Goal: Information Seeking & Learning: Learn about a topic

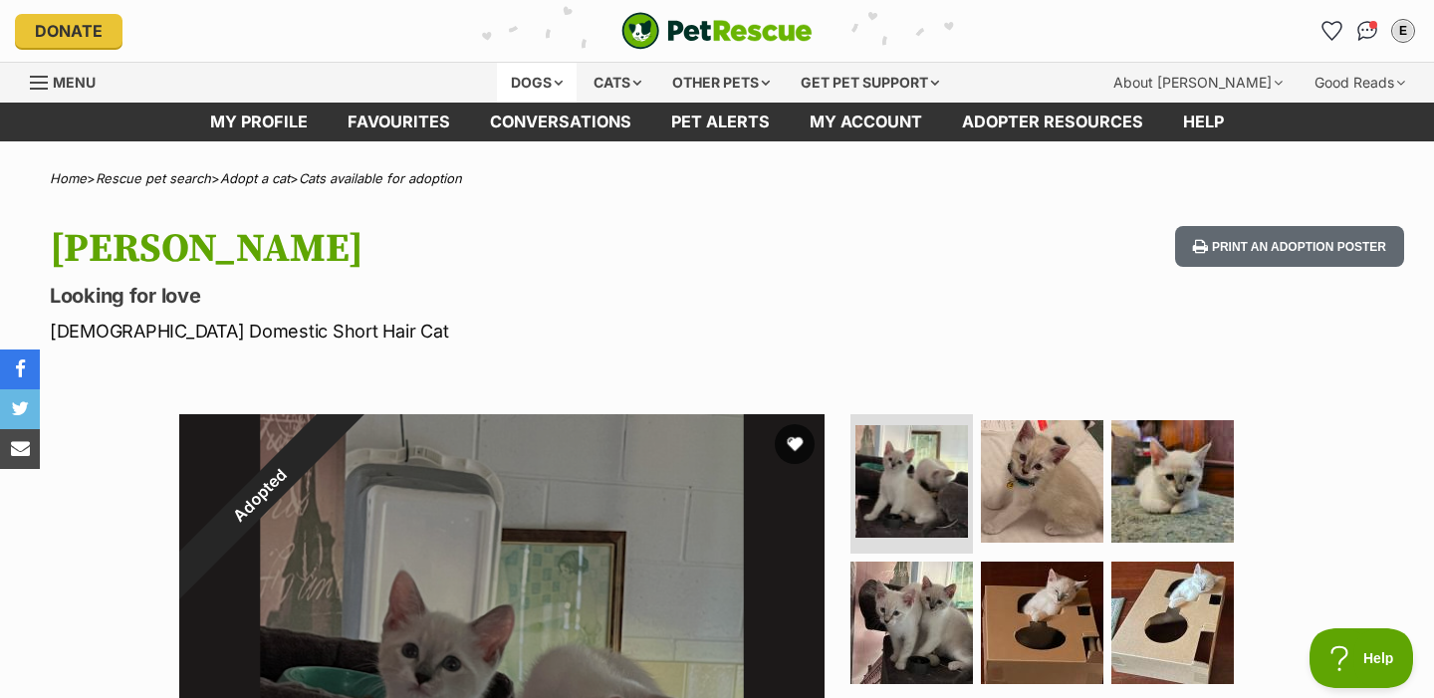
click at [540, 88] on div "Dogs" at bounding box center [537, 83] width 80 height 40
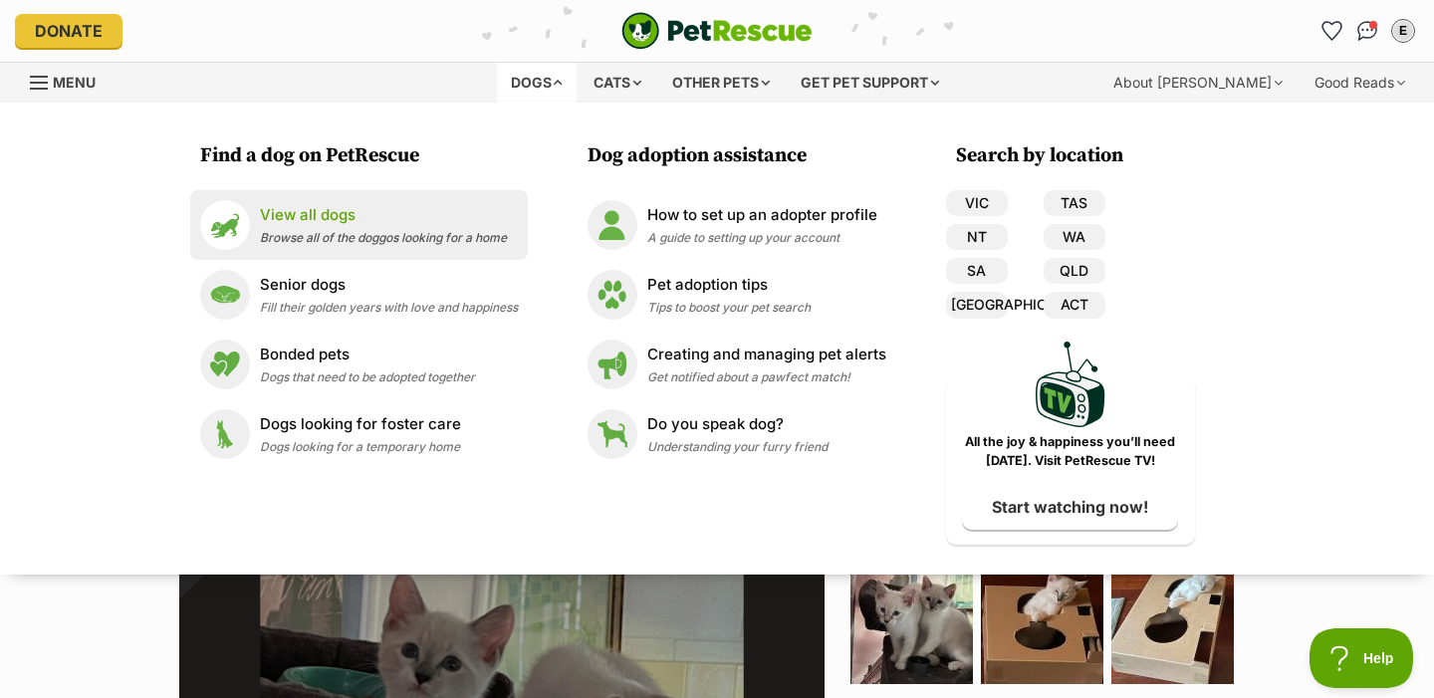
click at [417, 225] on p "View all dogs" at bounding box center [383, 215] width 247 height 23
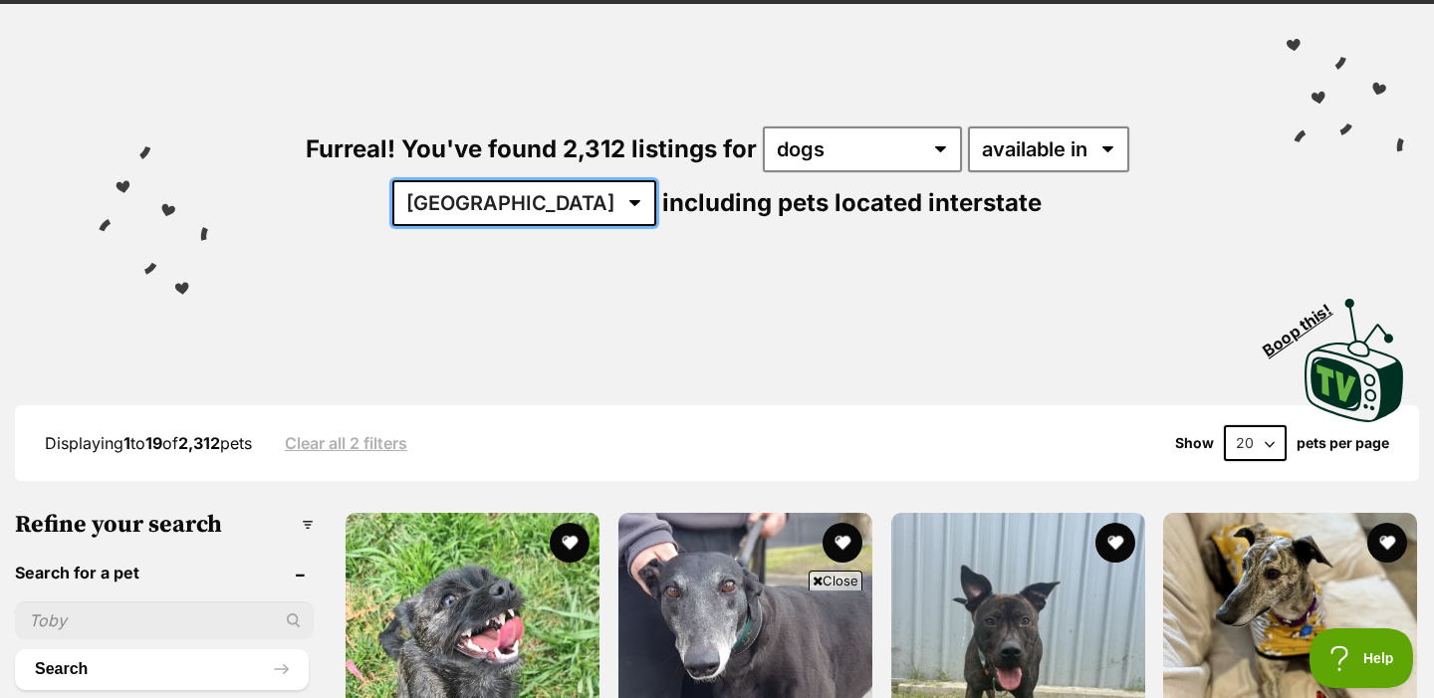
click at [656, 180] on select "Australia ACT NSW NT QLD SA TAS VIC WA" at bounding box center [524, 203] width 264 height 46
select select "QLD"
click at [656, 180] on select "Australia ACT NSW NT QLD SA TAS VIC WA" at bounding box center [524, 203] width 264 height 46
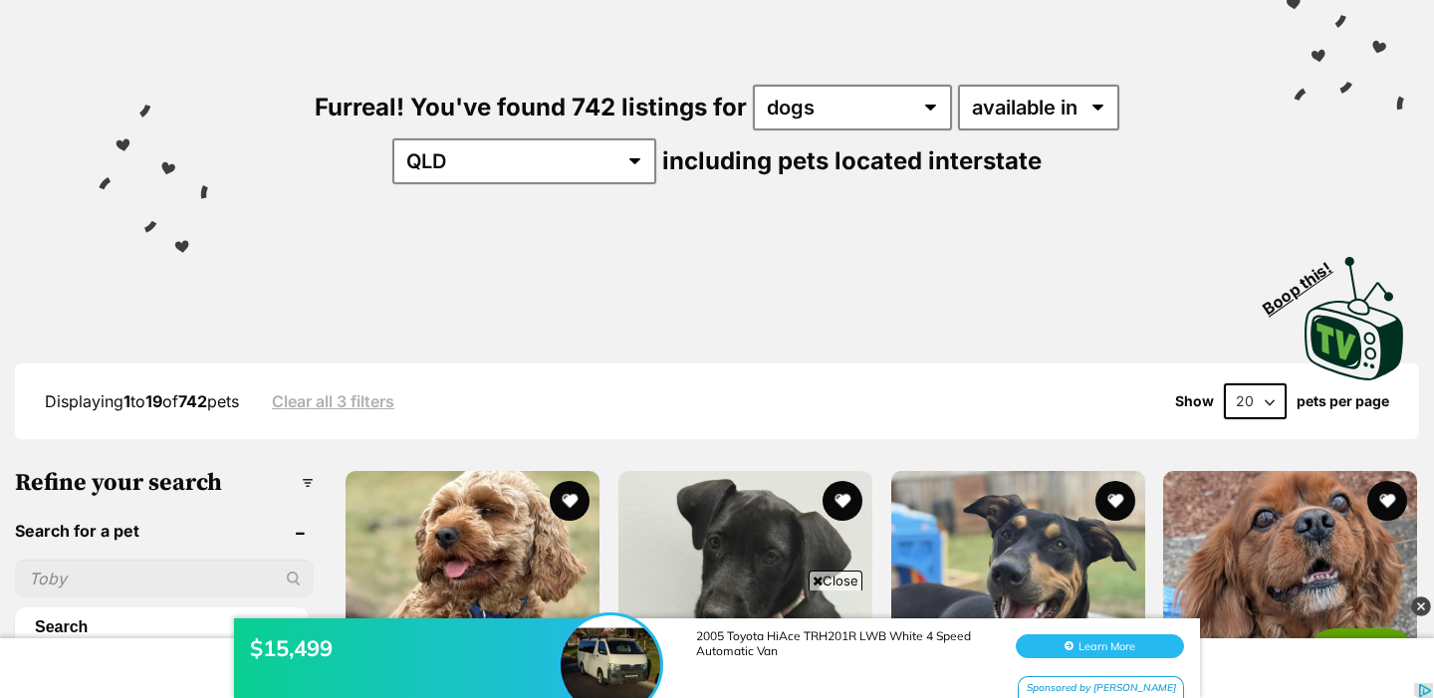
scroll to position [215, 0]
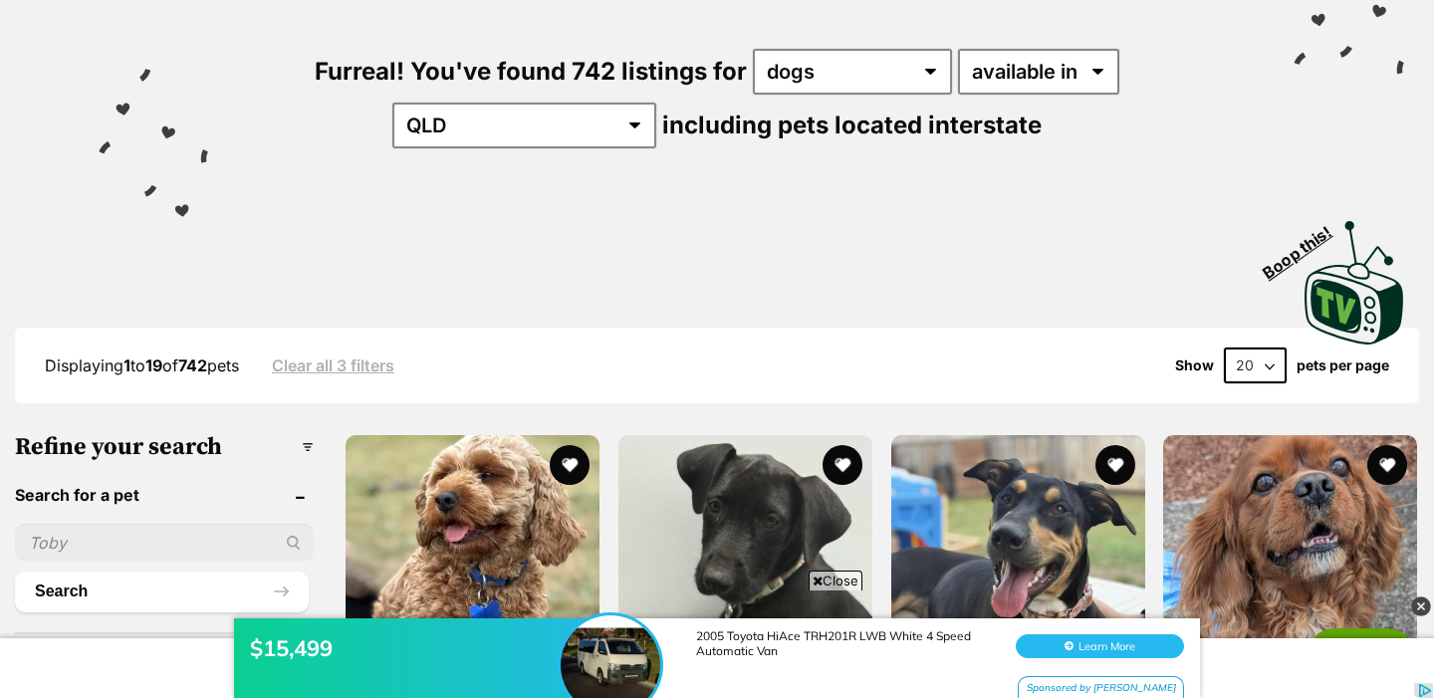
click at [1252, 371] on select "20 40 60" at bounding box center [1255, 366] width 63 height 36
select select "60"
click at [1224, 348] on select "20 40 60" at bounding box center [1255, 366] width 63 height 36
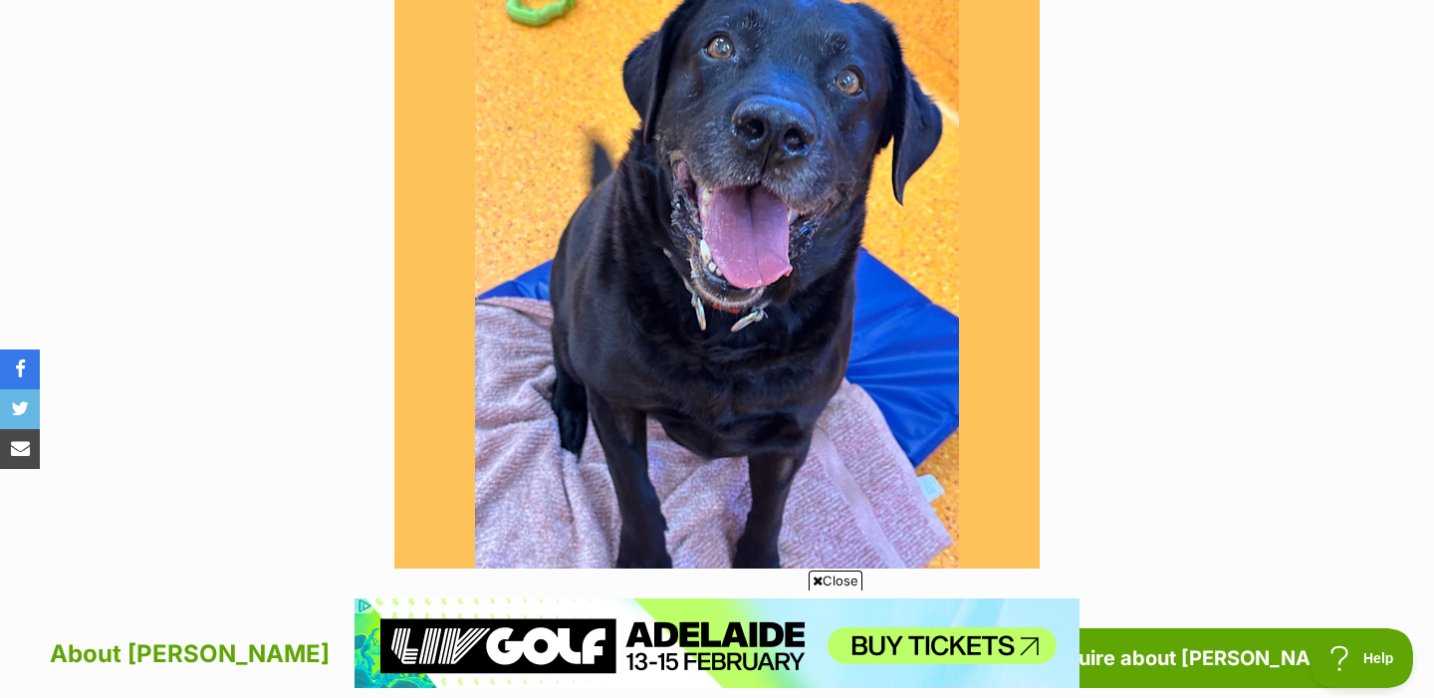
scroll to position [573, 0]
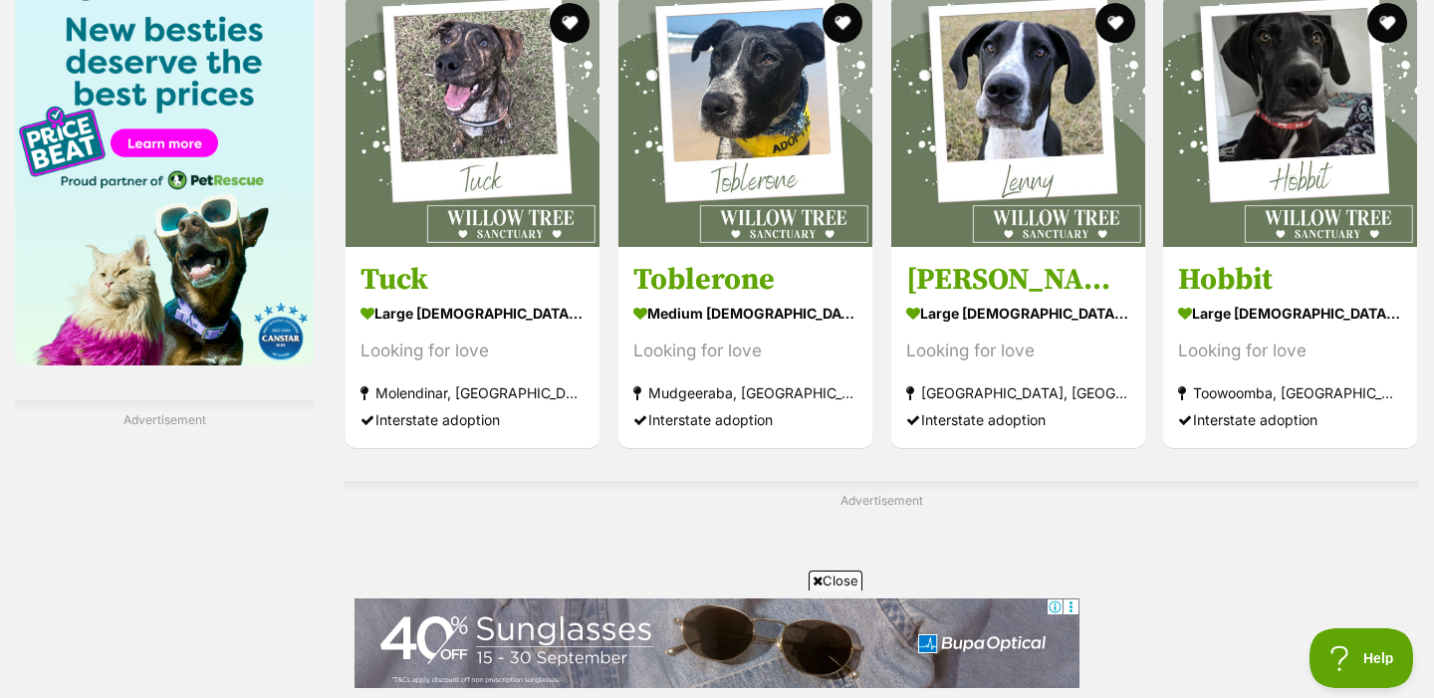
scroll to position [3592, 0]
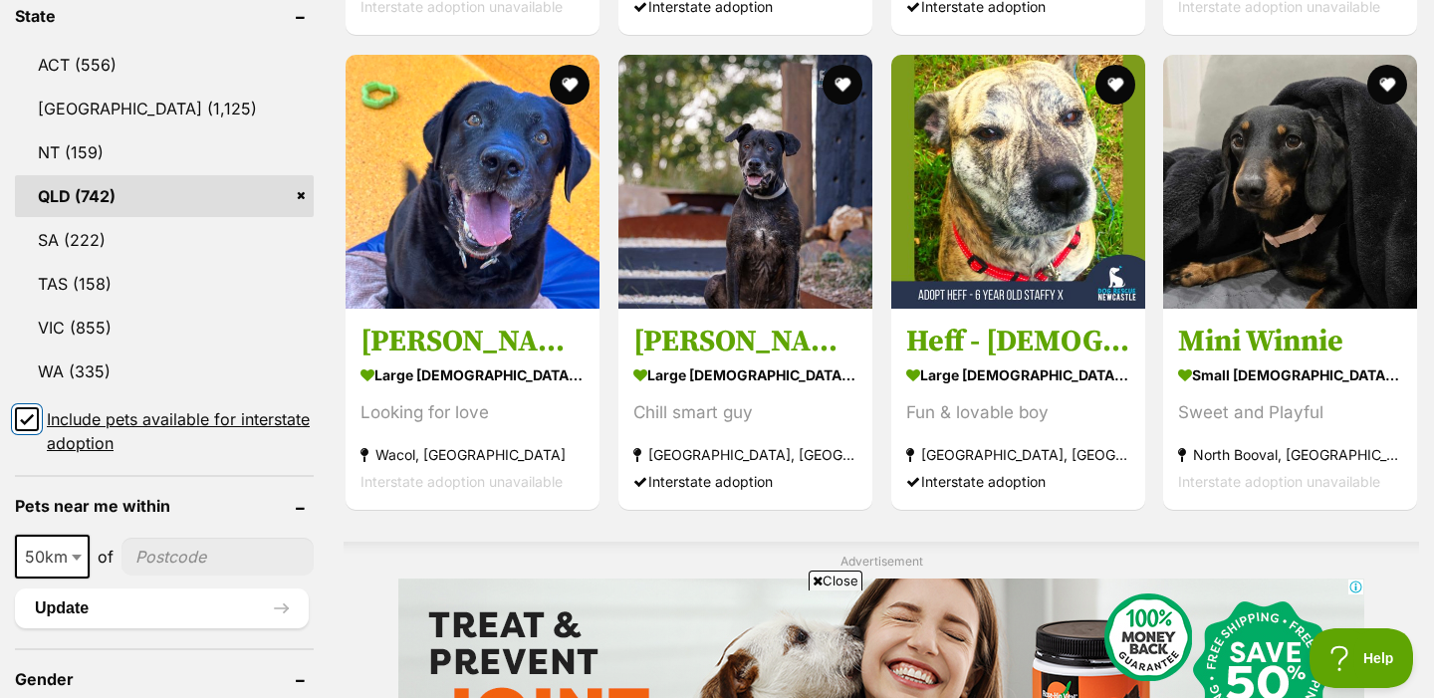
click at [29, 423] on input "Include pets available for interstate adoption" at bounding box center [27, 419] width 24 height 24
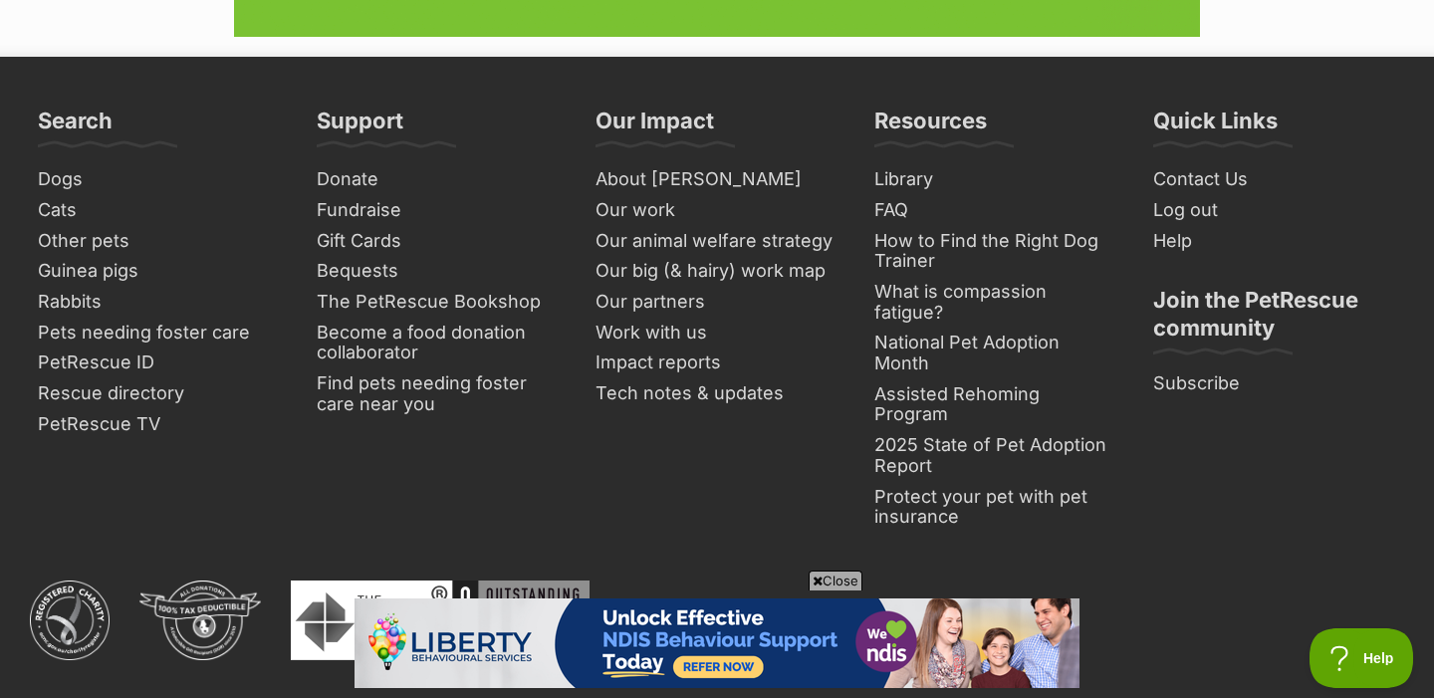
scroll to position [10708, 0]
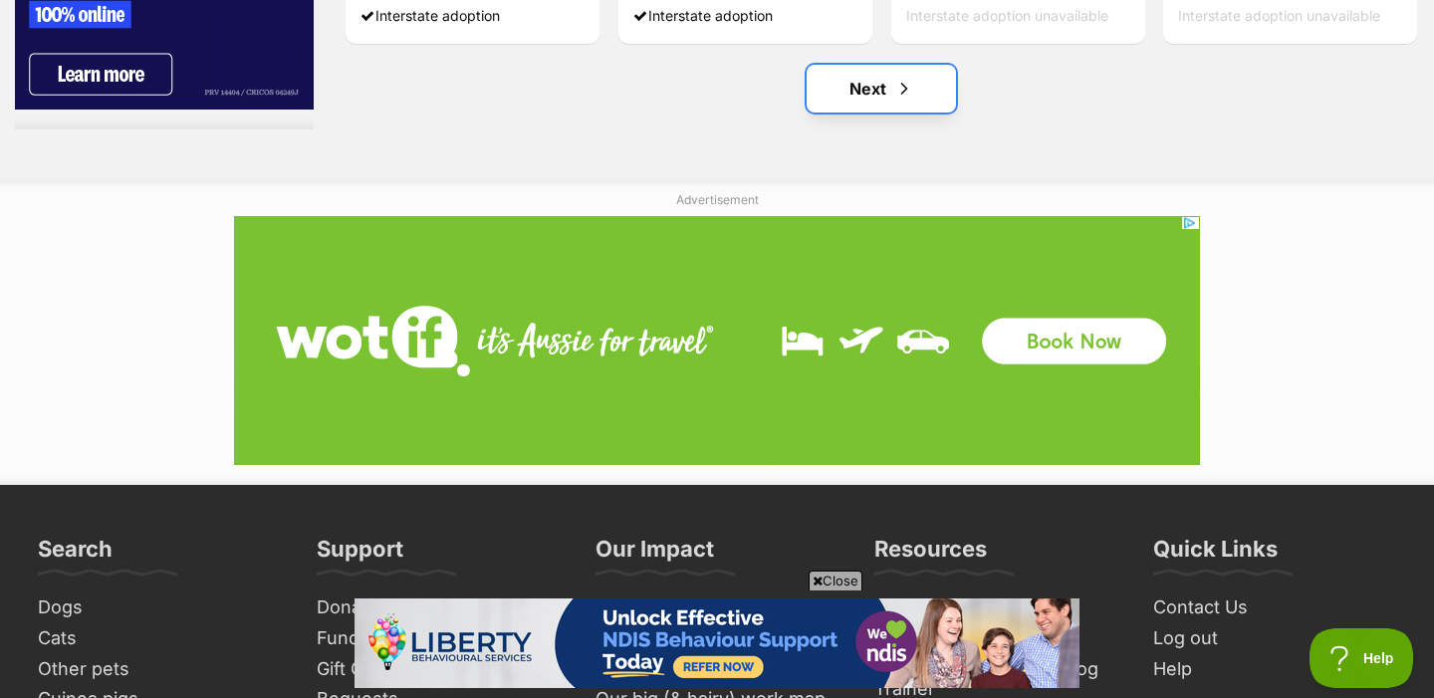
click at [848, 65] on link "Next" at bounding box center [881, 89] width 149 height 48
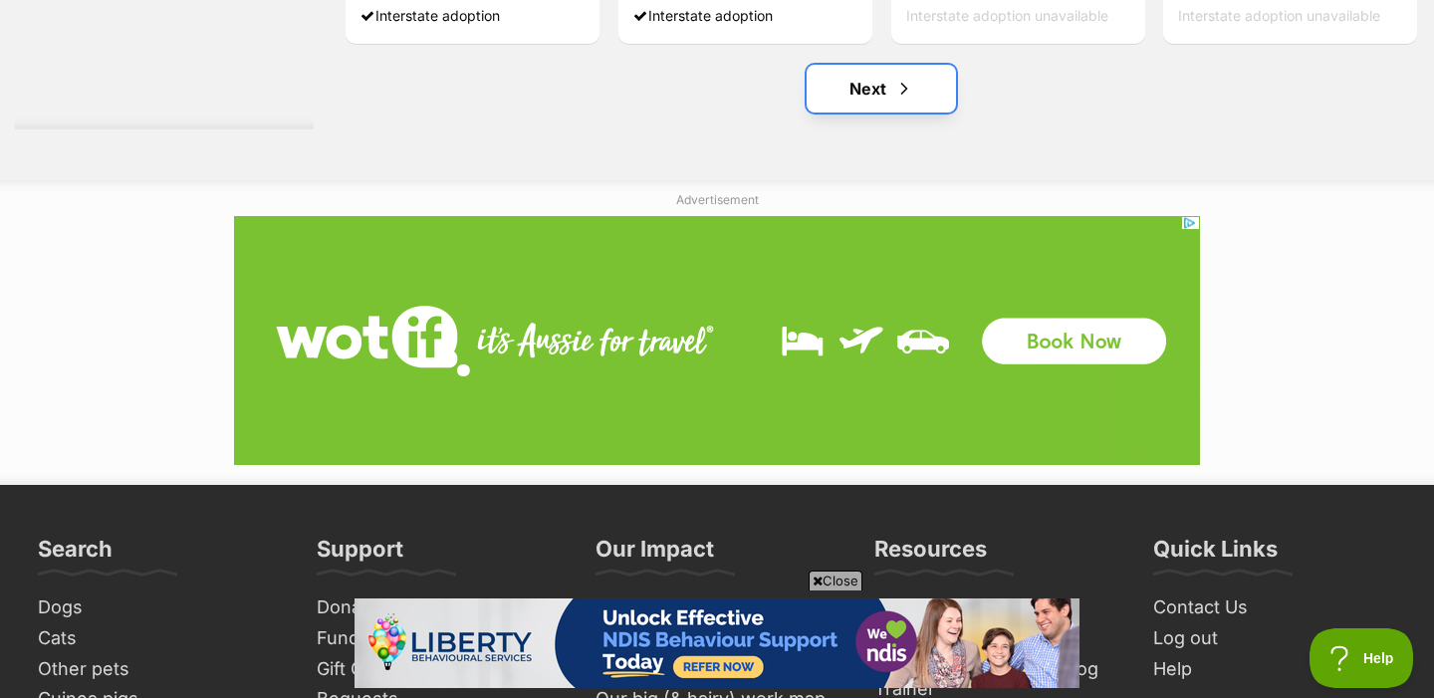
scroll to position [0, 0]
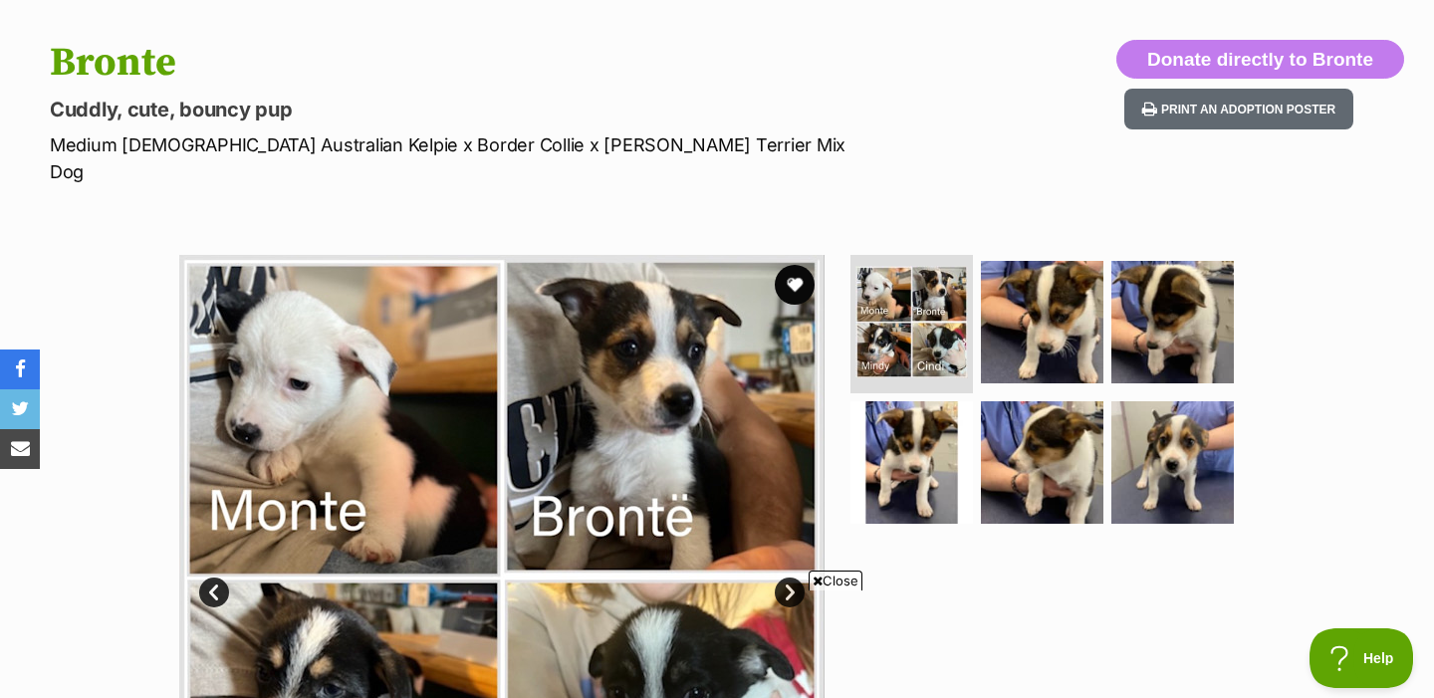
scroll to position [187, 0]
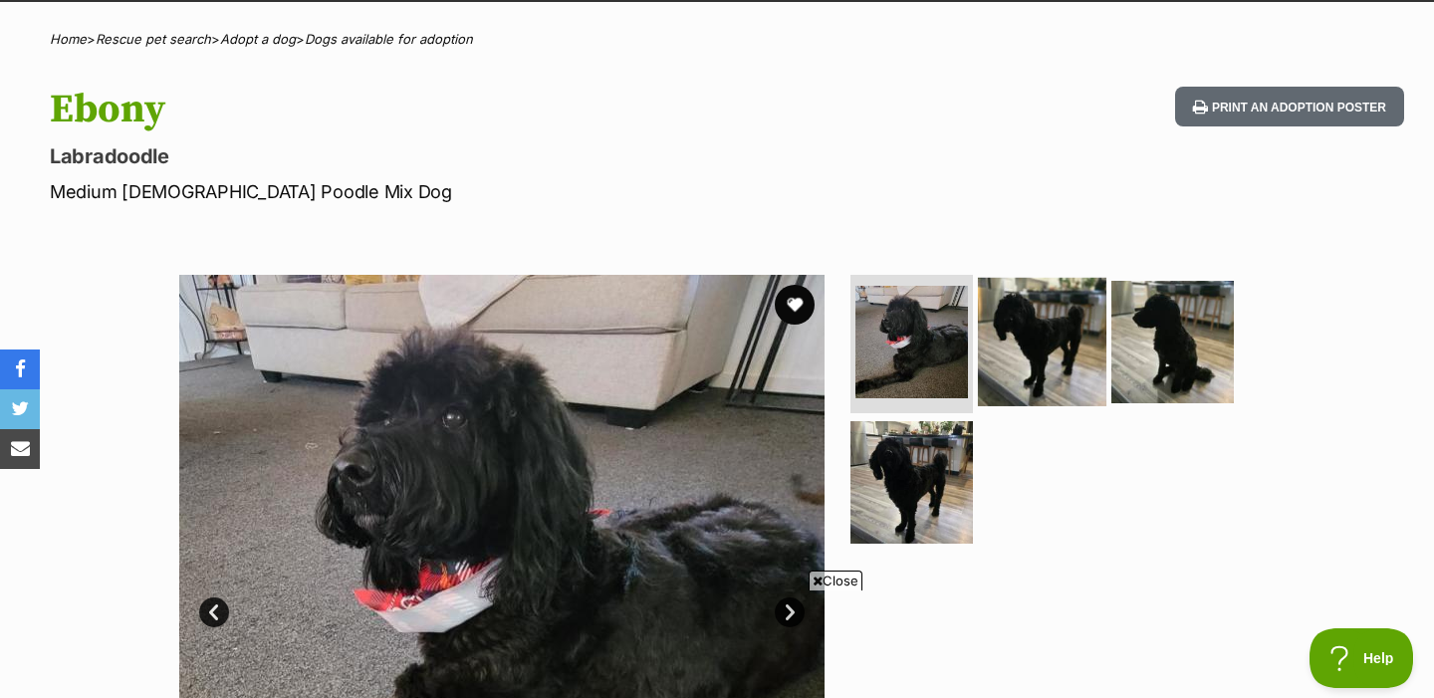
click at [1040, 290] on img at bounding box center [1042, 341] width 128 height 128
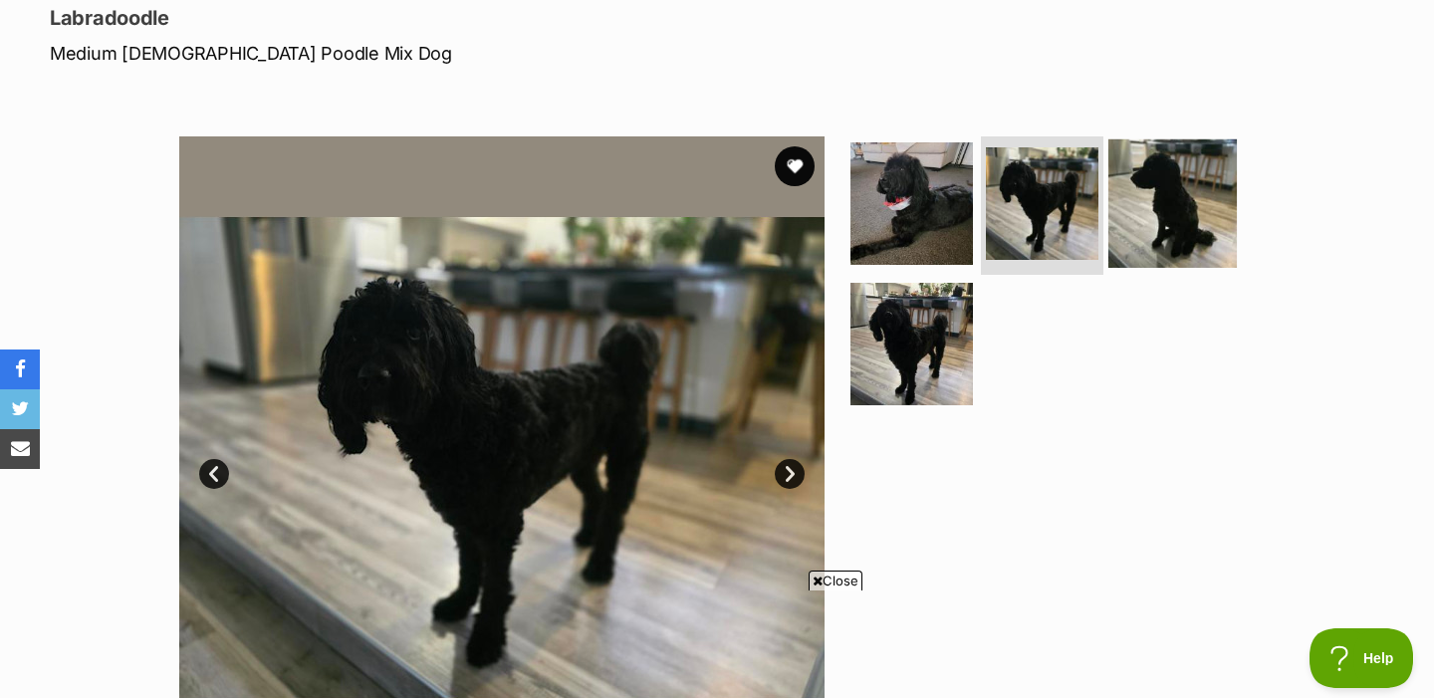
click at [1141, 225] on img at bounding box center [1172, 202] width 128 height 128
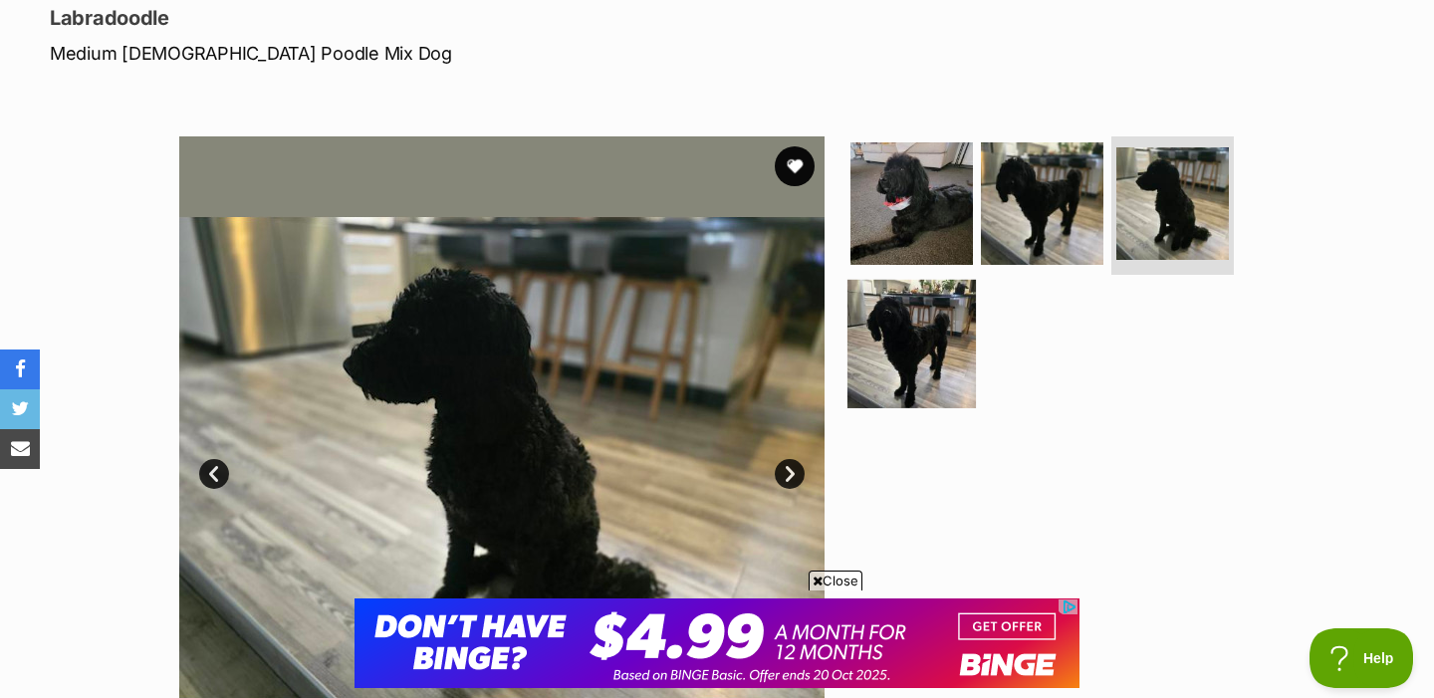
click at [903, 361] on img at bounding box center [912, 344] width 128 height 128
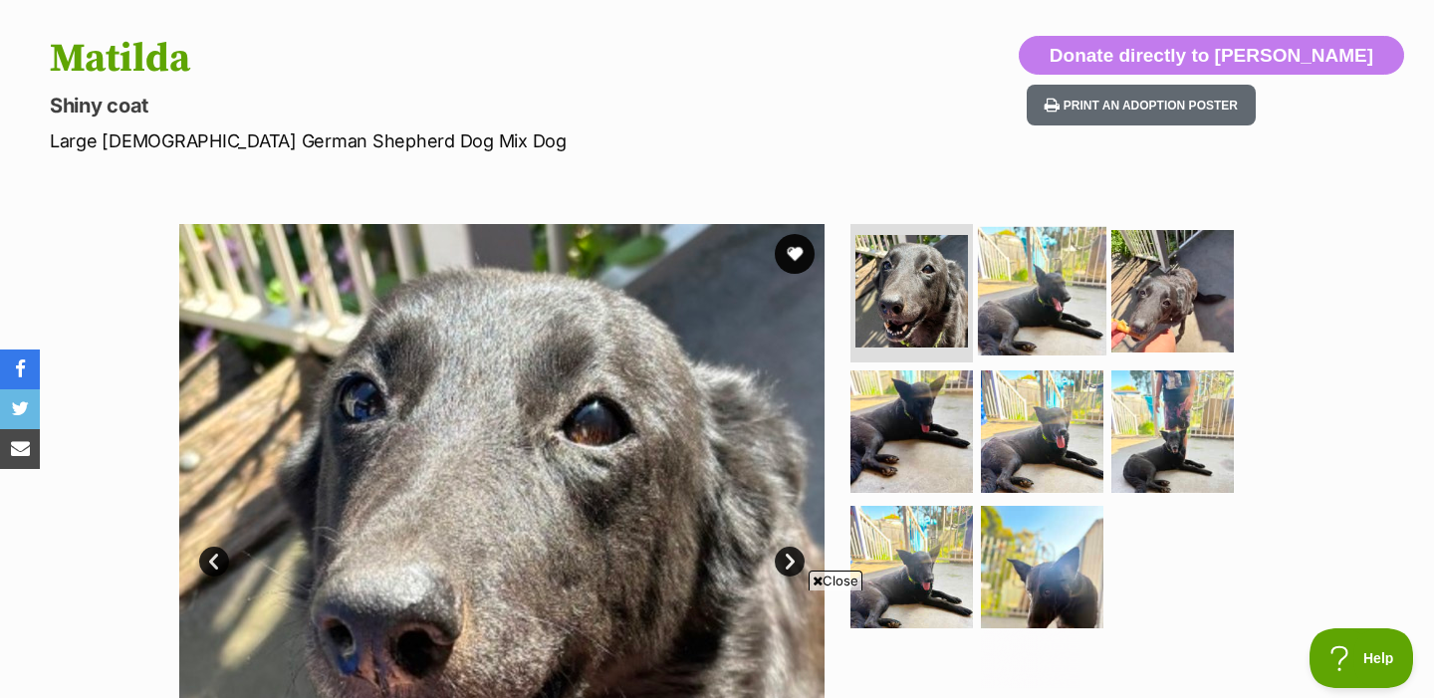
click at [1045, 304] on img at bounding box center [1042, 290] width 128 height 128
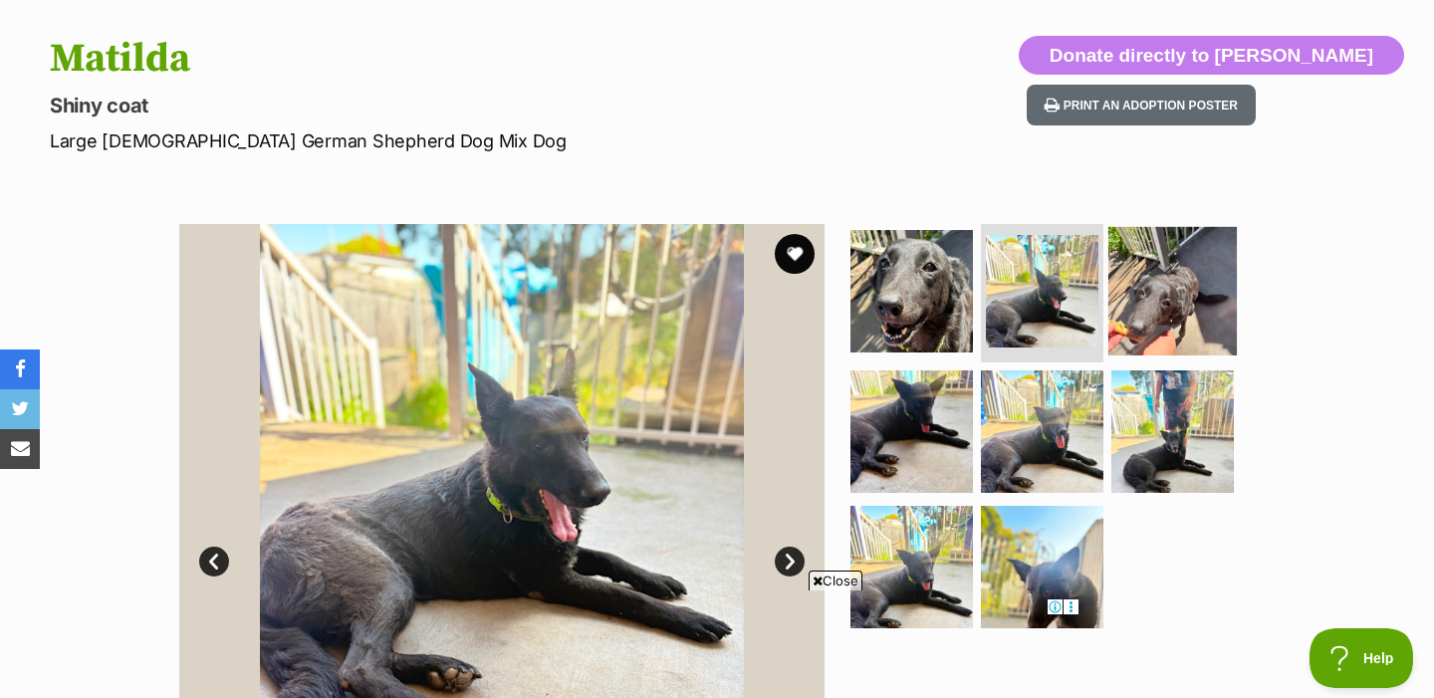
click at [1143, 287] on img at bounding box center [1172, 290] width 128 height 128
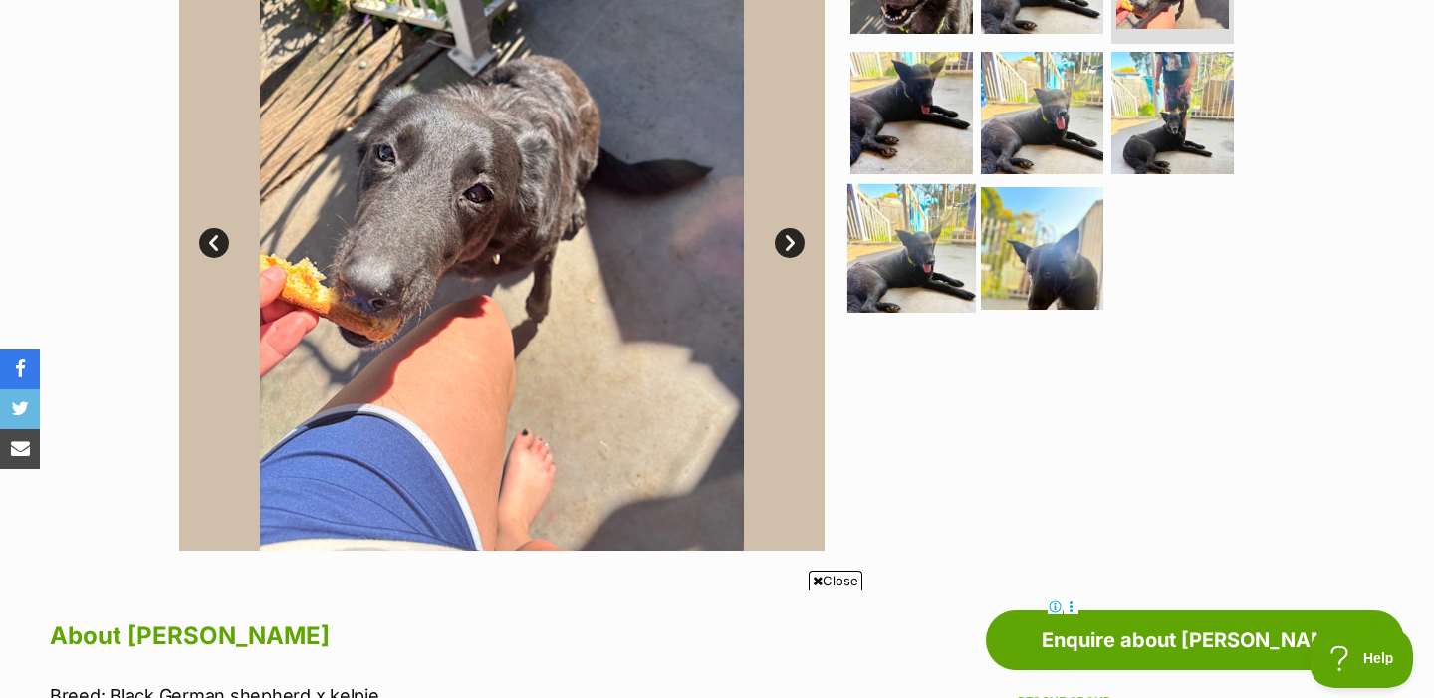
scroll to position [520, 0]
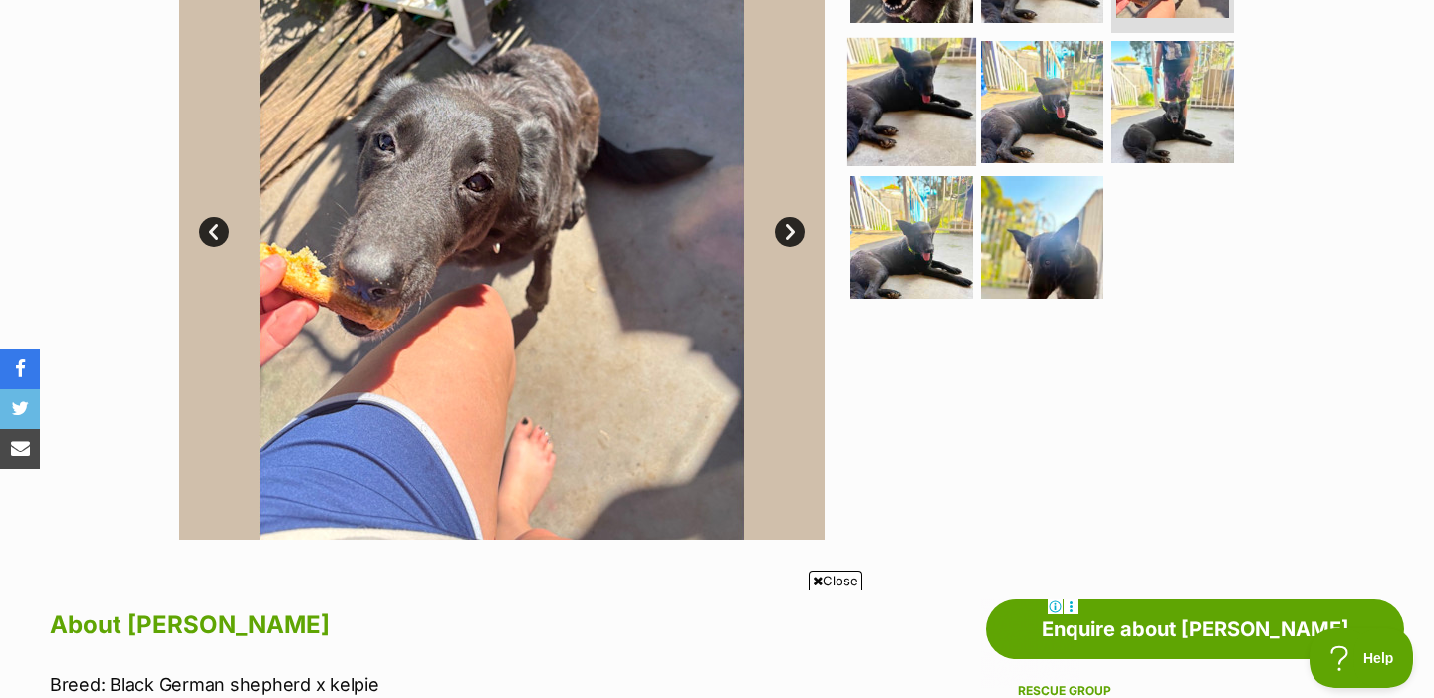
click at [906, 98] on img at bounding box center [912, 102] width 128 height 128
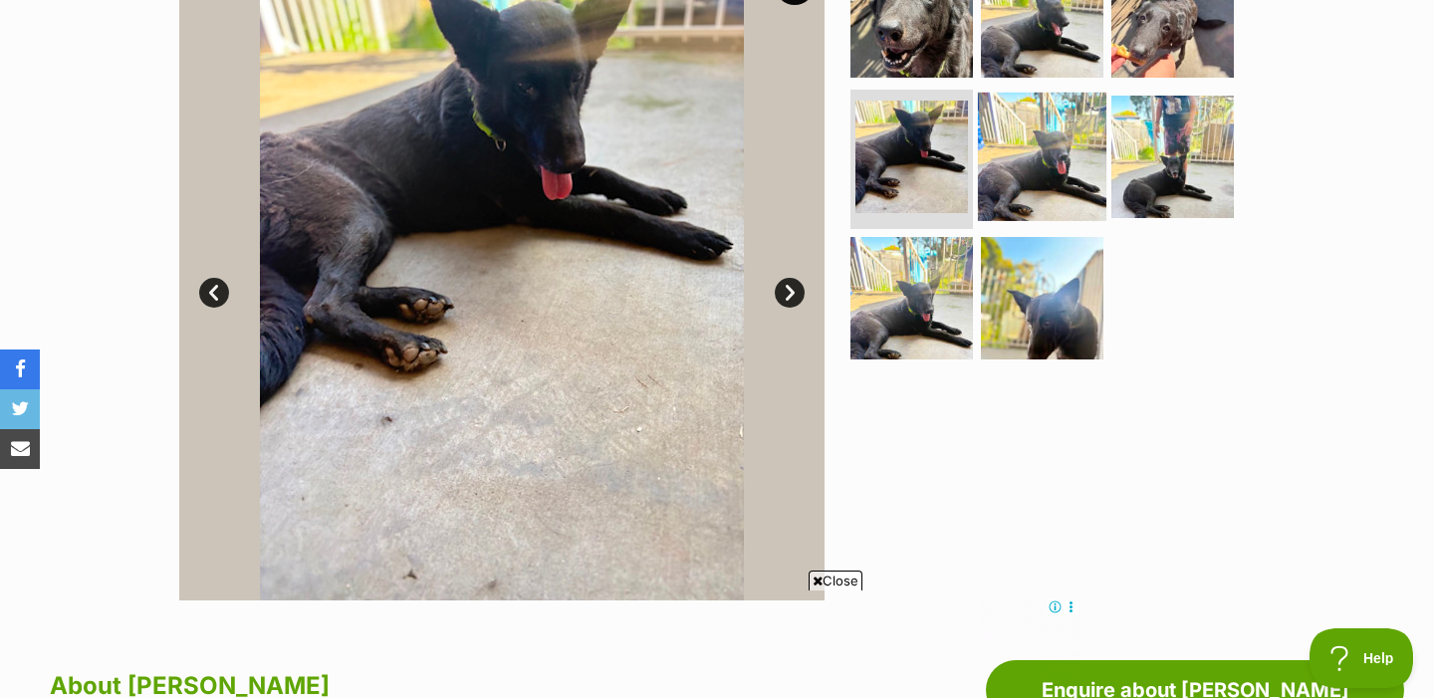
scroll to position [421, 0]
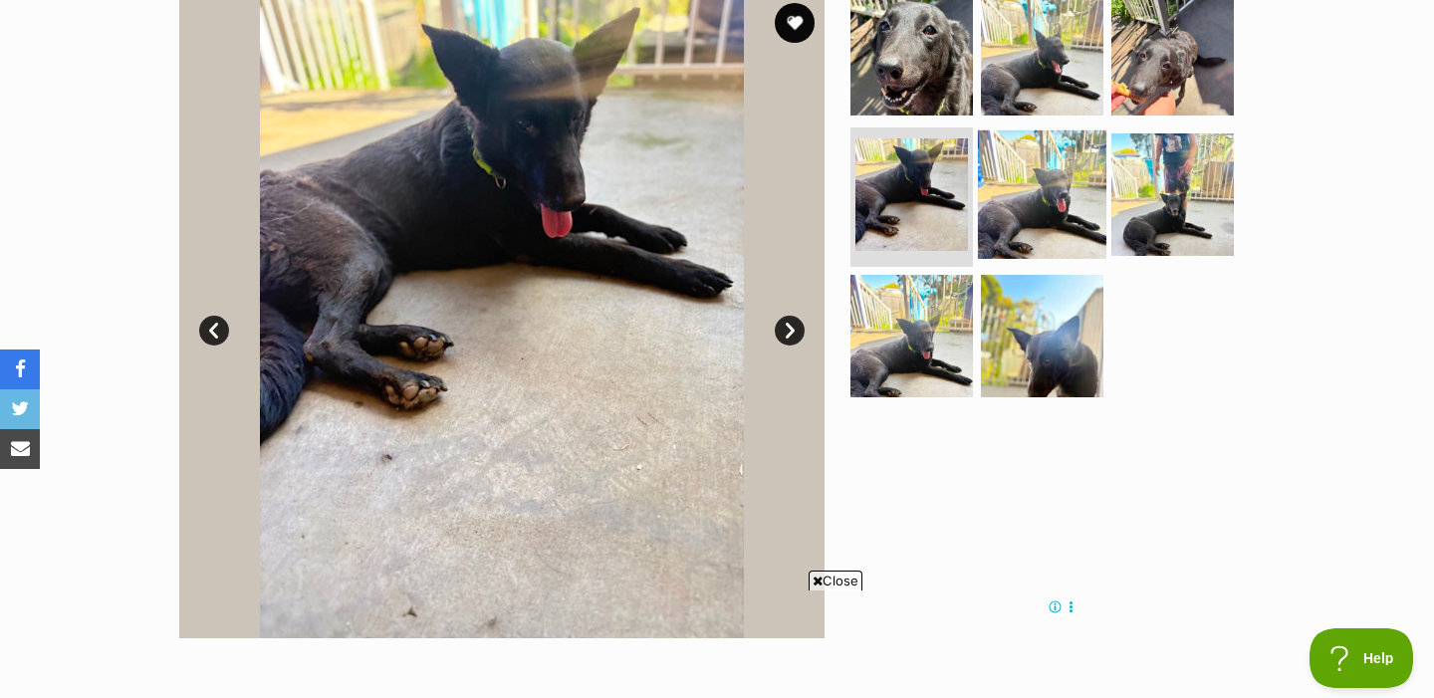
click at [1014, 169] on img at bounding box center [1042, 194] width 128 height 128
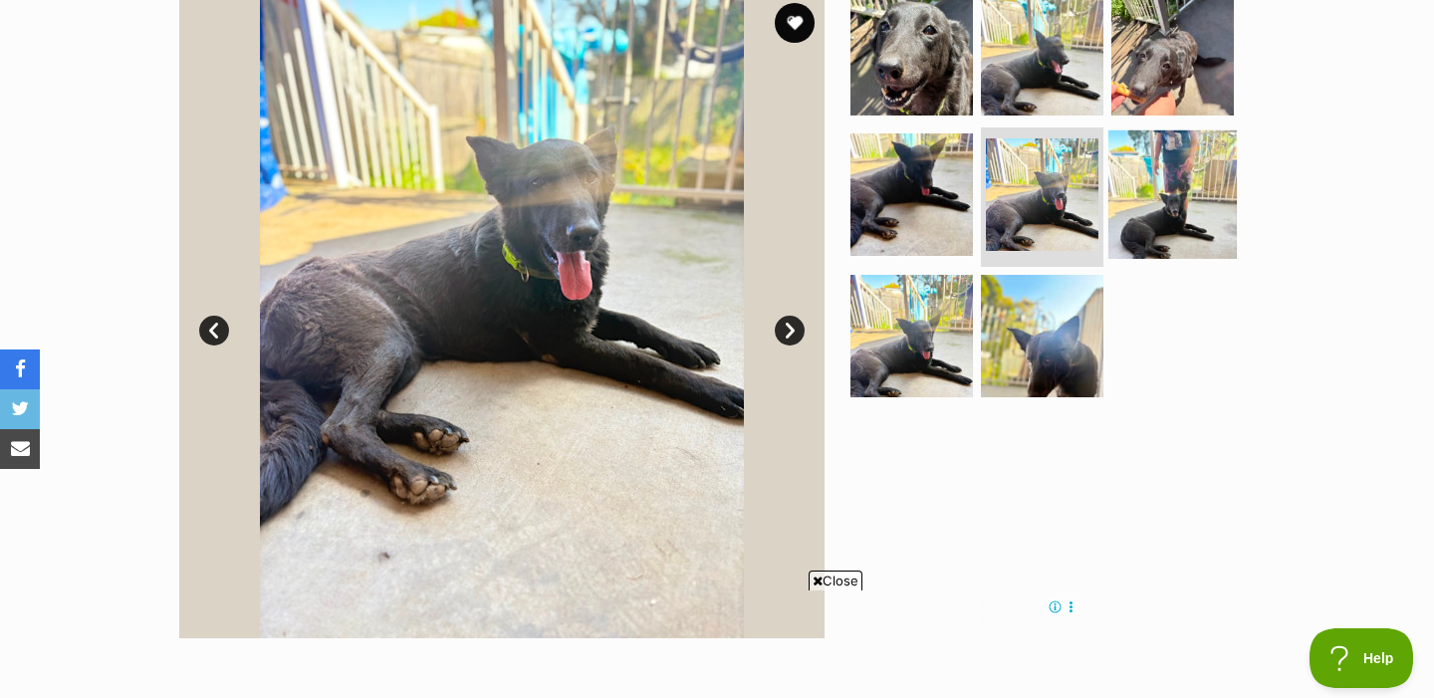
click at [1160, 212] on img at bounding box center [1172, 194] width 128 height 128
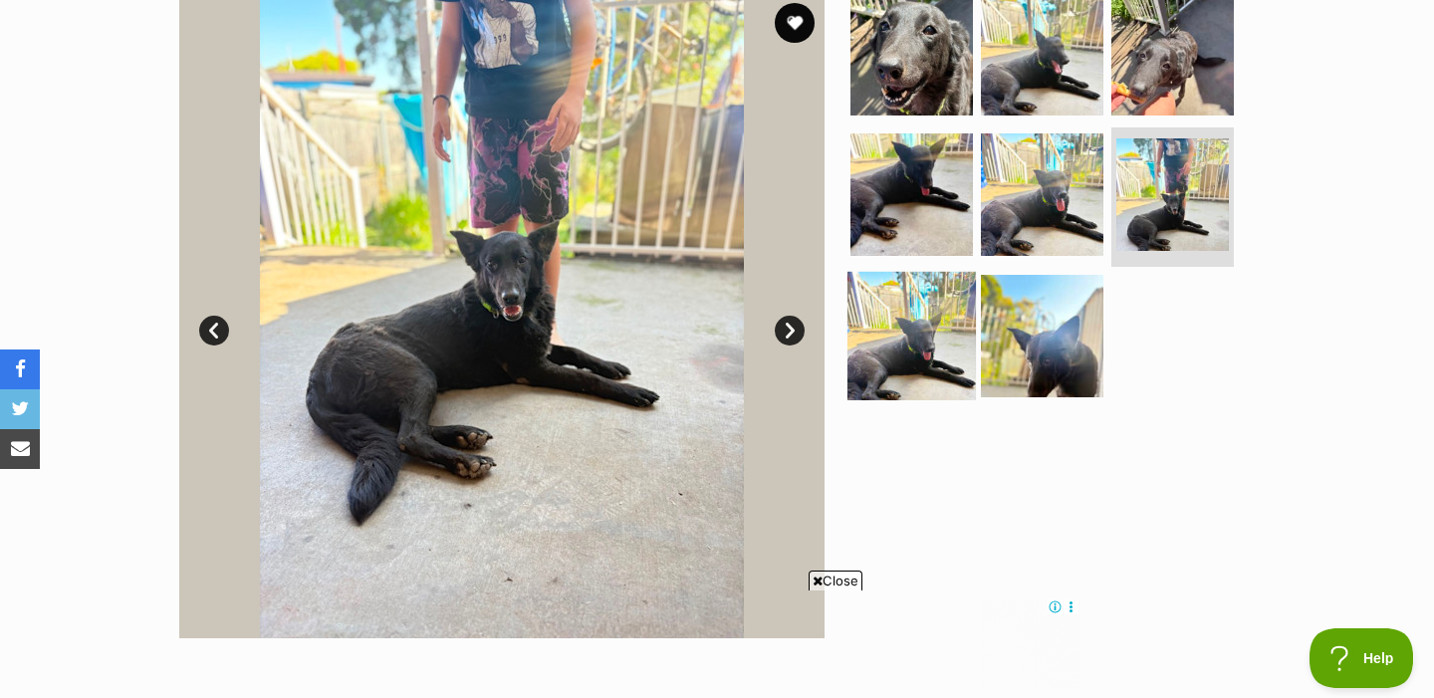
click at [871, 358] on img at bounding box center [912, 336] width 128 height 128
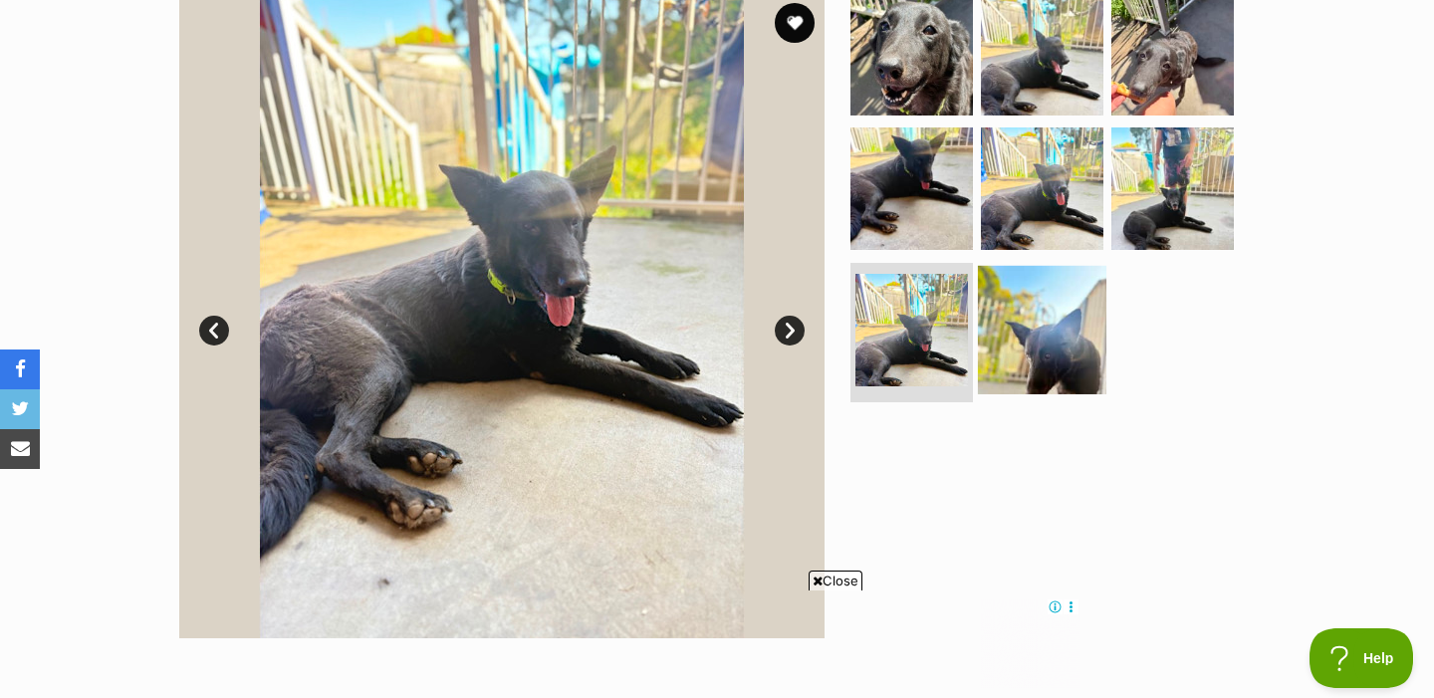
click at [1030, 322] on img at bounding box center [1042, 330] width 128 height 128
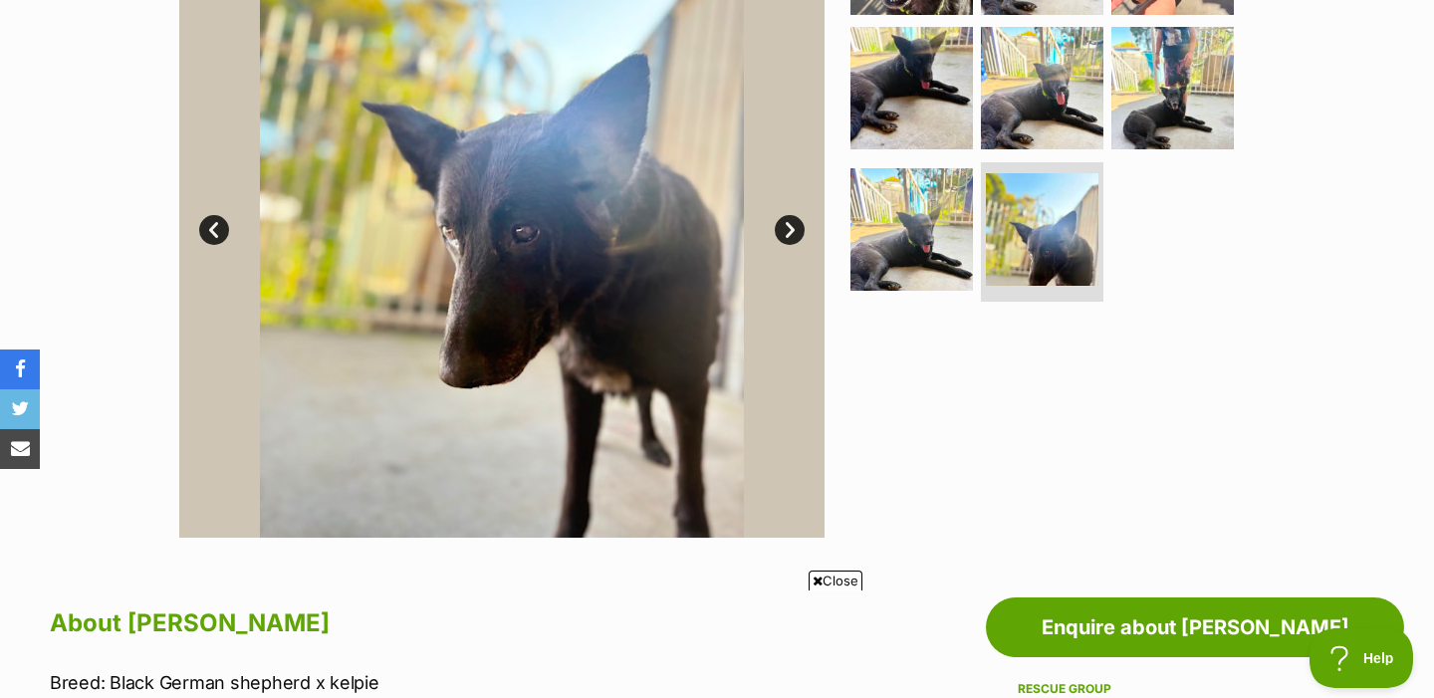
scroll to position [238, 0]
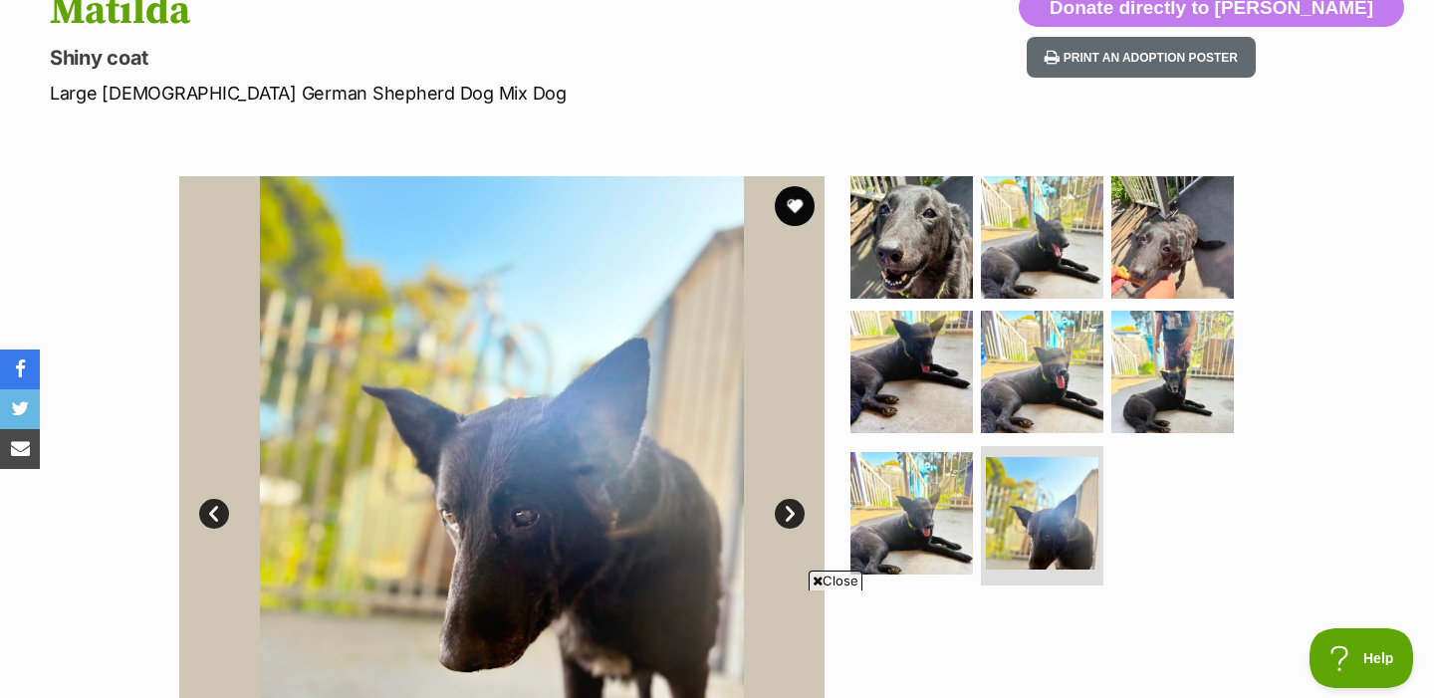
click at [927, 169] on section "Available 8 of 8 images 8 of 8 images 8 of 8 images 8 of 8 images 8 of 8 images…" at bounding box center [716, 483] width 1135 height 675
click at [912, 229] on img at bounding box center [912, 236] width 128 height 128
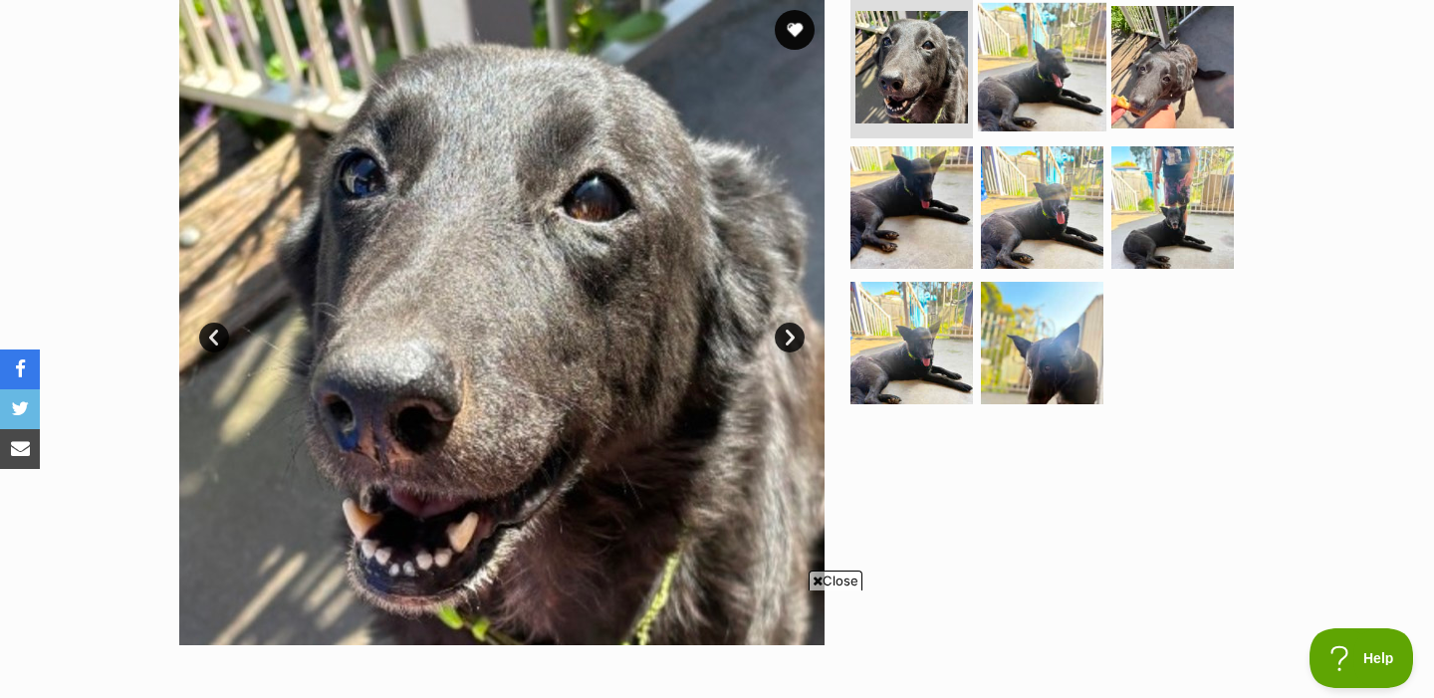
scroll to position [406, 0]
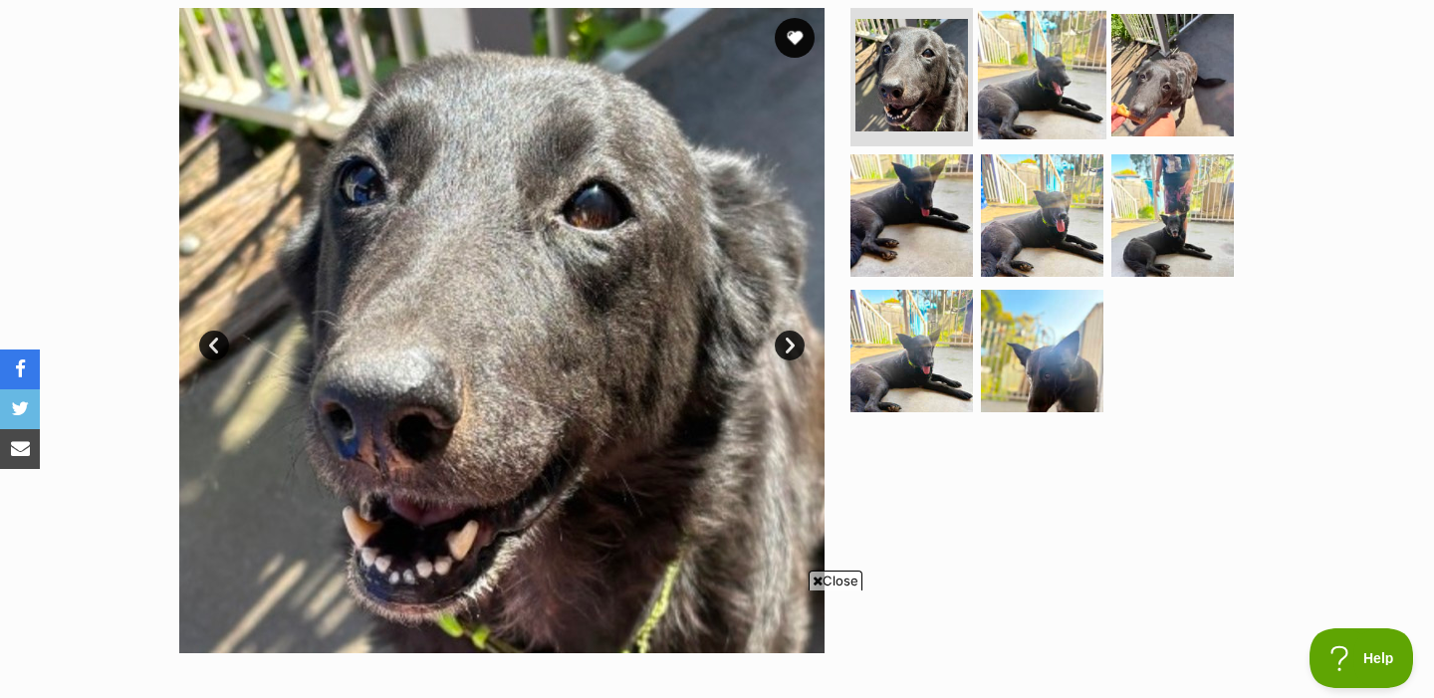
click at [1016, 62] on img at bounding box center [1042, 74] width 128 height 128
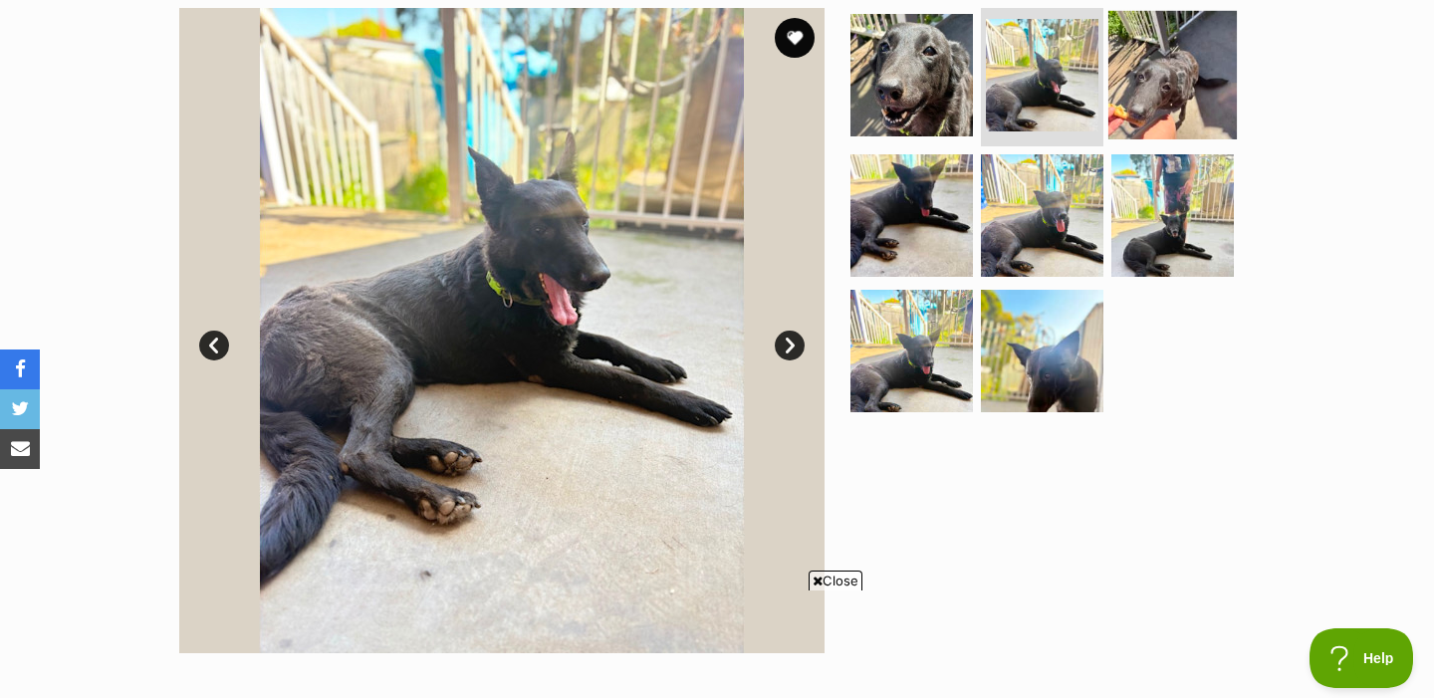
click at [1154, 99] on img at bounding box center [1172, 74] width 128 height 128
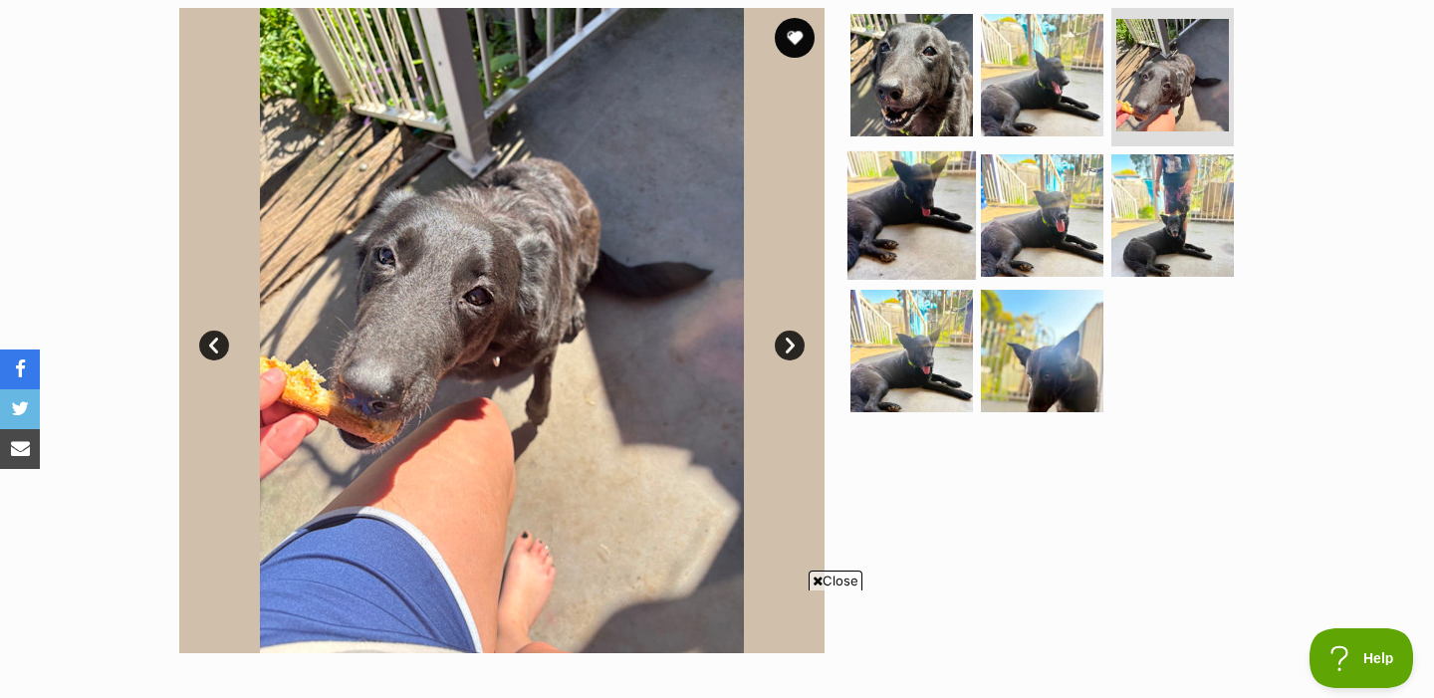
click at [929, 194] on img at bounding box center [912, 215] width 128 height 128
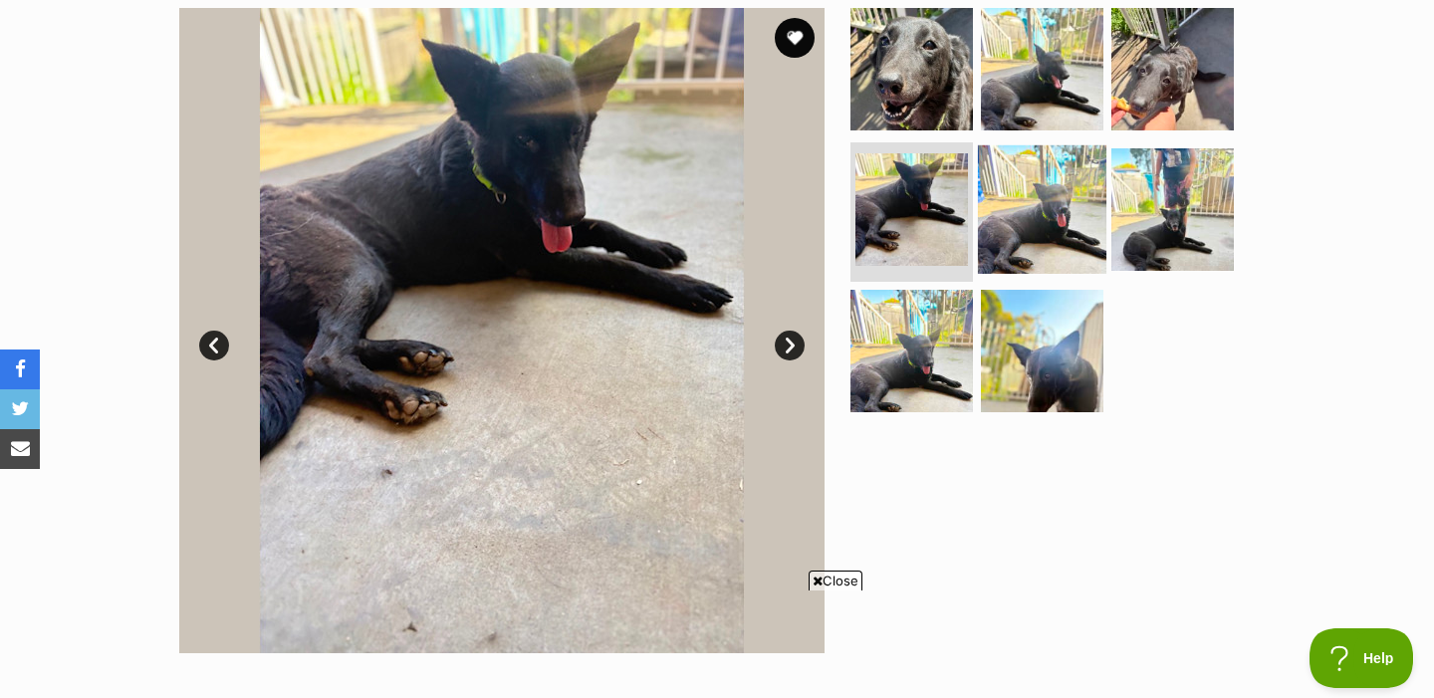
click at [1002, 213] on img at bounding box center [1042, 209] width 128 height 128
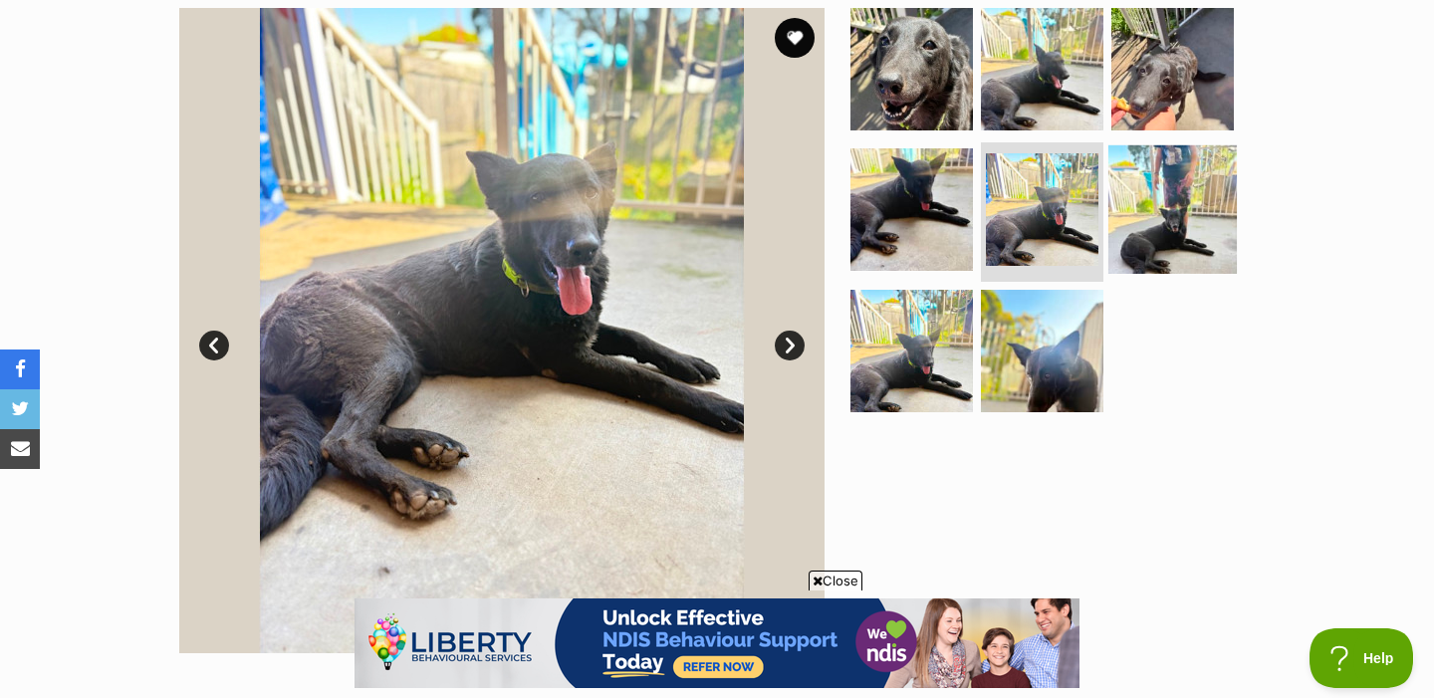
scroll to position [0, 0]
click at [1172, 214] on img at bounding box center [1172, 209] width 128 height 128
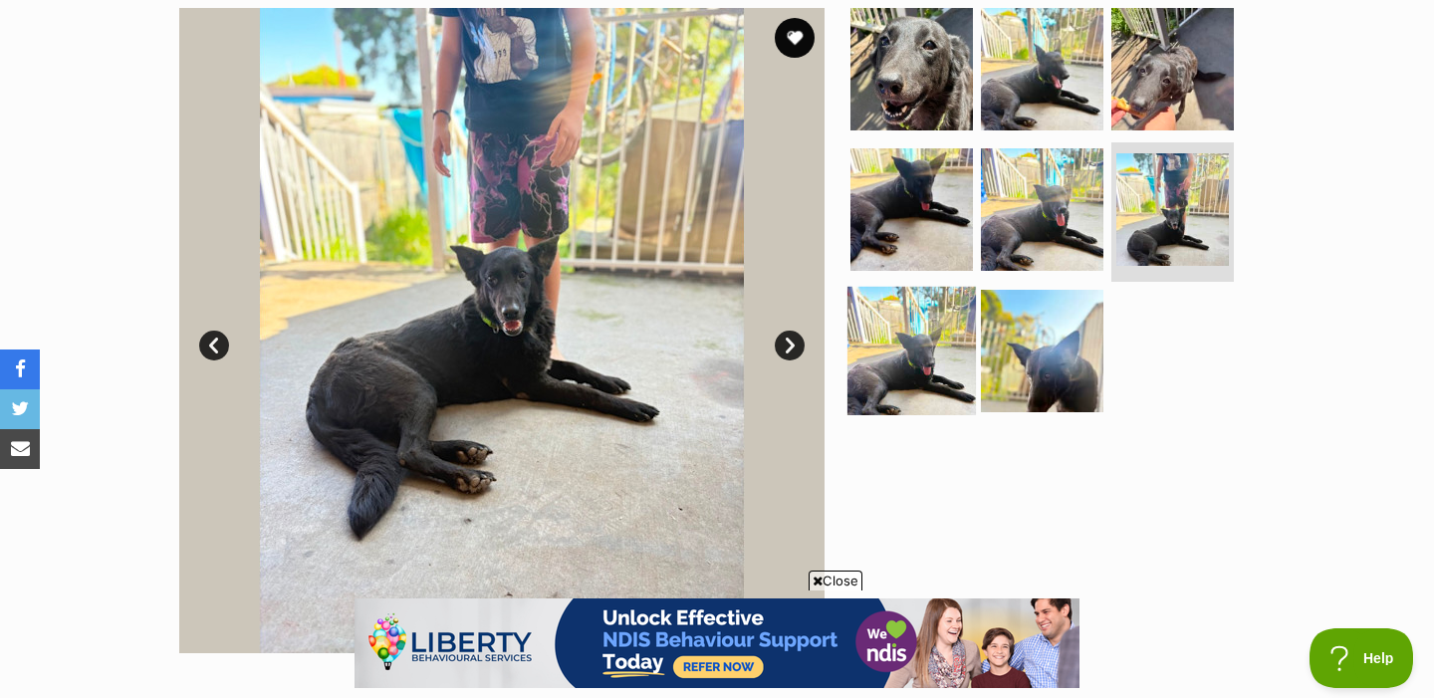
click at [883, 359] on img at bounding box center [912, 351] width 128 height 128
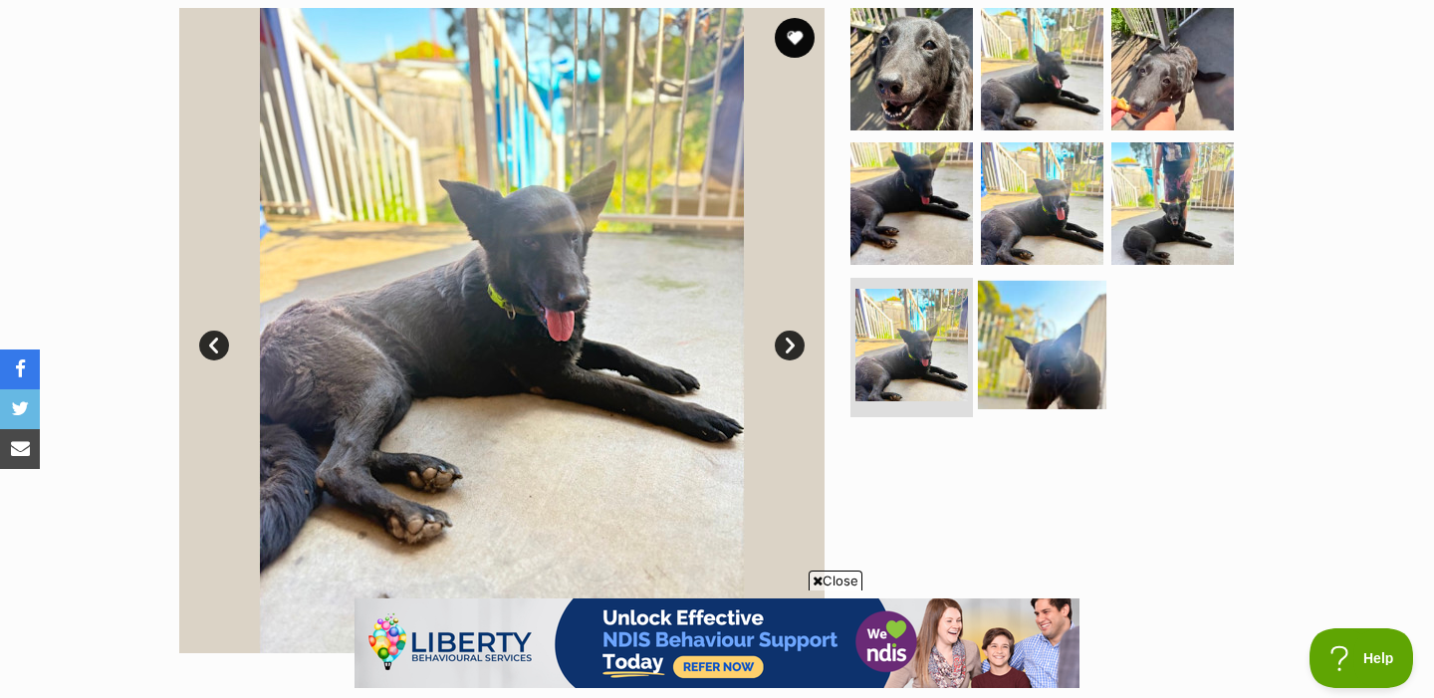
click at [1044, 366] on img at bounding box center [1042, 345] width 128 height 128
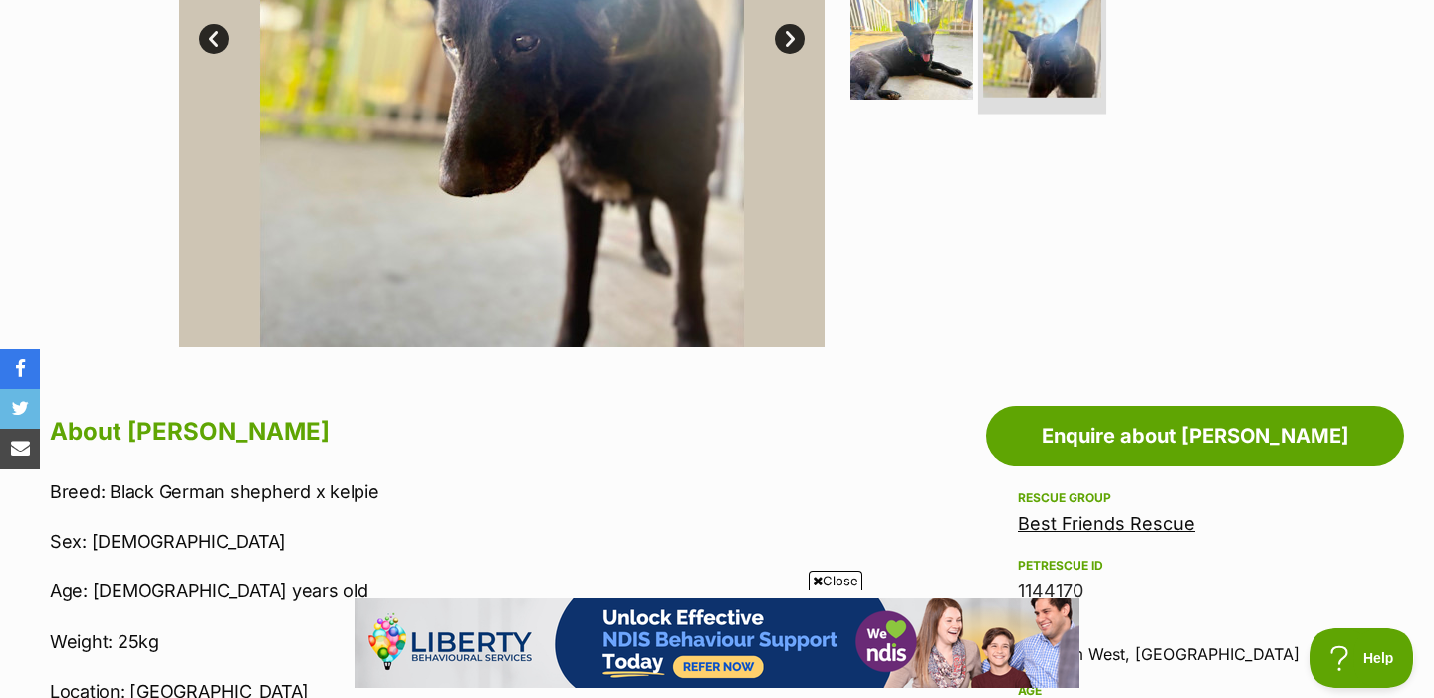
scroll to position [958, 0]
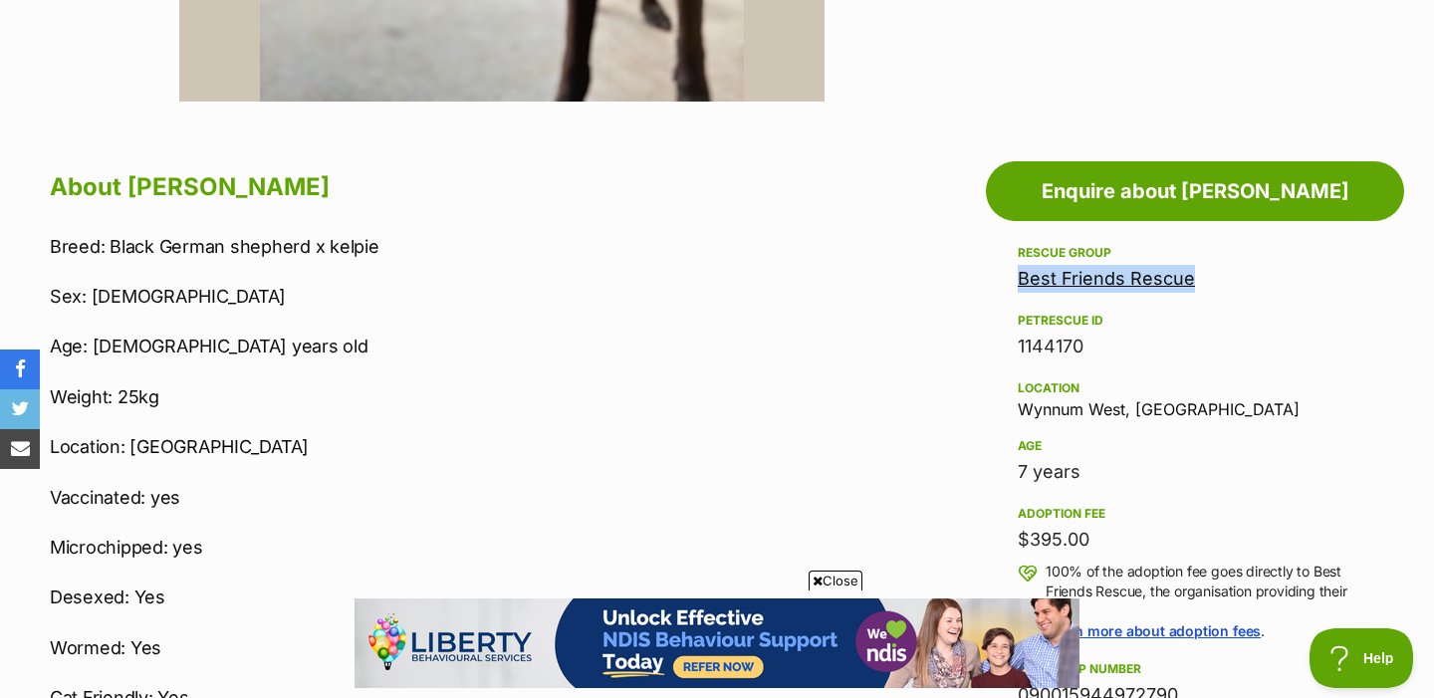
drag, startPoint x: 1219, startPoint y: 282, endPoint x: 1016, endPoint y: 266, distance: 203.8
click at [1016, 266] on aside "Rescue group Best Friends Rescue PetRescue ID 1144170 Location Wynnum West, QLD…" at bounding box center [1195, 660] width 418 height 839
copy link "Best Friends Rescue"
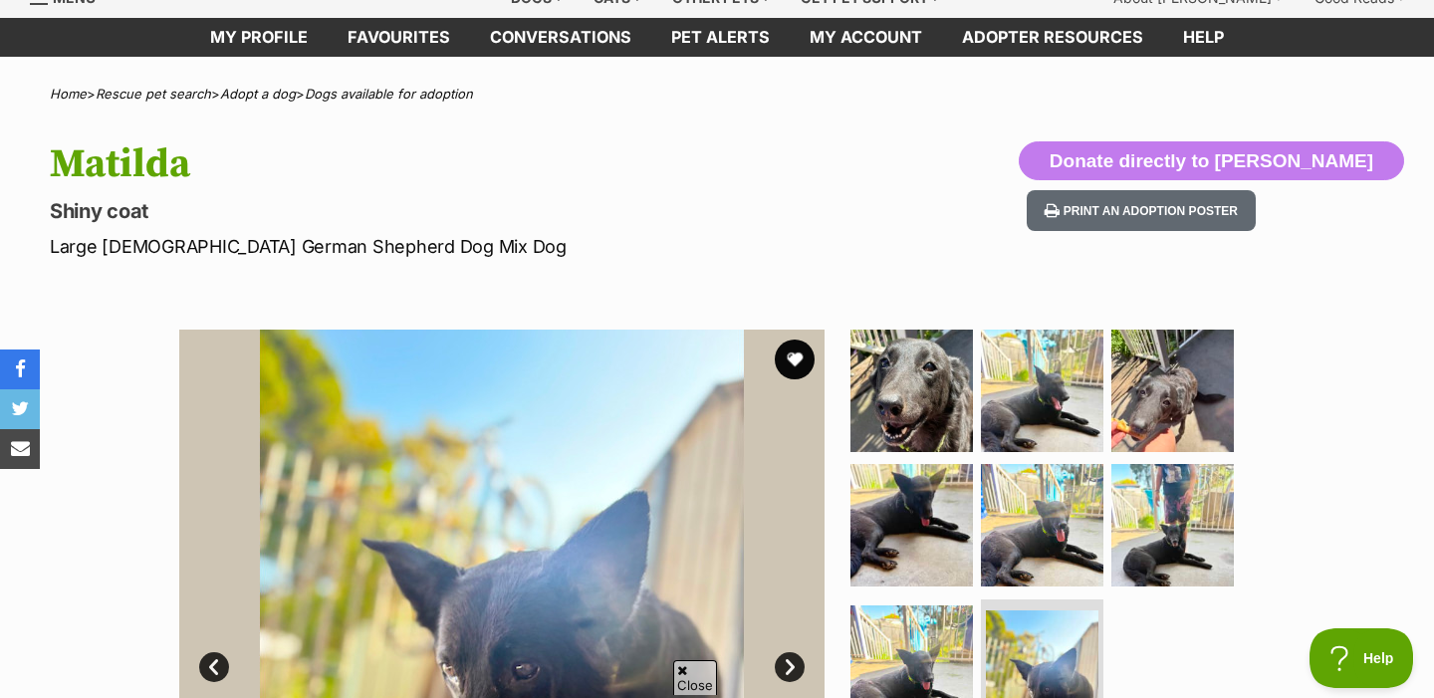
scroll to position [69, 0]
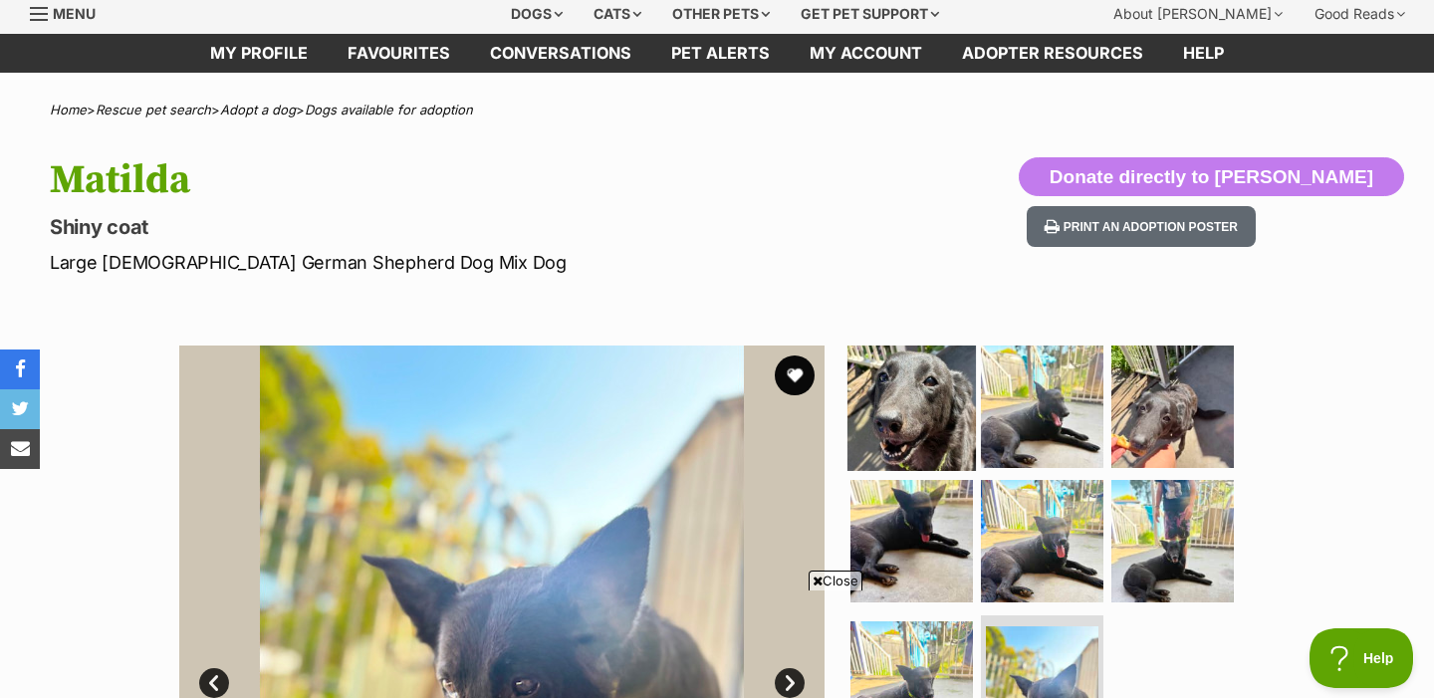
click at [911, 361] on img at bounding box center [912, 406] width 128 height 128
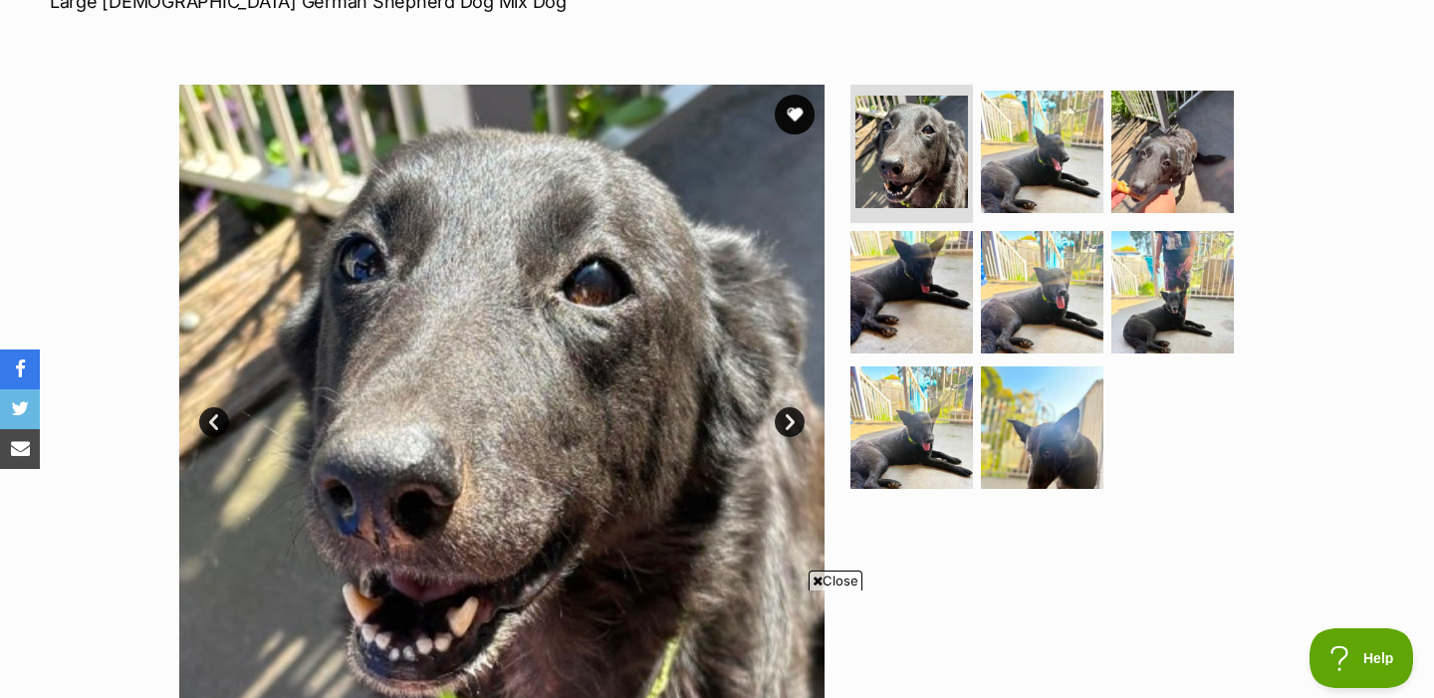
scroll to position [294, 0]
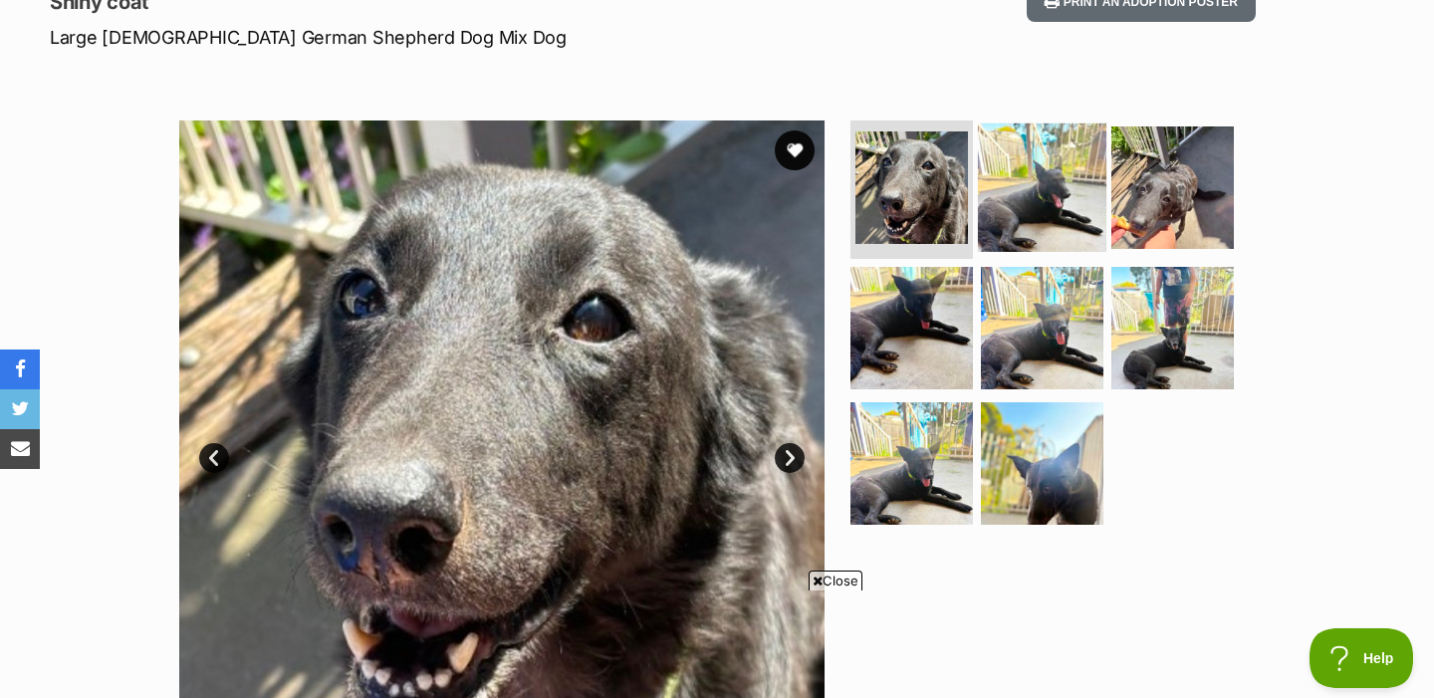
click at [1019, 174] on img at bounding box center [1042, 187] width 128 height 128
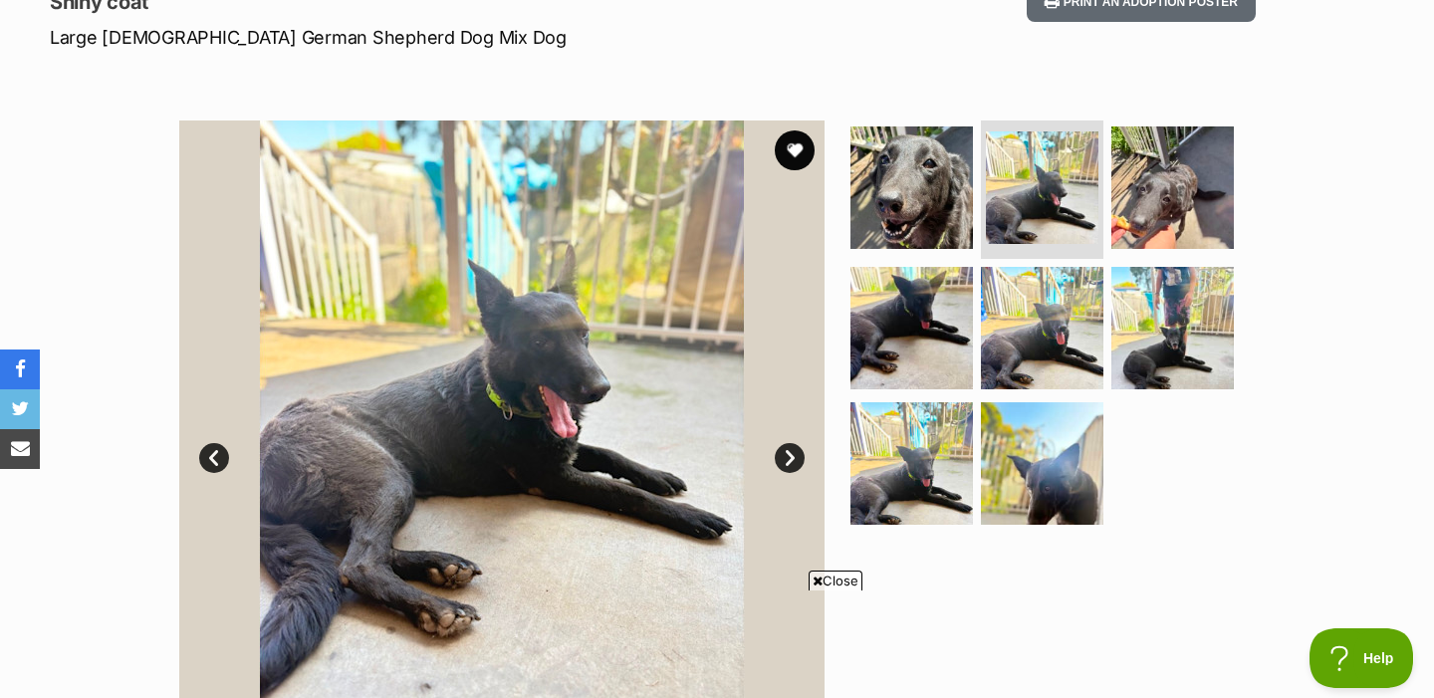
click at [517, 349] on img at bounding box center [501, 443] width 645 height 645
click at [787, 452] on link "Next" at bounding box center [790, 458] width 30 height 30
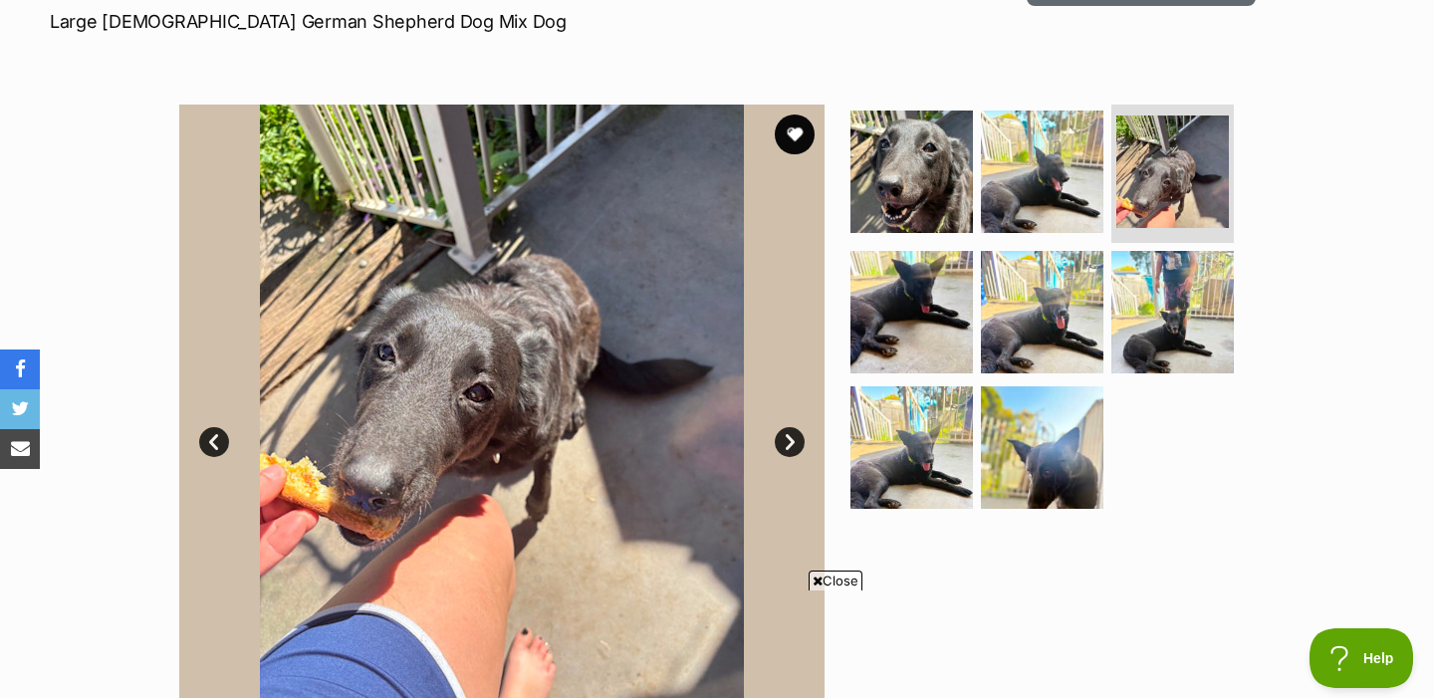
scroll to position [313, 0]
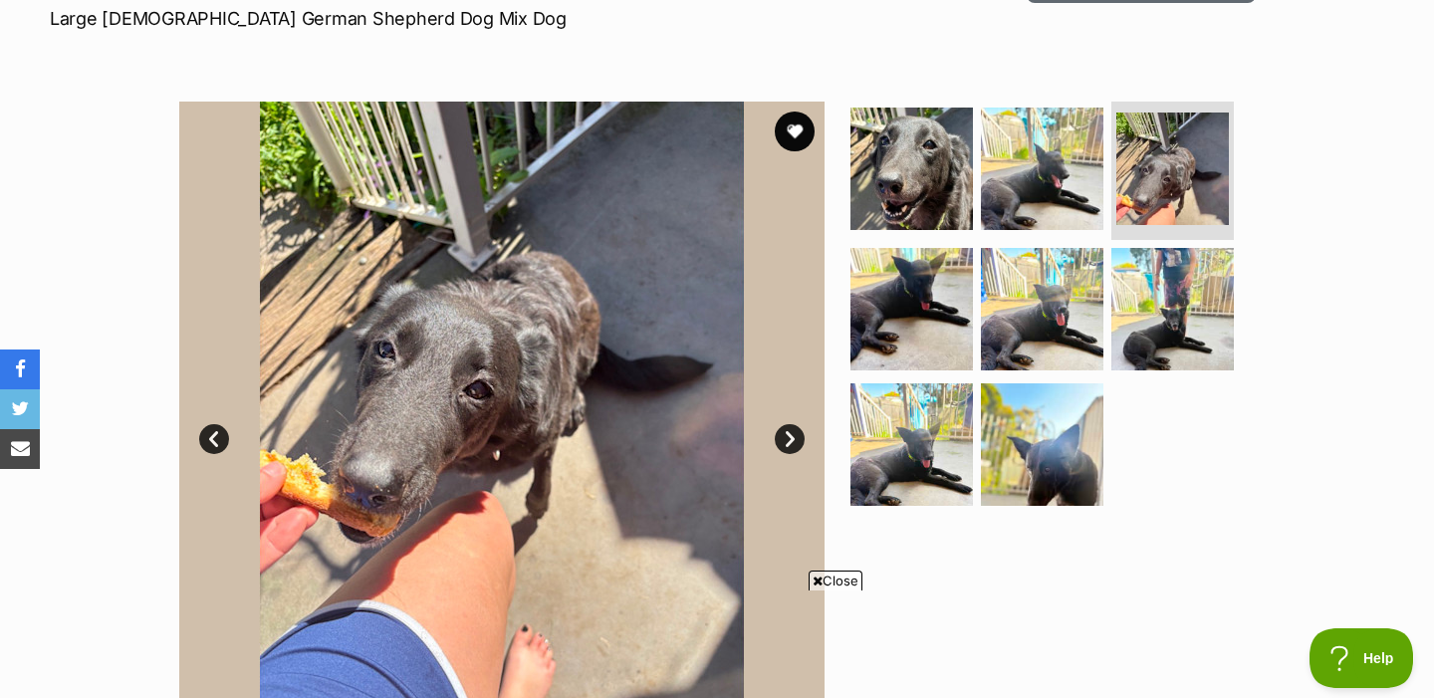
click at [787, 435] on link "Next" at bounding box center [790, 439] width 30 height 30
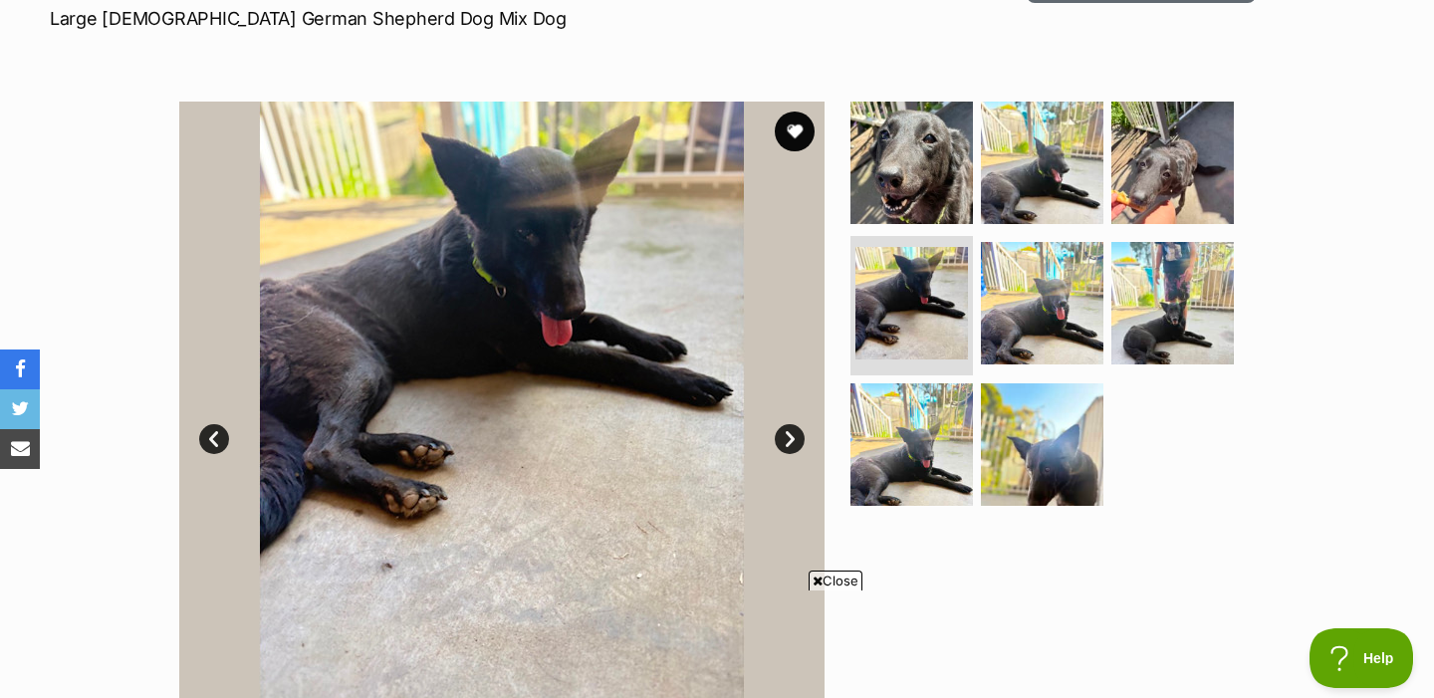
click at [787, 435] on link "Next" at bounding box center [790, 439] width 30 height 30
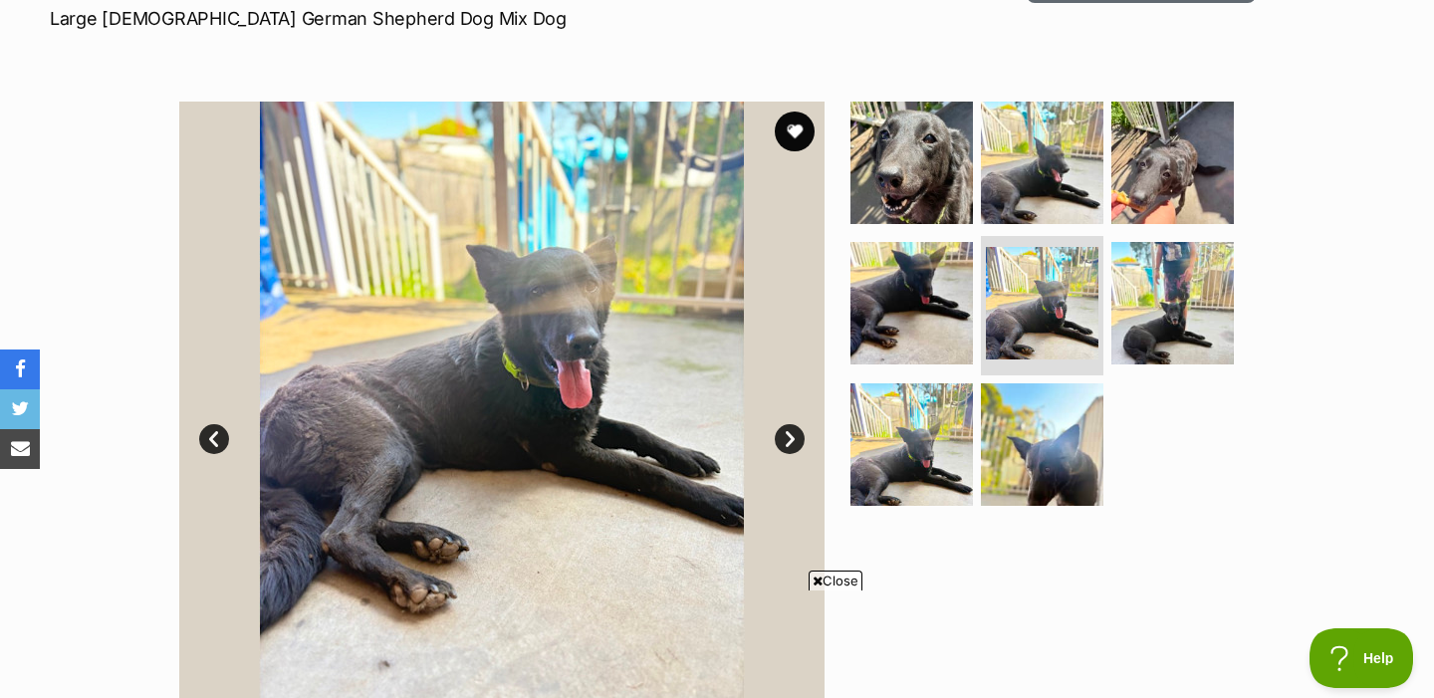
click at [787, 435] on link "Next" at bounding box center [790, 439] width 30 height 30
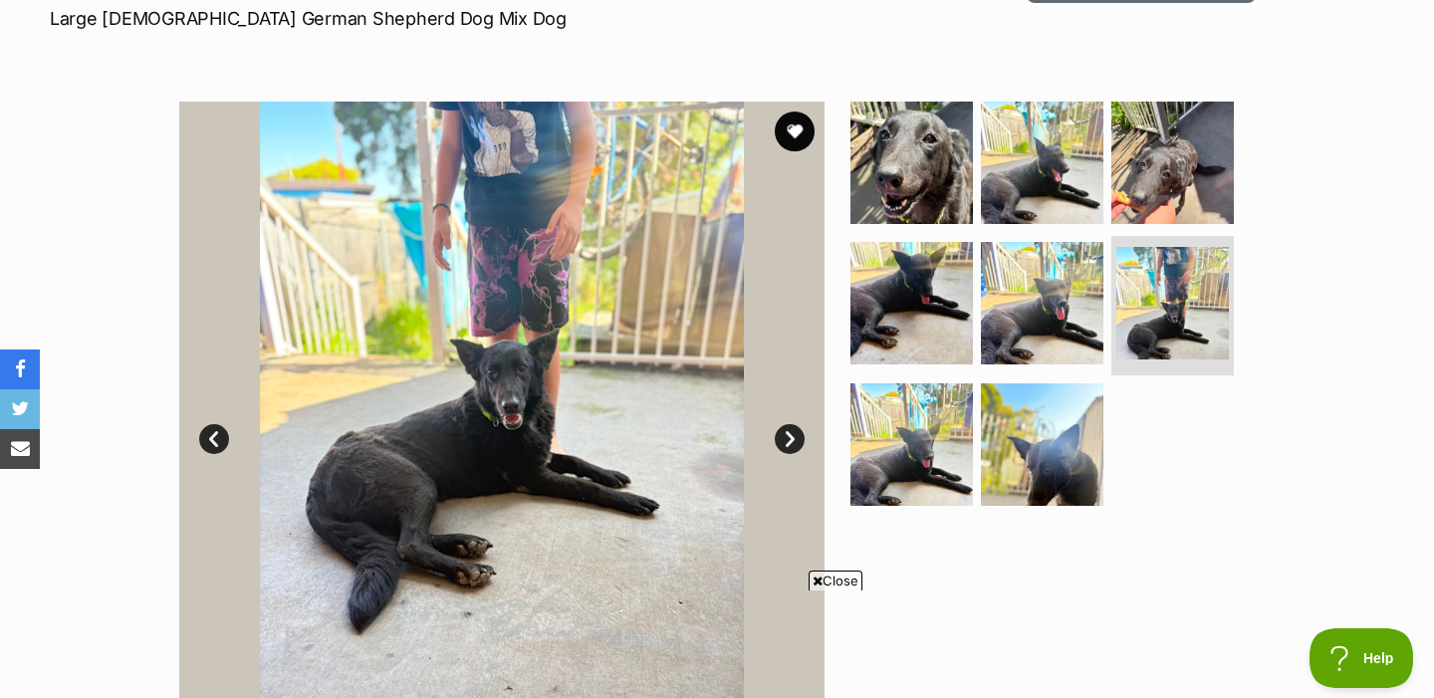
click at [787, 435] on link "Next" at bounding box center [790, 439] width 30 height 30
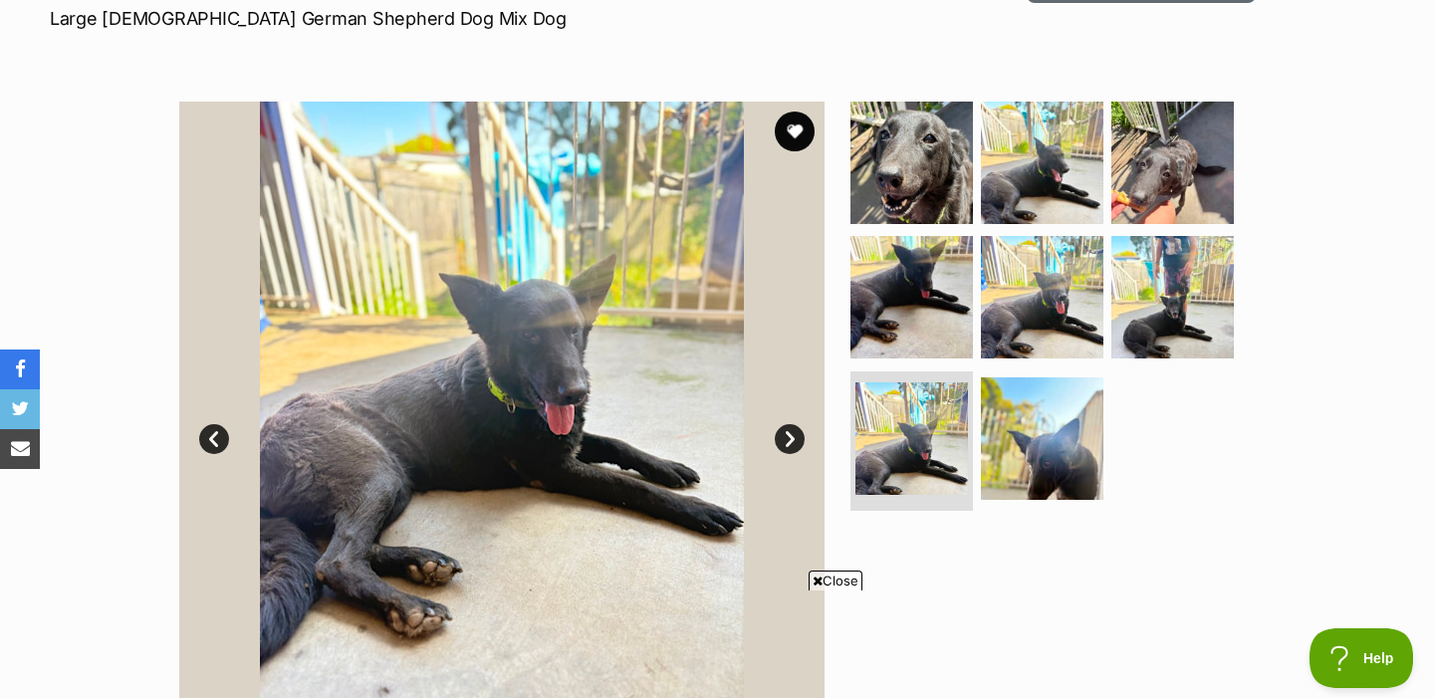
click at [787, 434] on link "Next" at bounding box center [790, 439] width 30 height 30
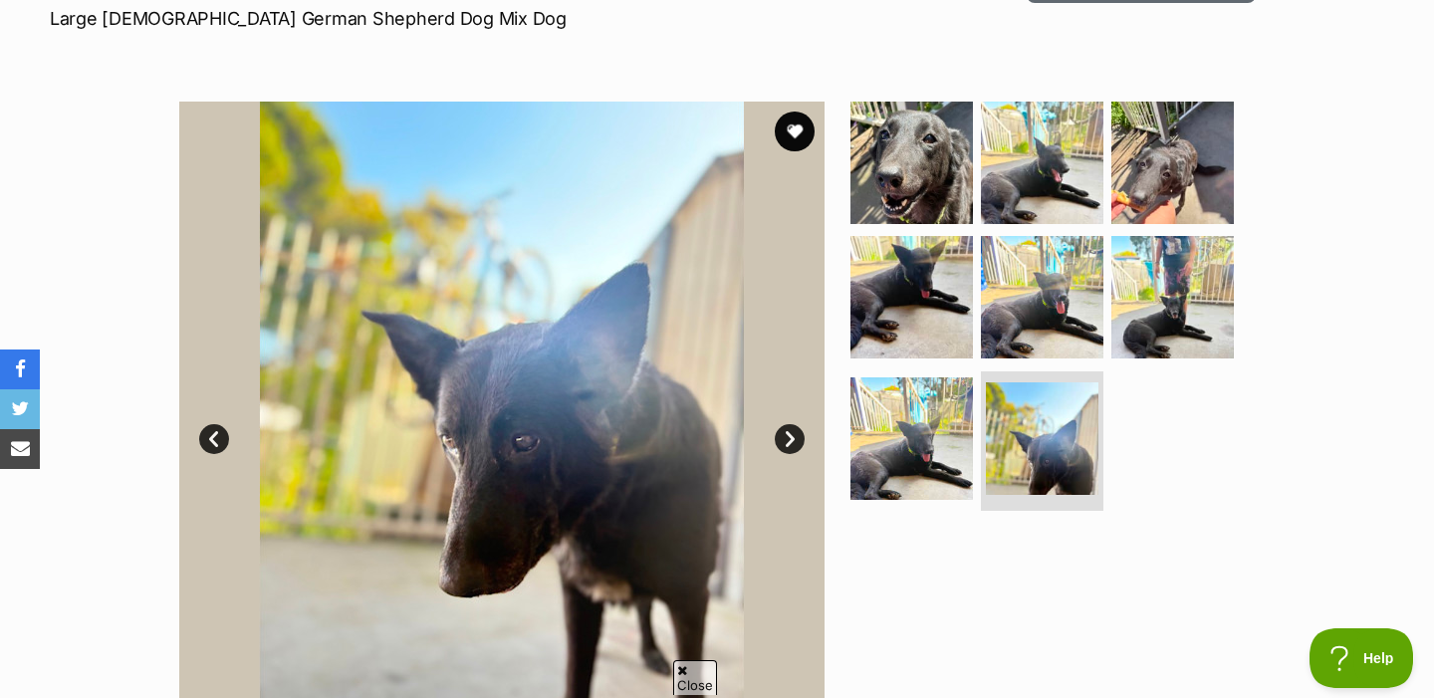
click at [787, 434] on link "Next" at bounding box center [790, 439] width 30 height 30
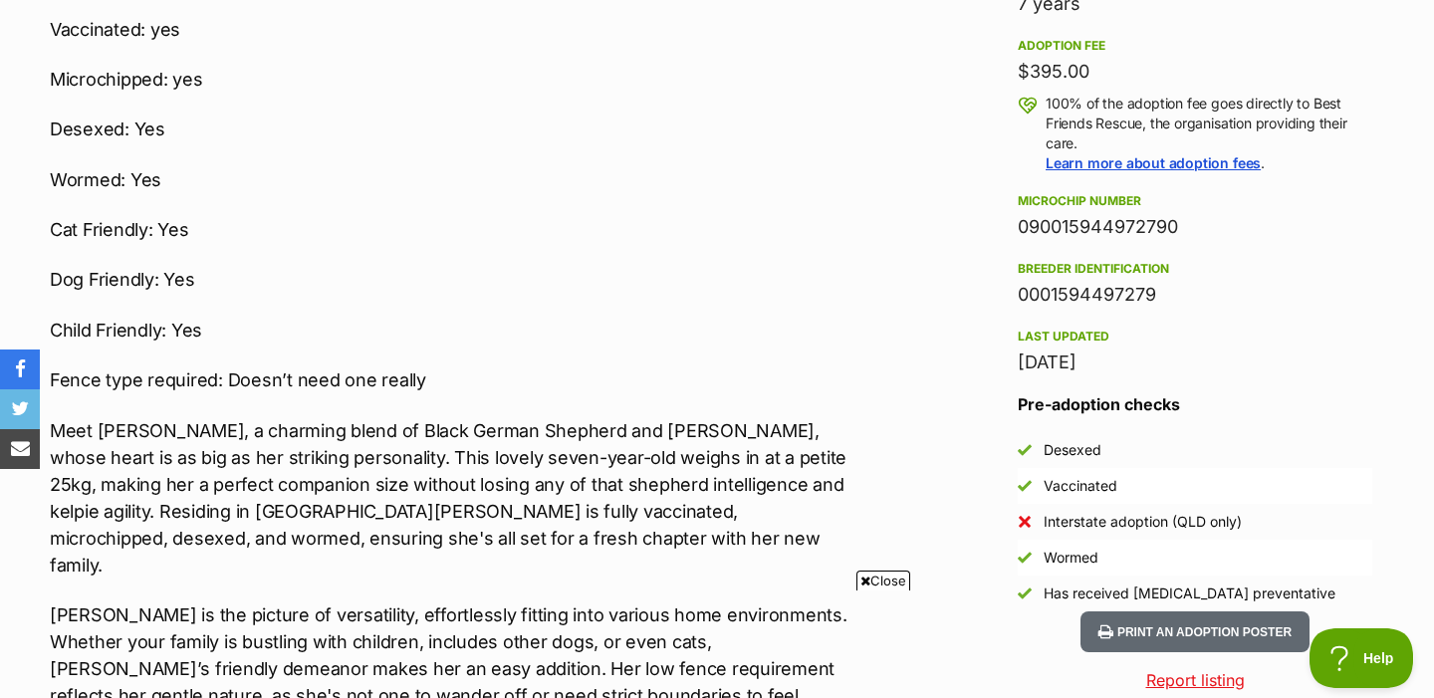
scroll to position [1428, 0]
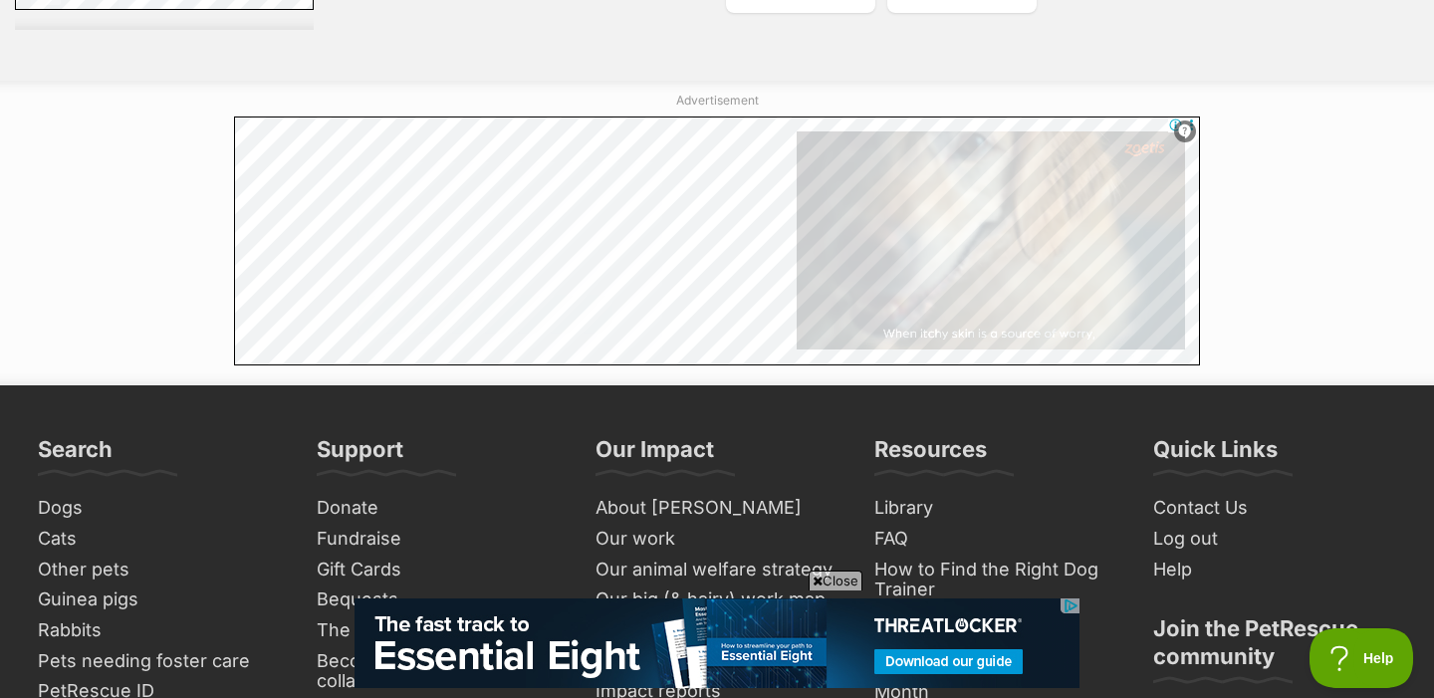
scroll to position [10412, 0]
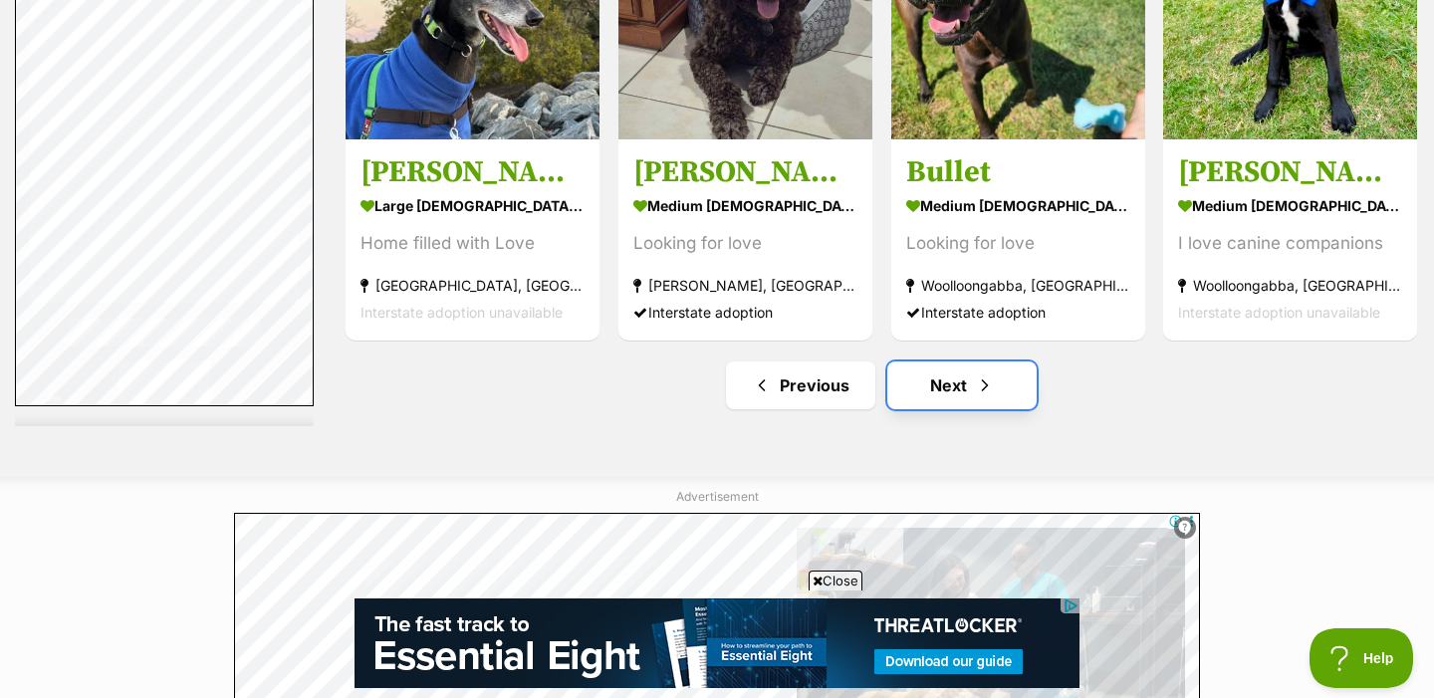
click at [918, 362] on link "Next" at bounding box center [961, 386] width 149 height 48
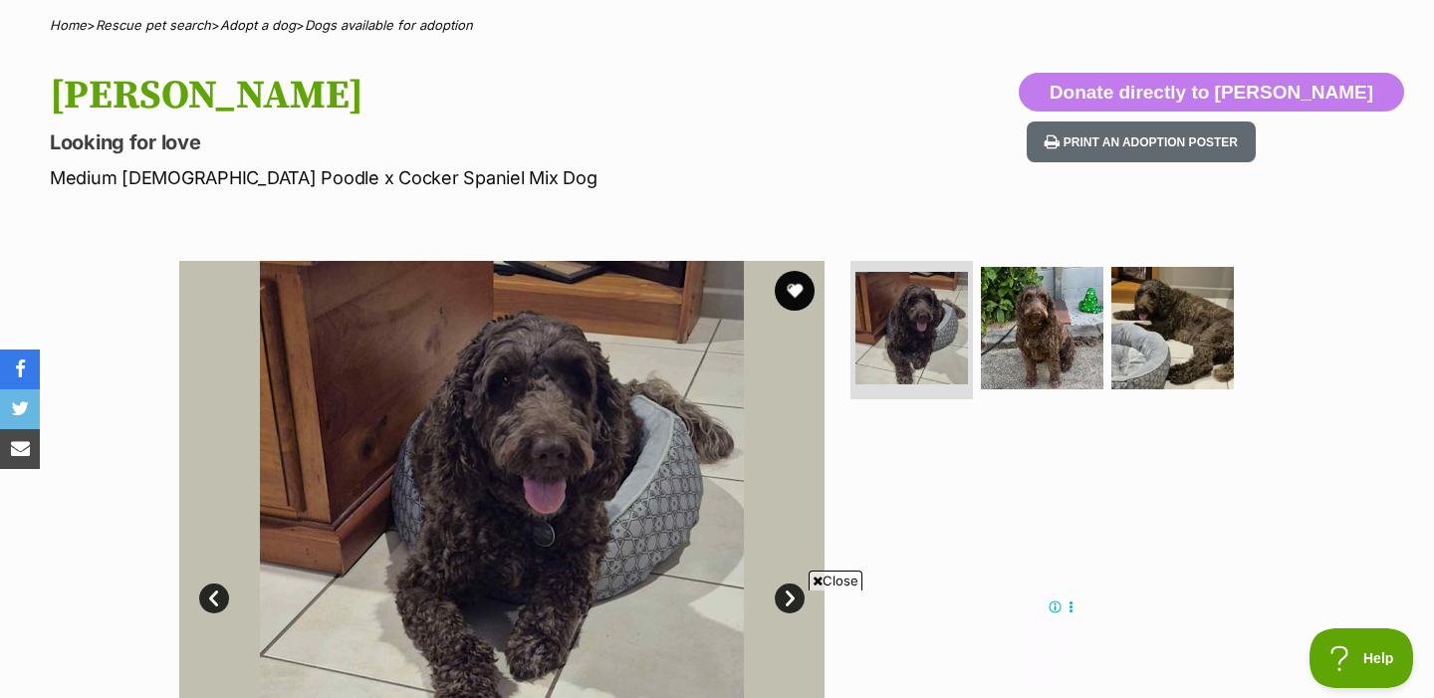
scroll to position [154, 0]
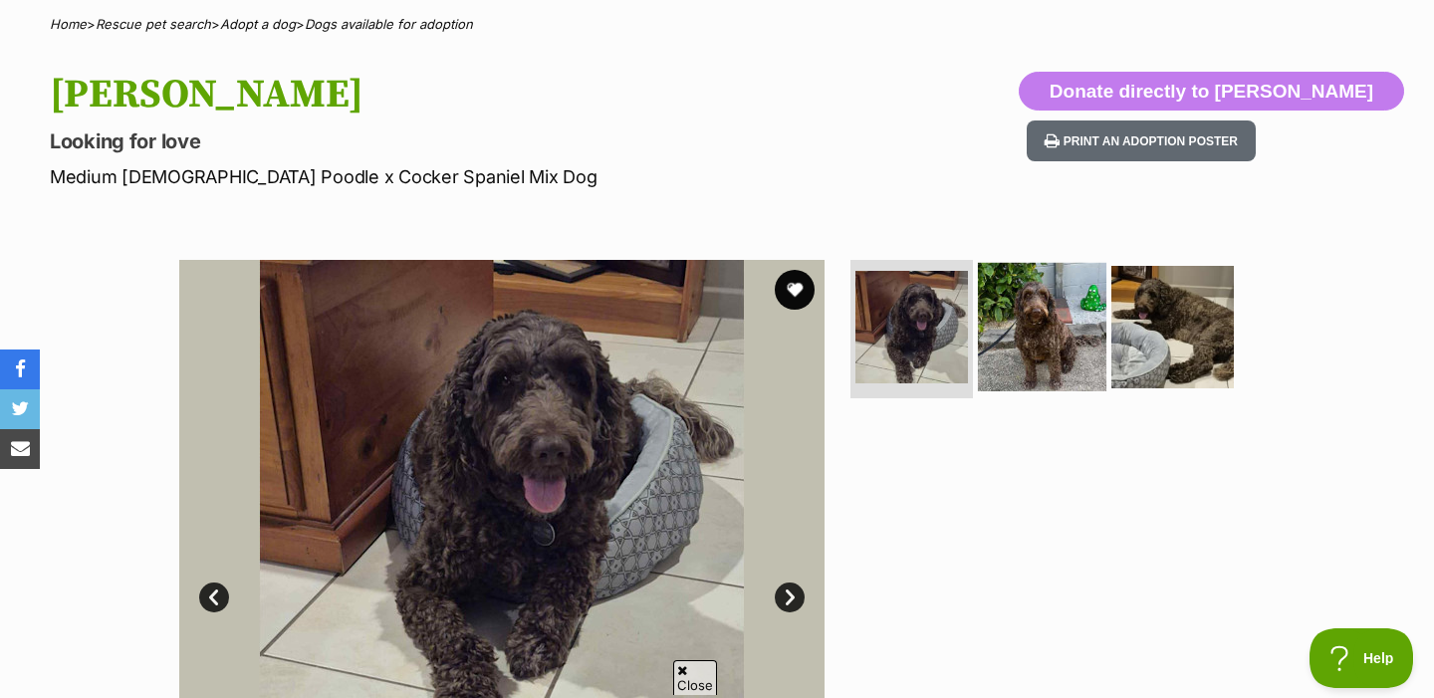
click at [1053, 296] on img at bounding box center [1042, 326] width 128 height 128
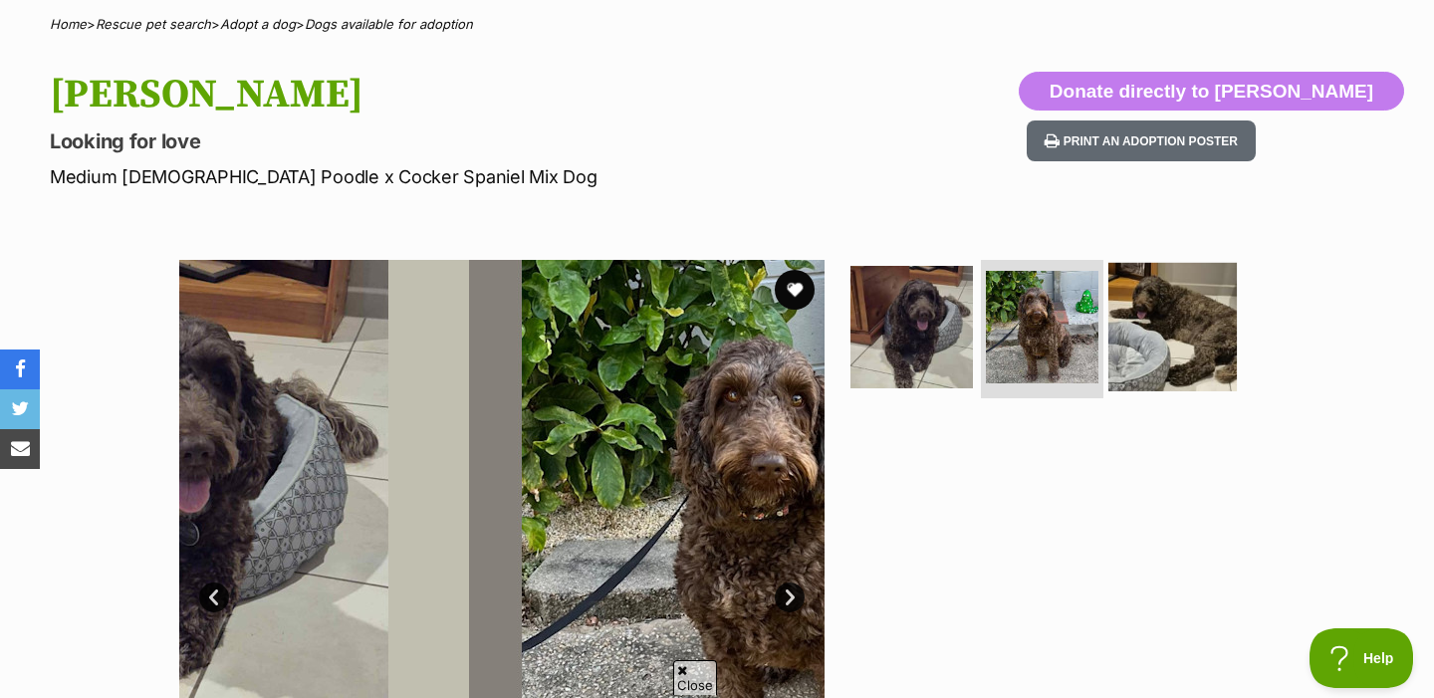
scroll to position [0, 0]
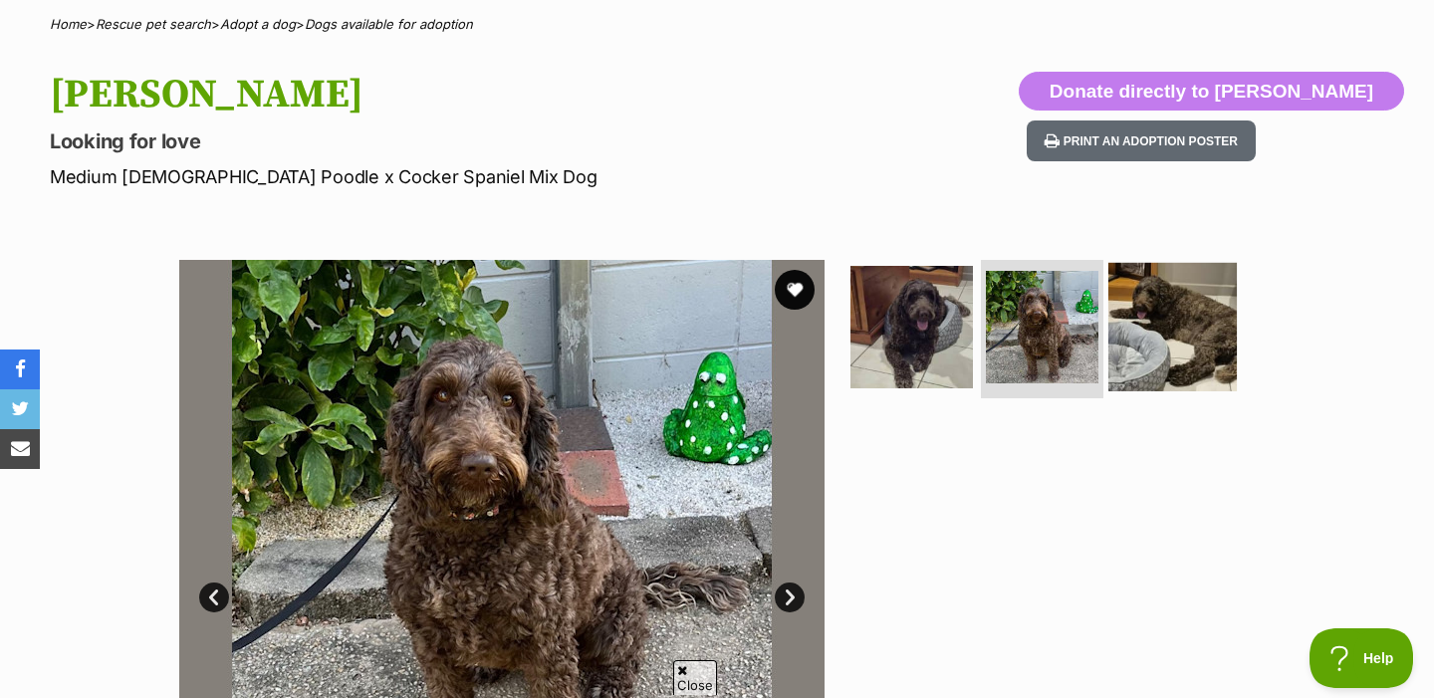
click at [1159, 292] on img at bounding box center [1172, 326] width 128 height 128
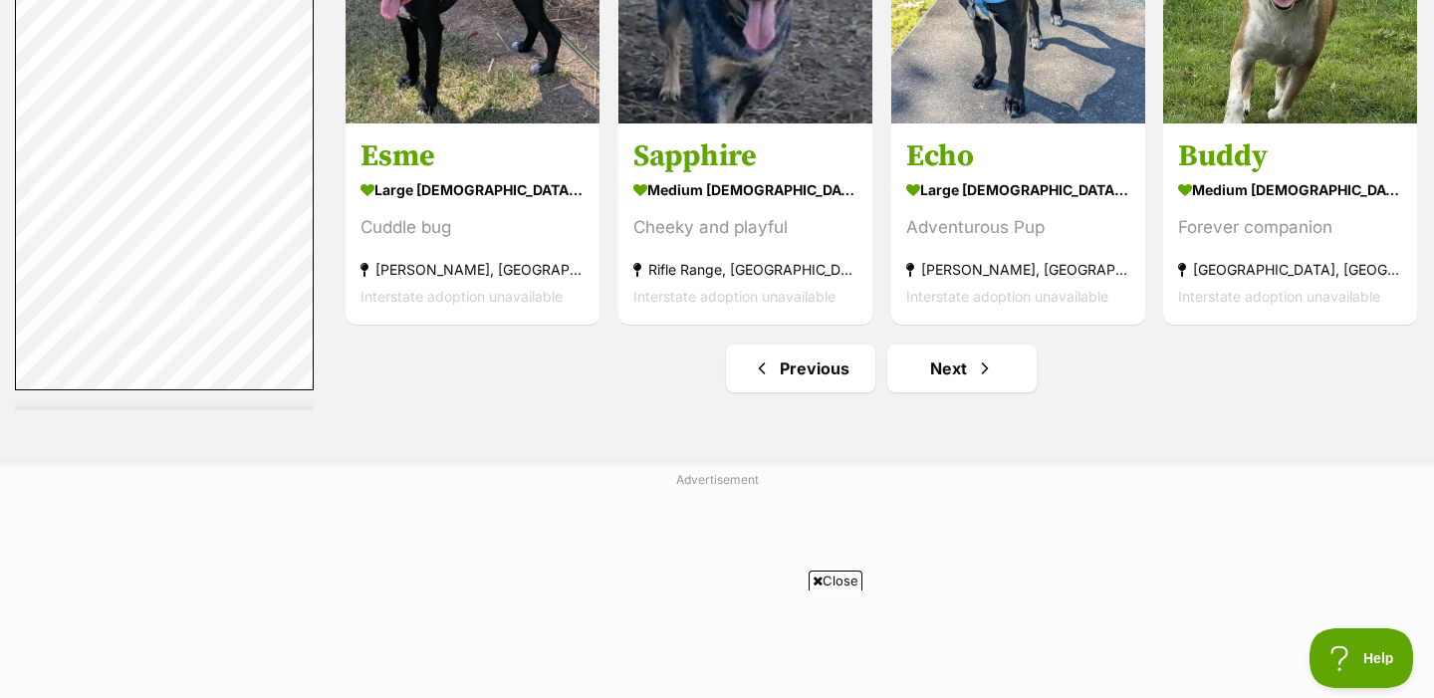
scroll to position [10560, 0]
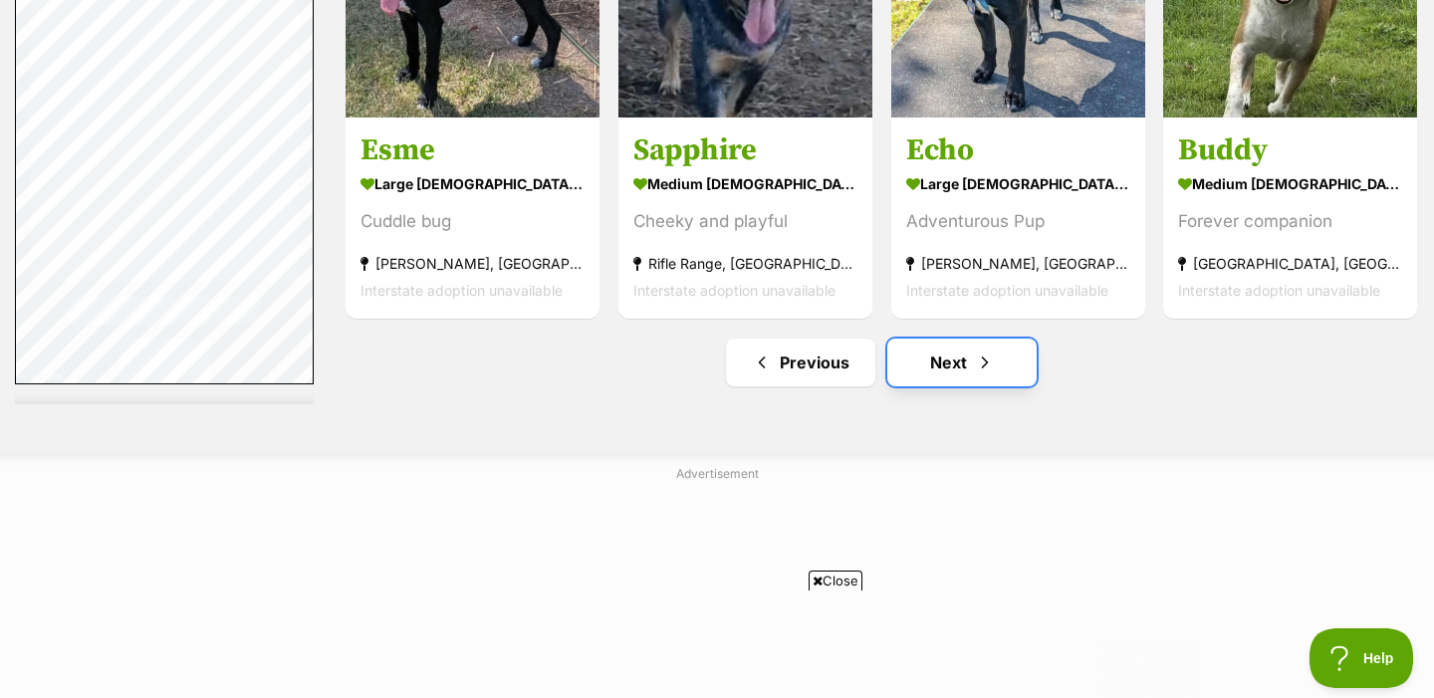
click at [937, 339] on link "Next" at bounding box center [961, 363] width 149 height 48
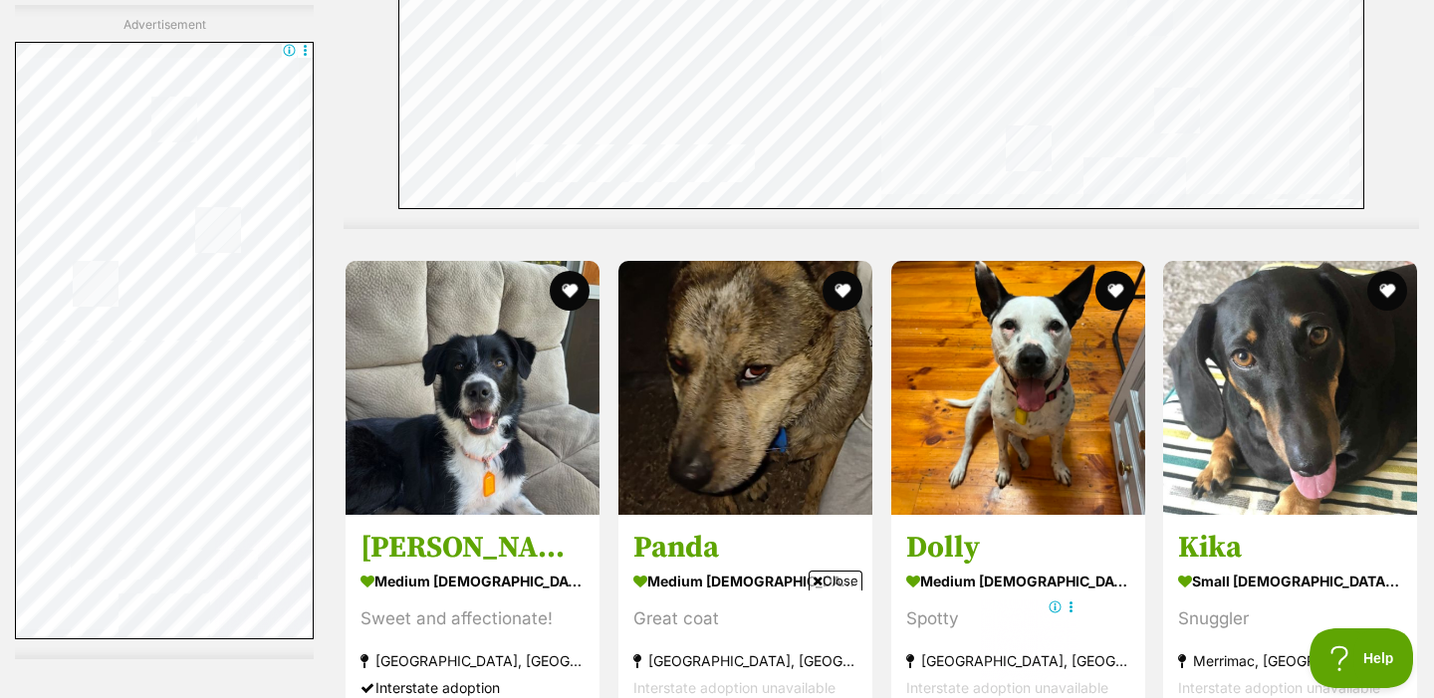
scroll to position [6680, 0]
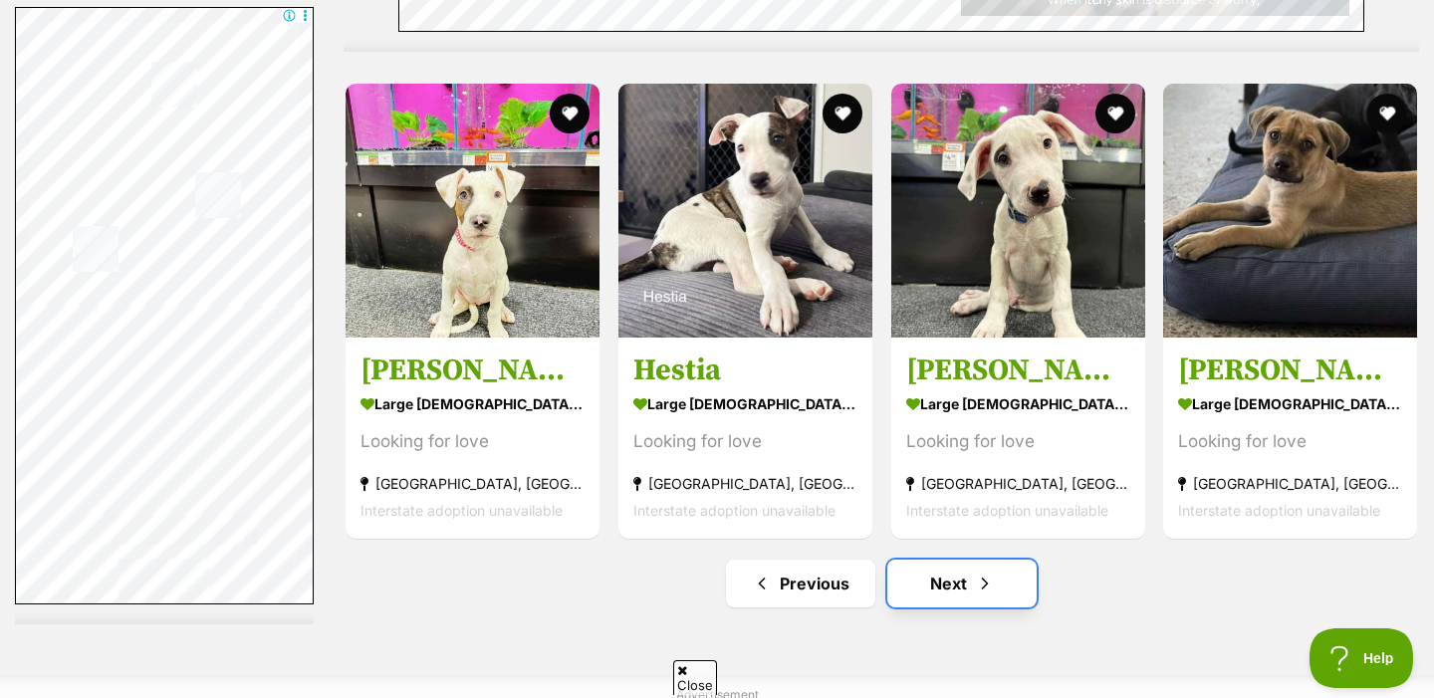
click at [975, 572] on span "Next page" at bounding box center [985, 584] width 20 height 24
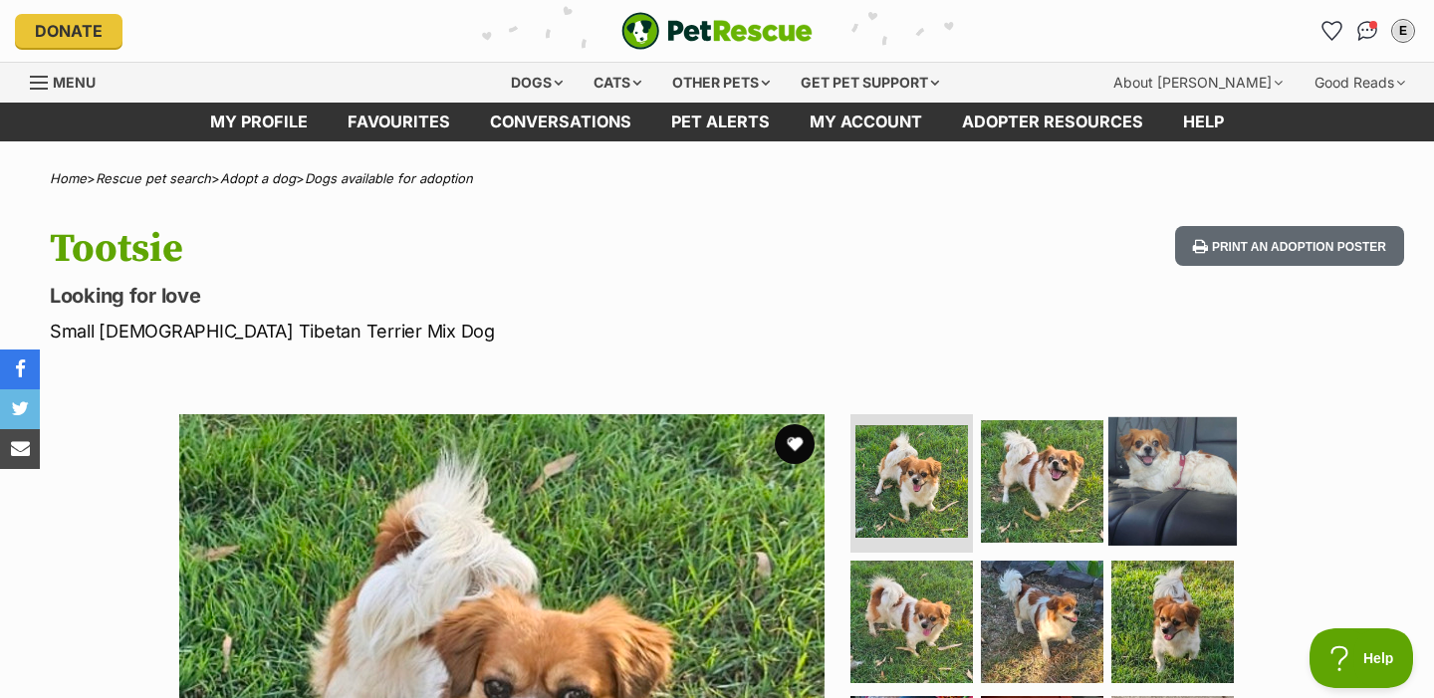
scroll to position [253, 0]
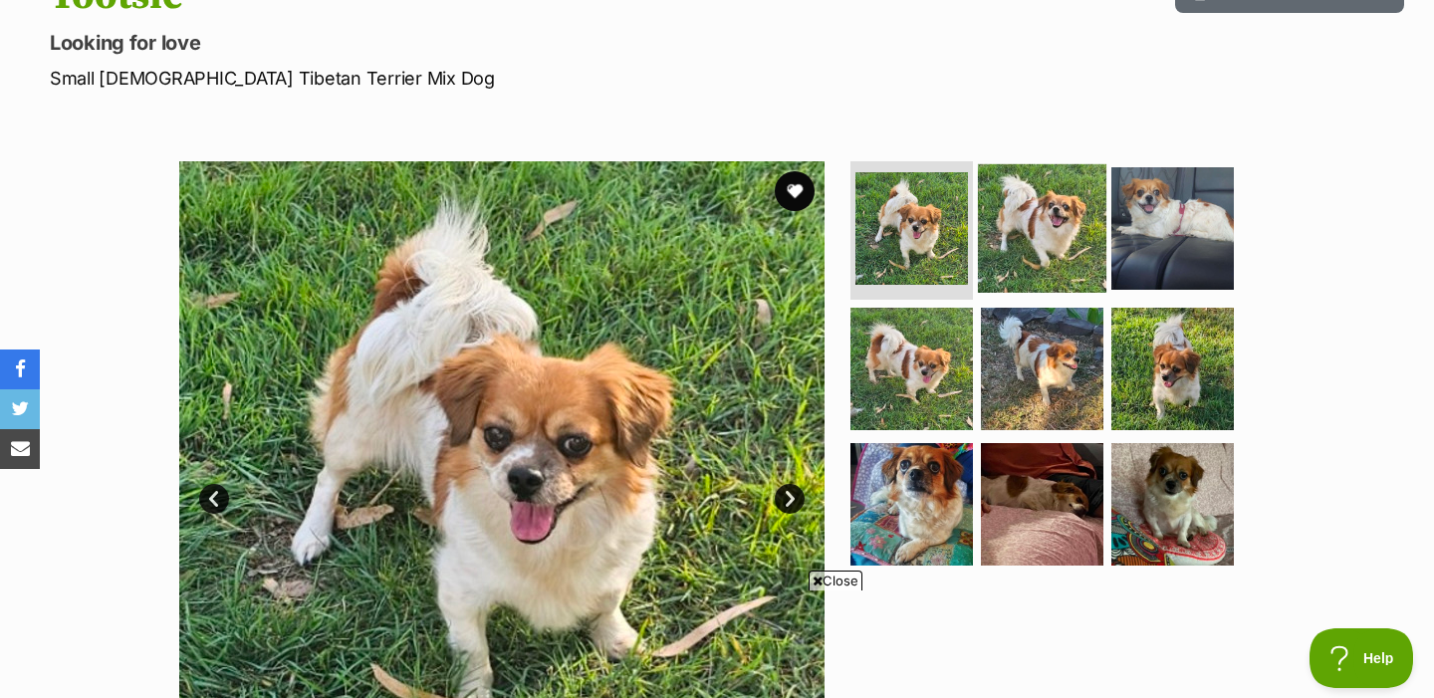
click at [1068, 230] on img at bounding box center [1042, 227] width 128 height 128
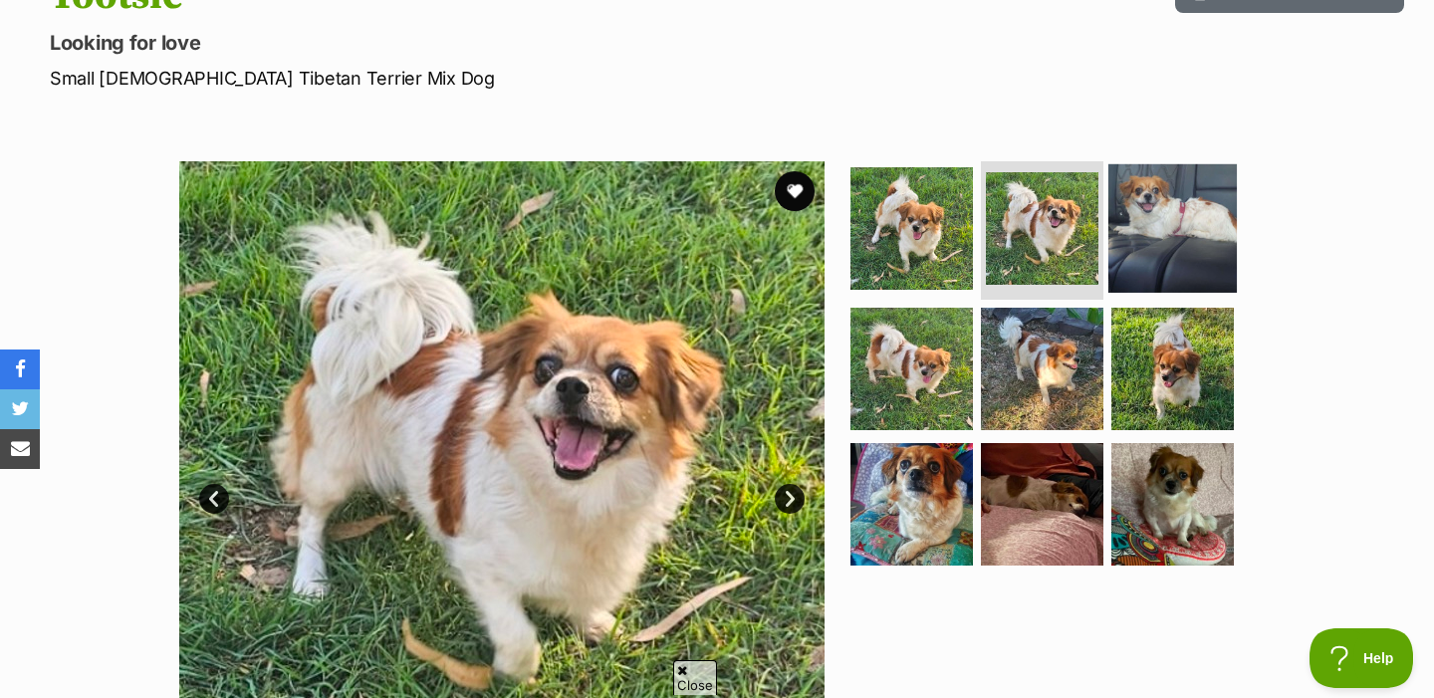
click at [1174, 230] on img at bounding box center [1172, 227] width 128 height 128
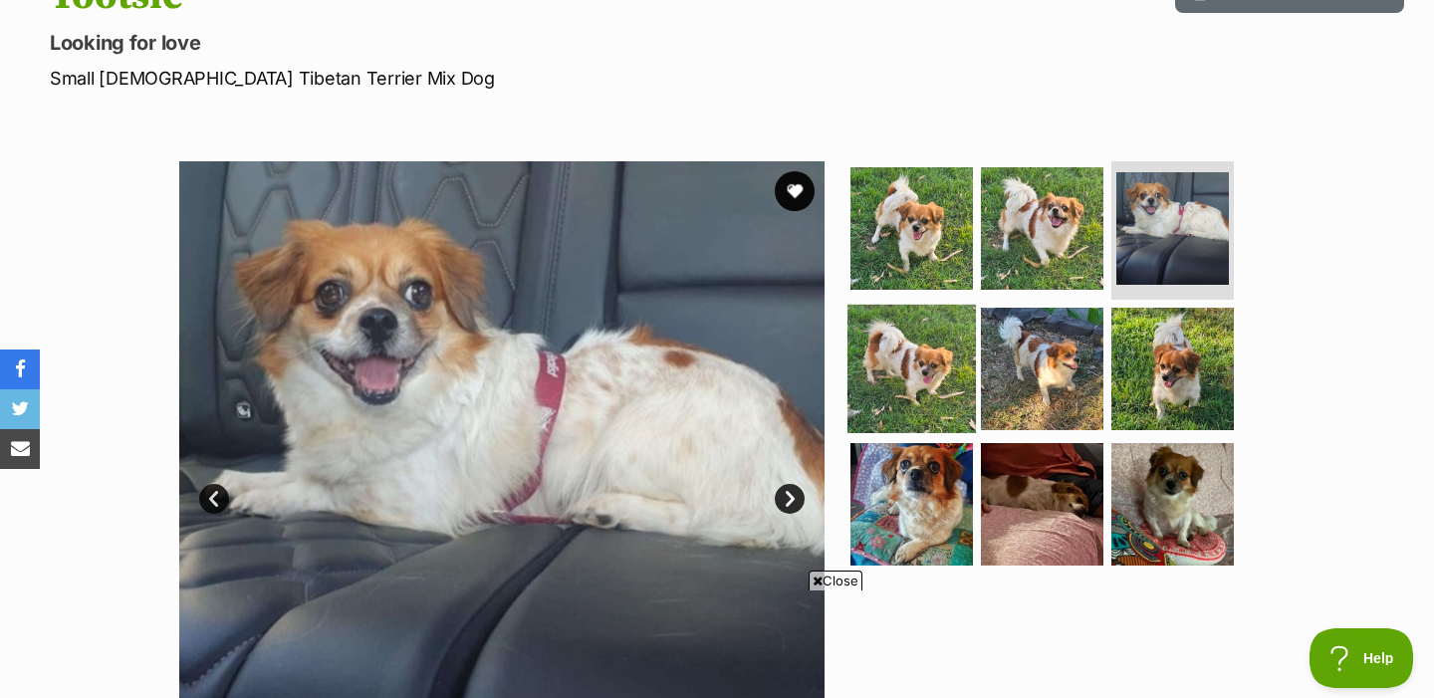
click at [914, 340] on img at bounding box center [912, 369] width 128 height 128
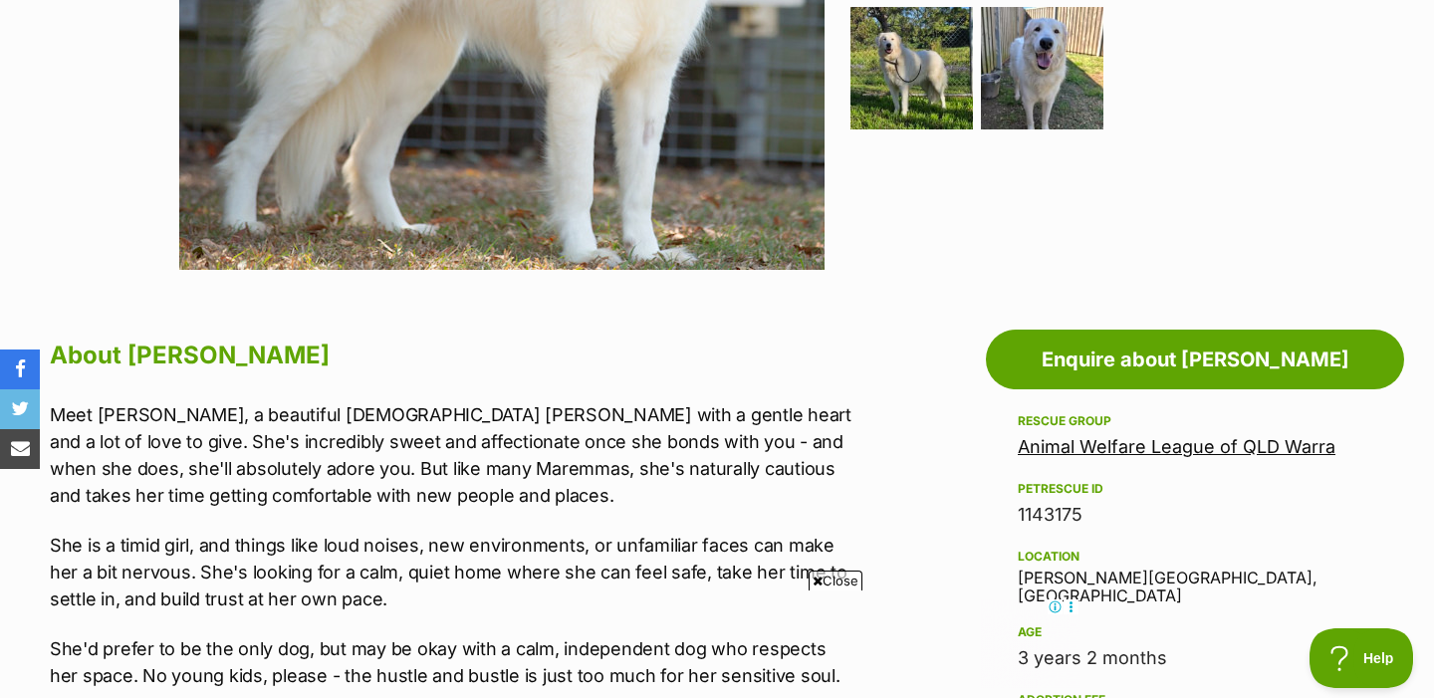
scroll to position [525, 0]
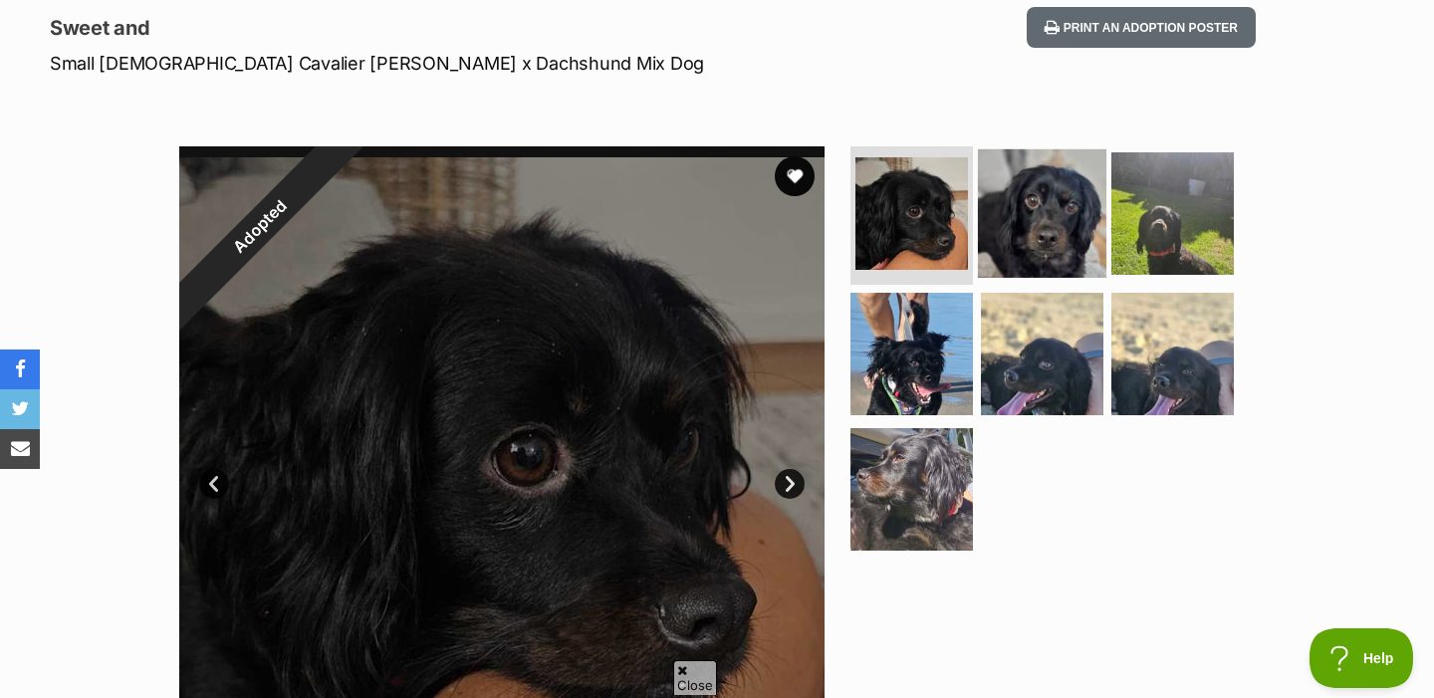
click at [1046, 180] on img at bounding box center [1042, 212] width 128 height 128
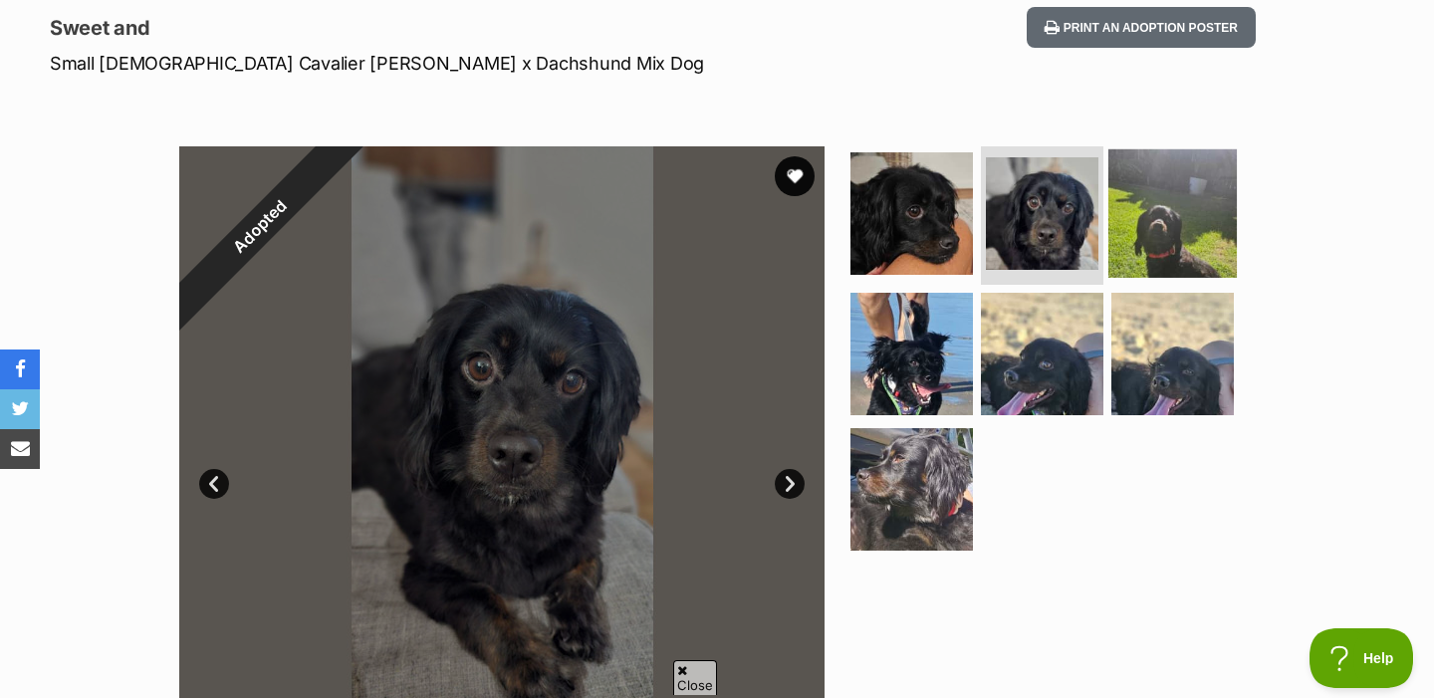
click at [1138, 191] on img at bounding box center [1172, 212] width 128 height 128
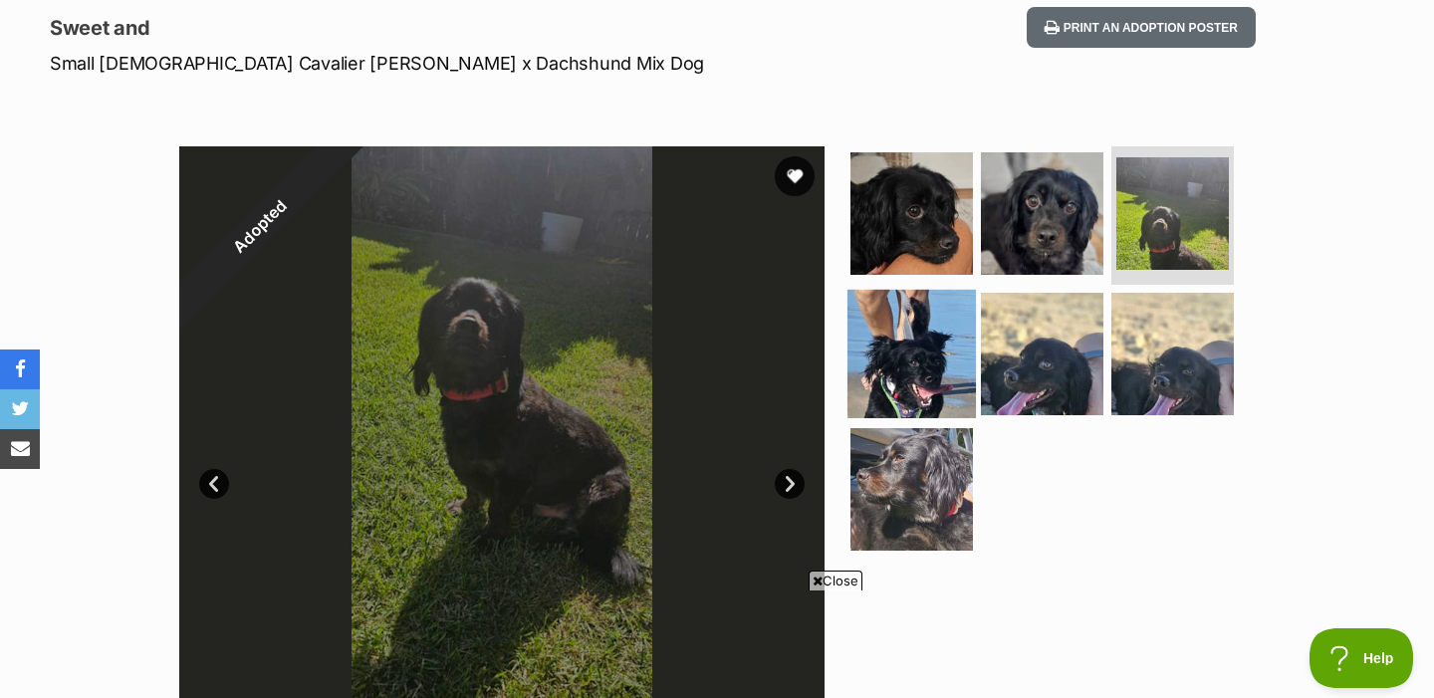
click at [902, 353] on img at bounding box center [912, 354] width 128 height 128
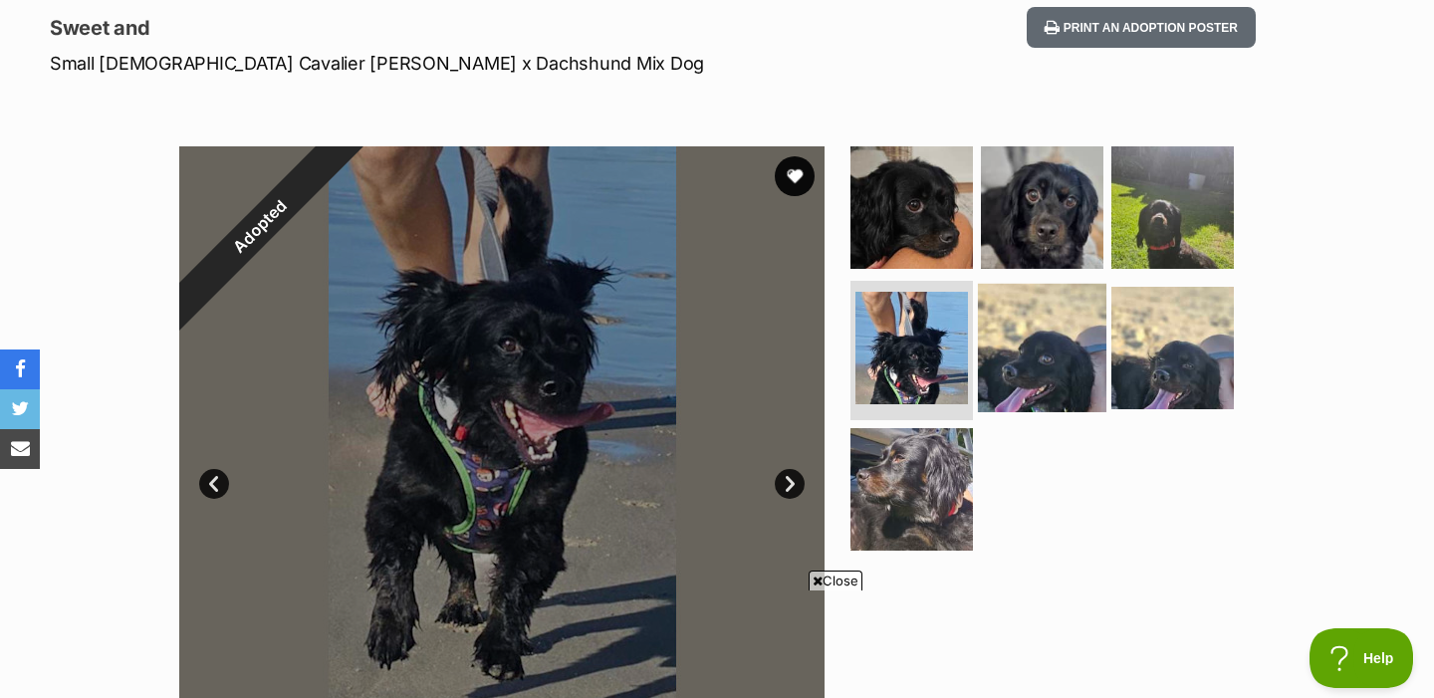
click at [1014, 351] on img at bounding box center [1042, 348] width 128 height 128
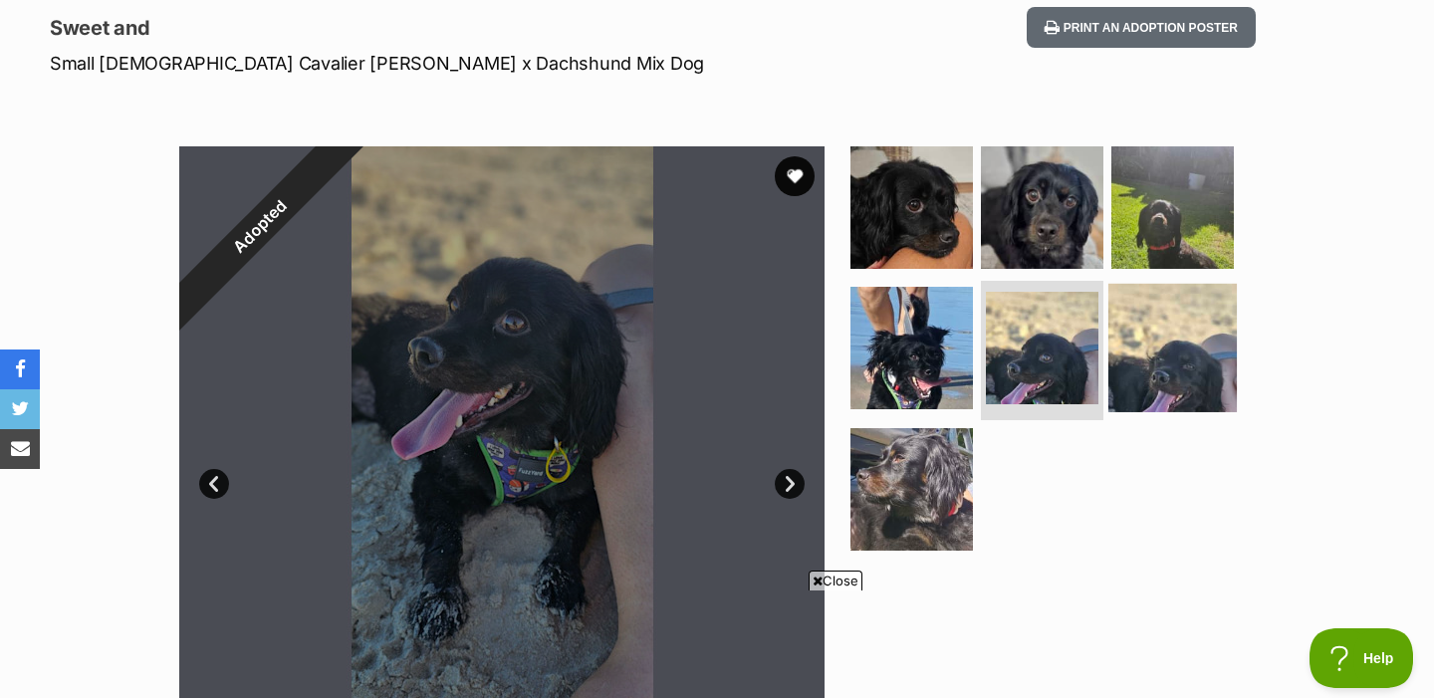
click at [1115, 350] on img at bounding box center [1172, 348] width 128 height 128
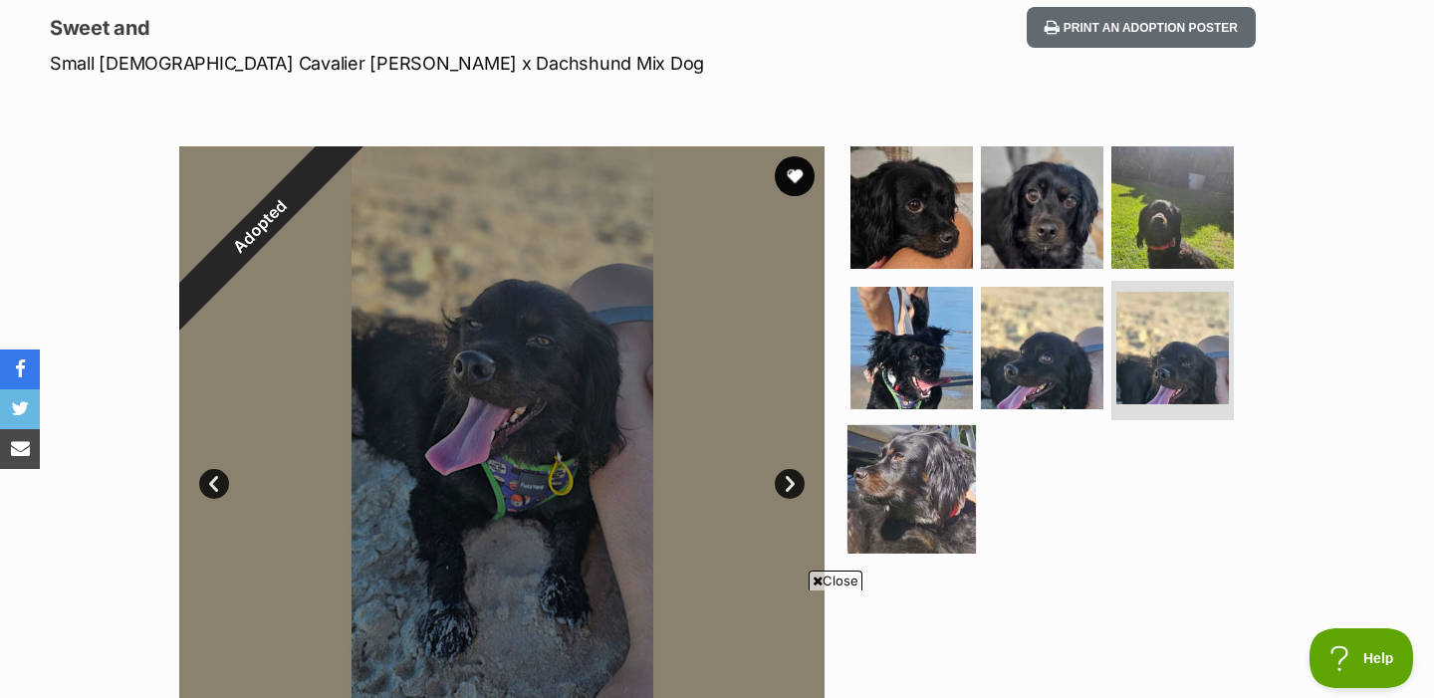
click at [930, 464] on img at bounding box center [912, 489] width 128 height 128
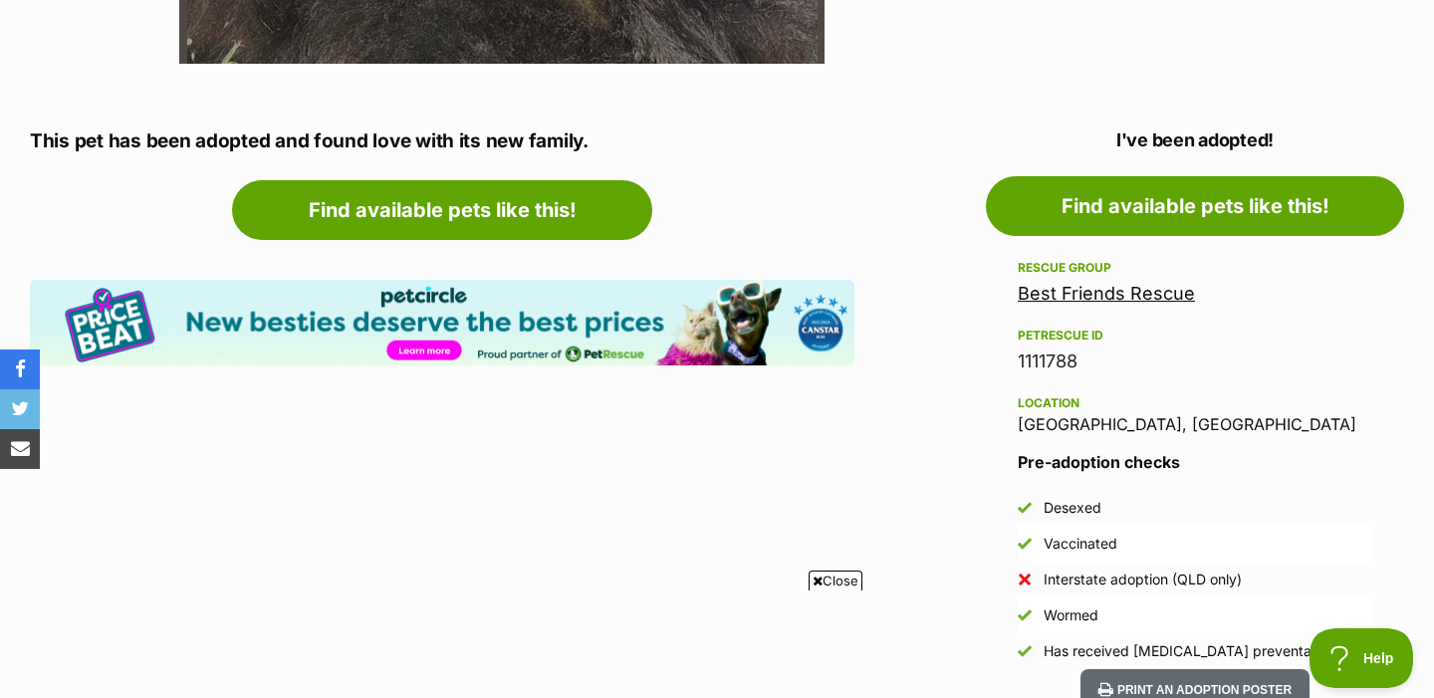
scroll to position [982, 0]
